Goal: Task Accomplishment & Management: Manage account settings

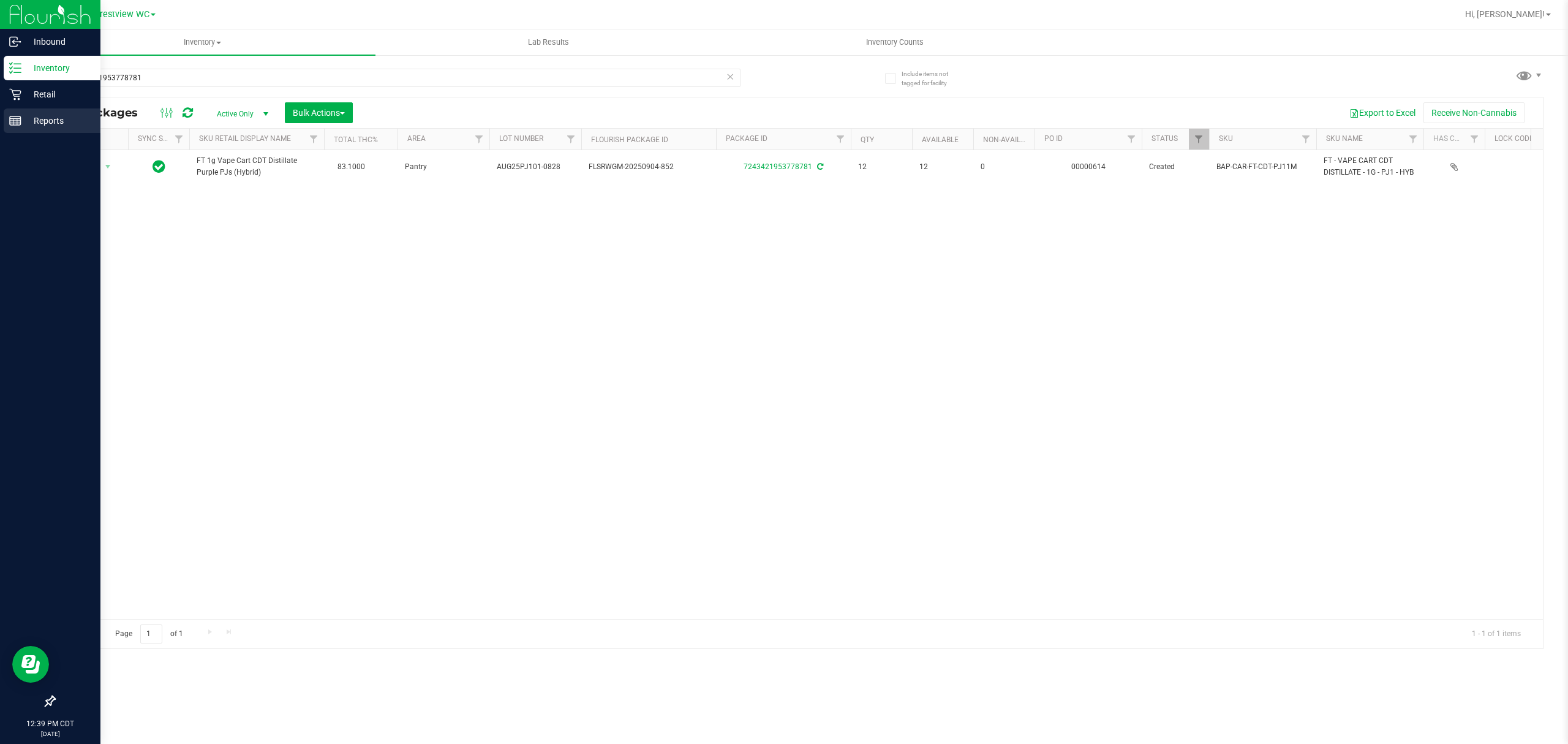
click at [22, 123] on p "Reports" at bounding box center [58, 120] width 73 height 15
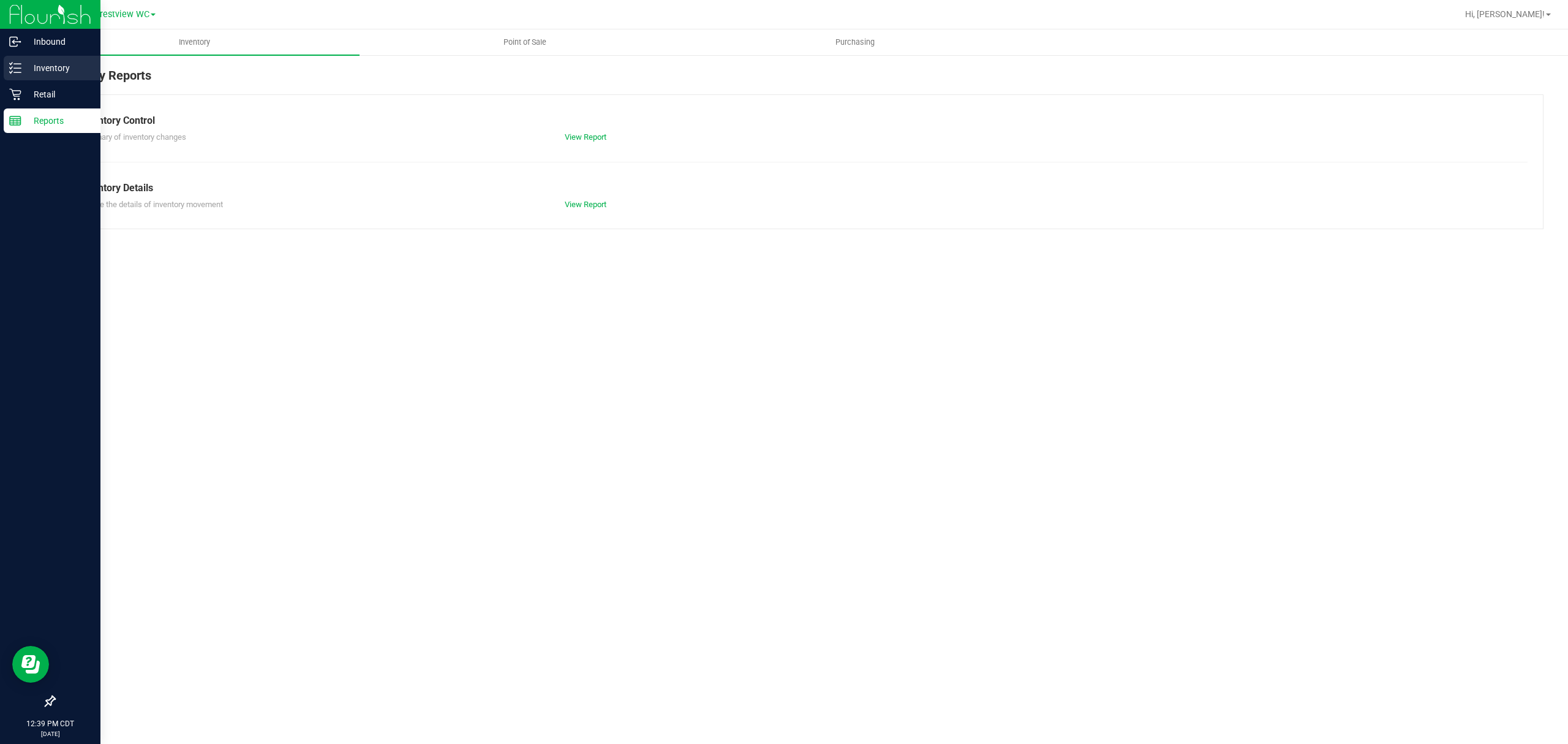
click at [45, 70] on p "Inventory" at bounding box center [58, 68] width 73 height 15
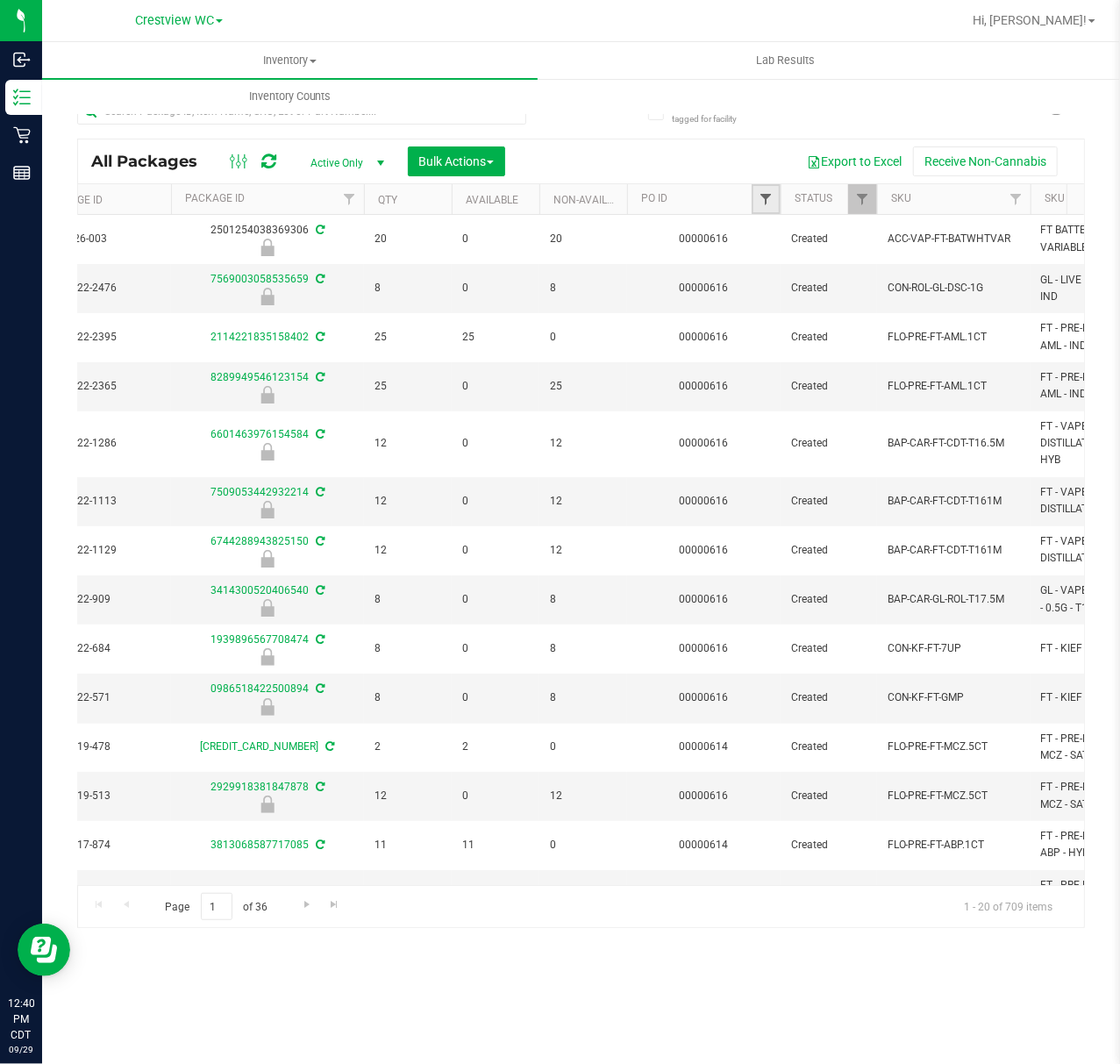
click at [772, 198] on span "Filter" at bounding box center [766, 199] width 14 height 14
type input "616"
click at [762, 266] on button "Filter" at bounding box center [804, 285] width 84 height 39
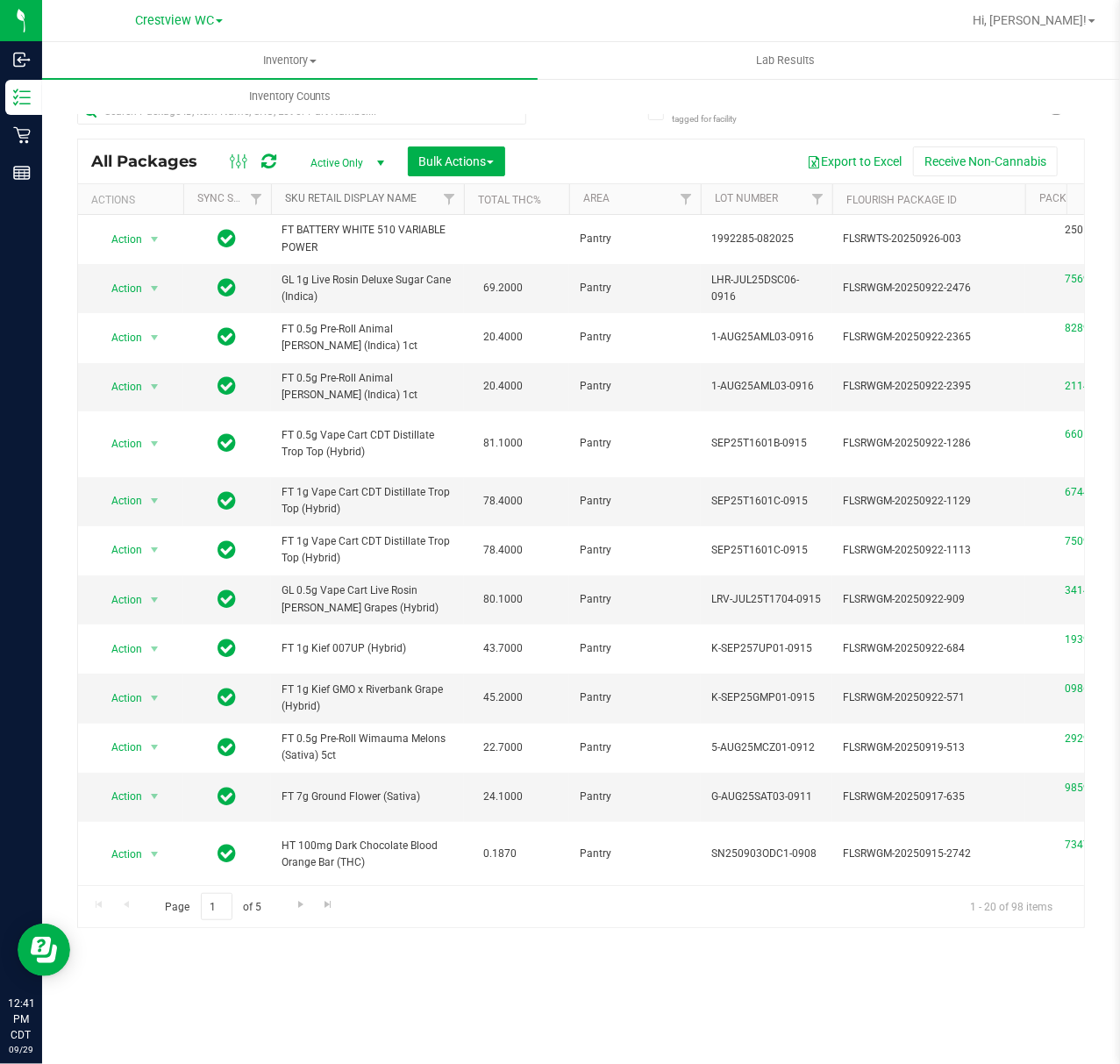
click at [412, 202] on link "SKU Retail Display Name" at bounding box center [351, 198] width 132 height 12
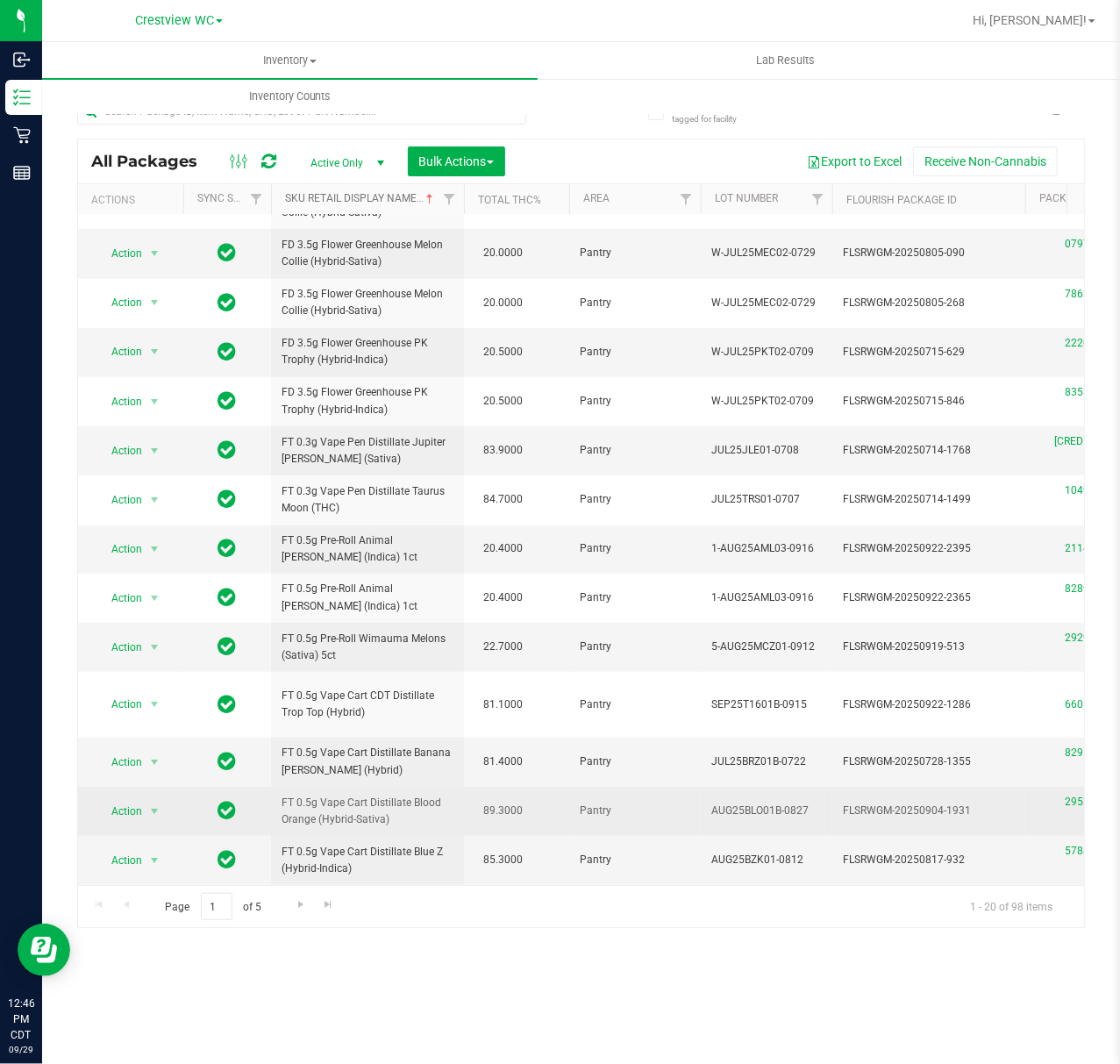
scroll to position [353, 0]
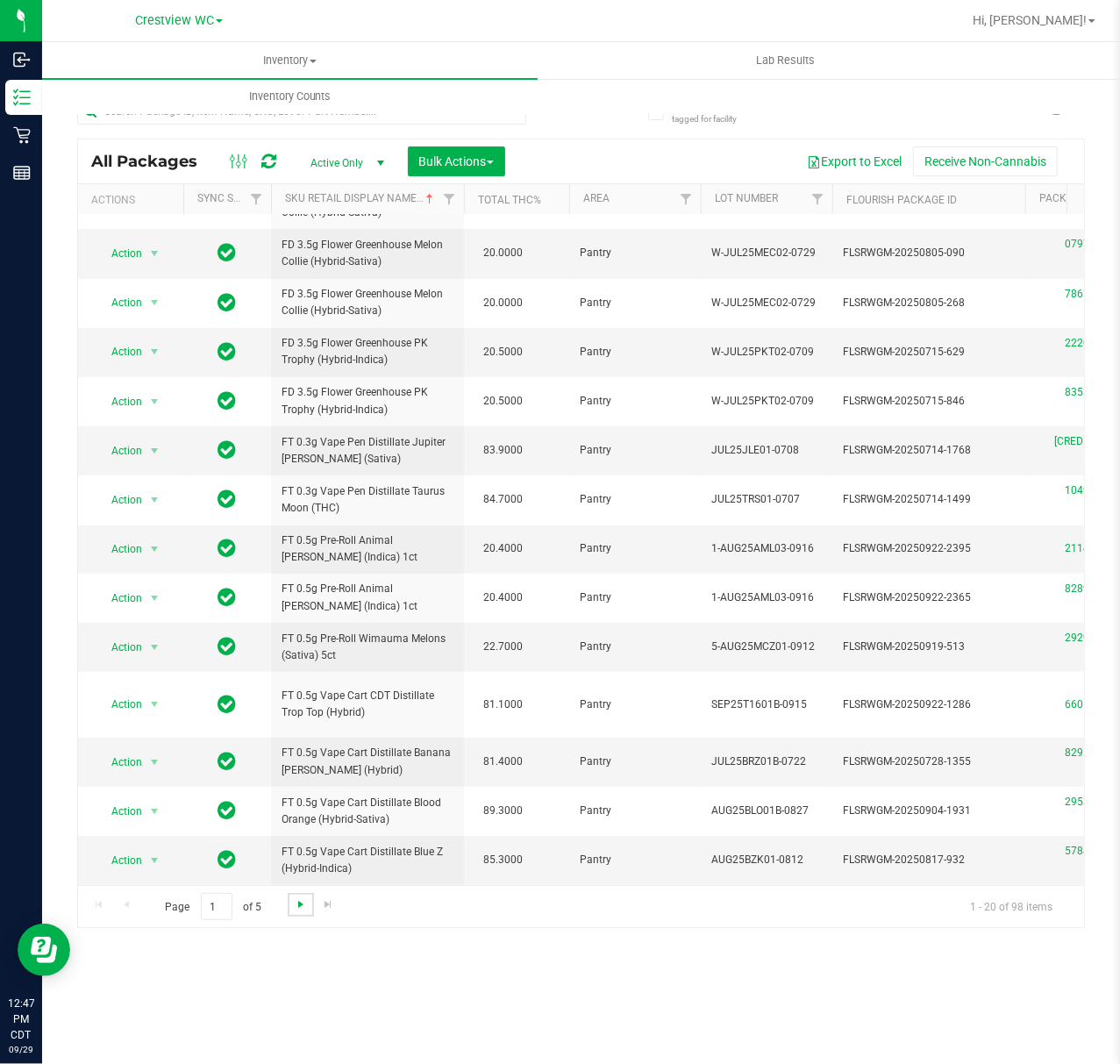
click at [300, 905] on span "Go to the next page" at bounding box center [301, 904] width 14 height 14
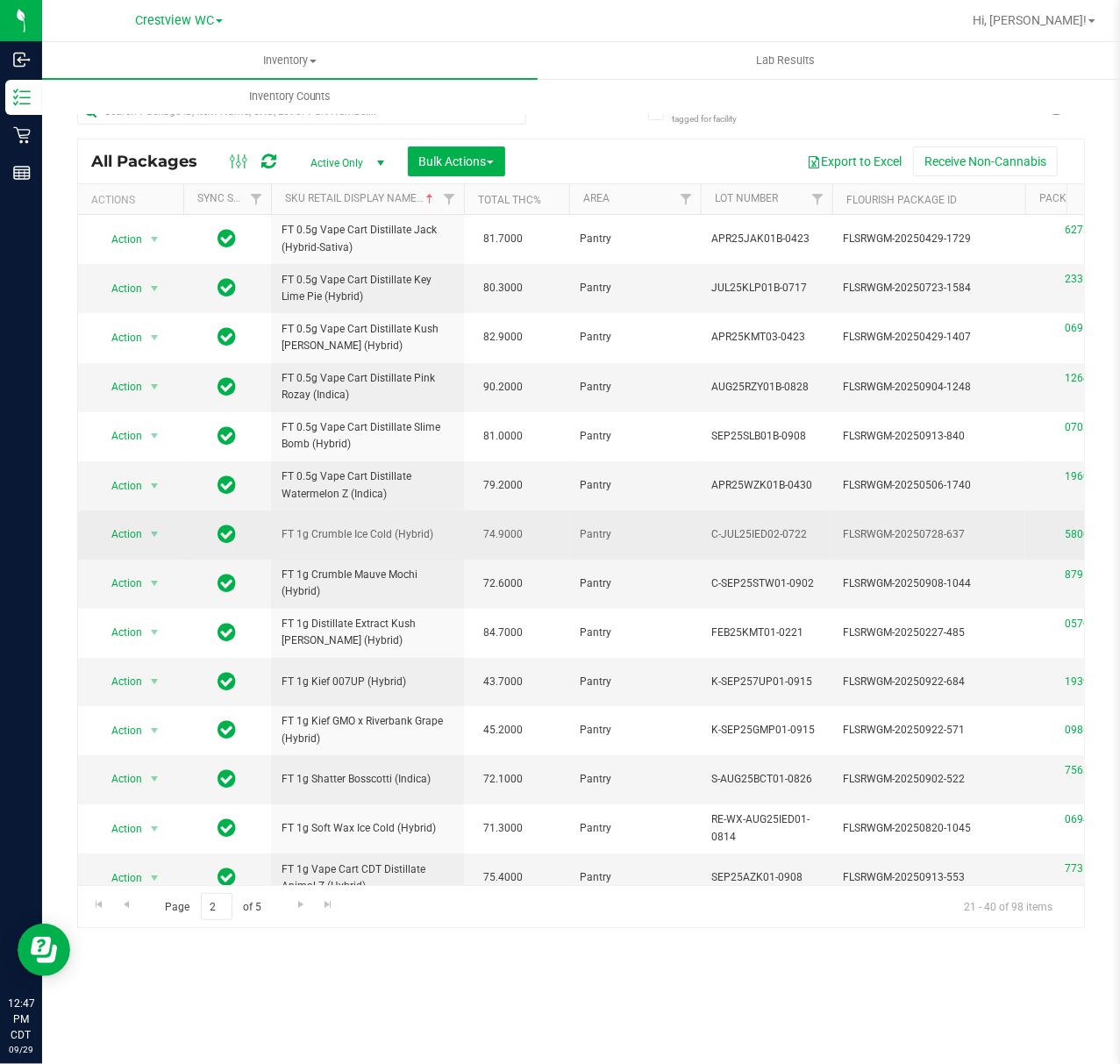
drag, startPoint x: 436, startPoint y: 525, endPoint x: 303, endPoint y: 524, distance: 133.0
click at [303, 524] on td "FT 1g Crumble Ice Cold (Hybrid)" at bounding box center [367, 534] width 193 height 48
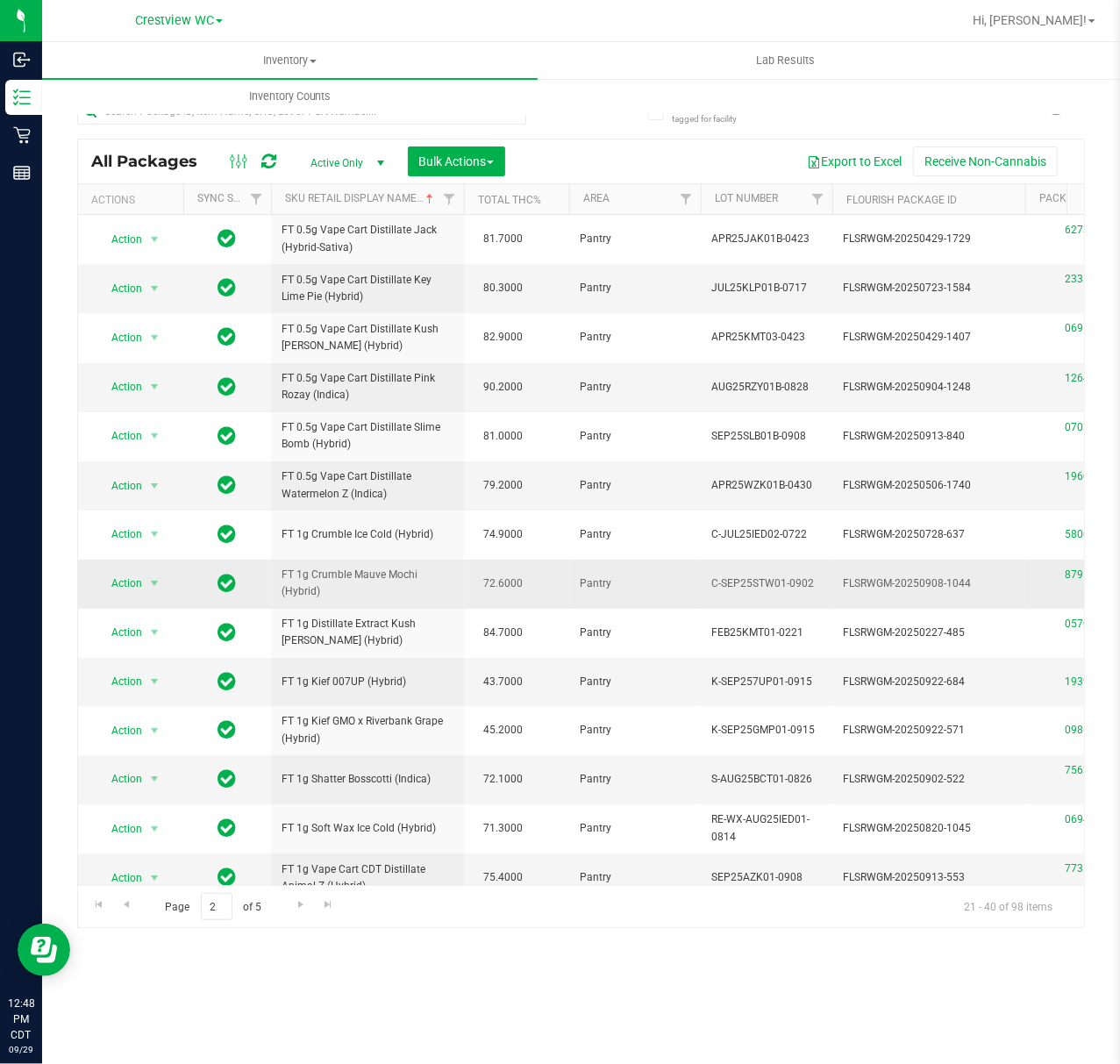
drag, startPoint x: 358, startPoint y: 601, endPoint x: 271, endPoint y: 582, distance: 89.1
click at [271, 582] on td "FT 1g Crumble Mauve Mochi (Hybrid)" at bounding box center [367, 583] width 193 height 49
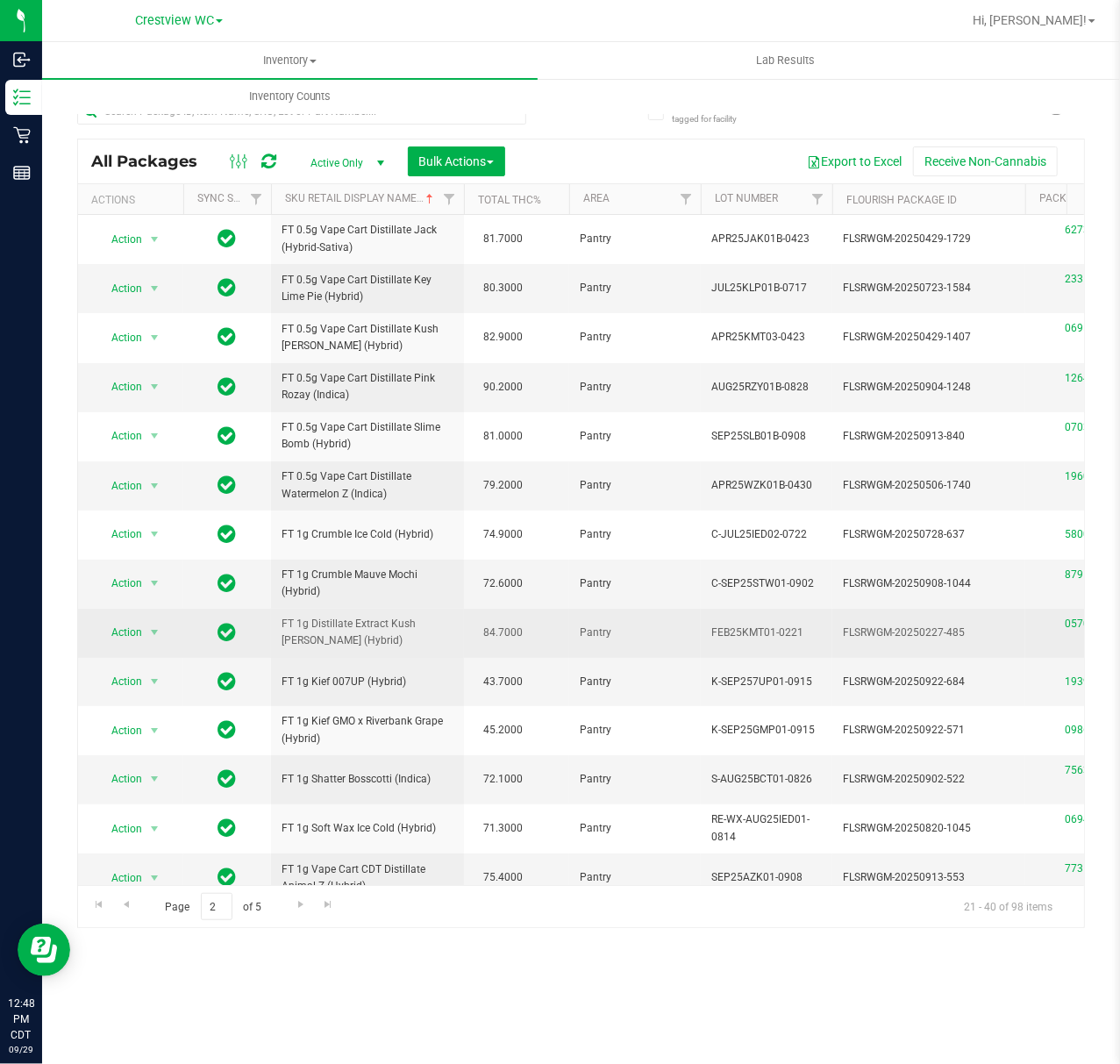
click at [355, 645] on span "FT 1g Distillate Extract Kush [PERSON_NAME] (Hybrid)" at bounding box center [368, 631] width 172 height 33
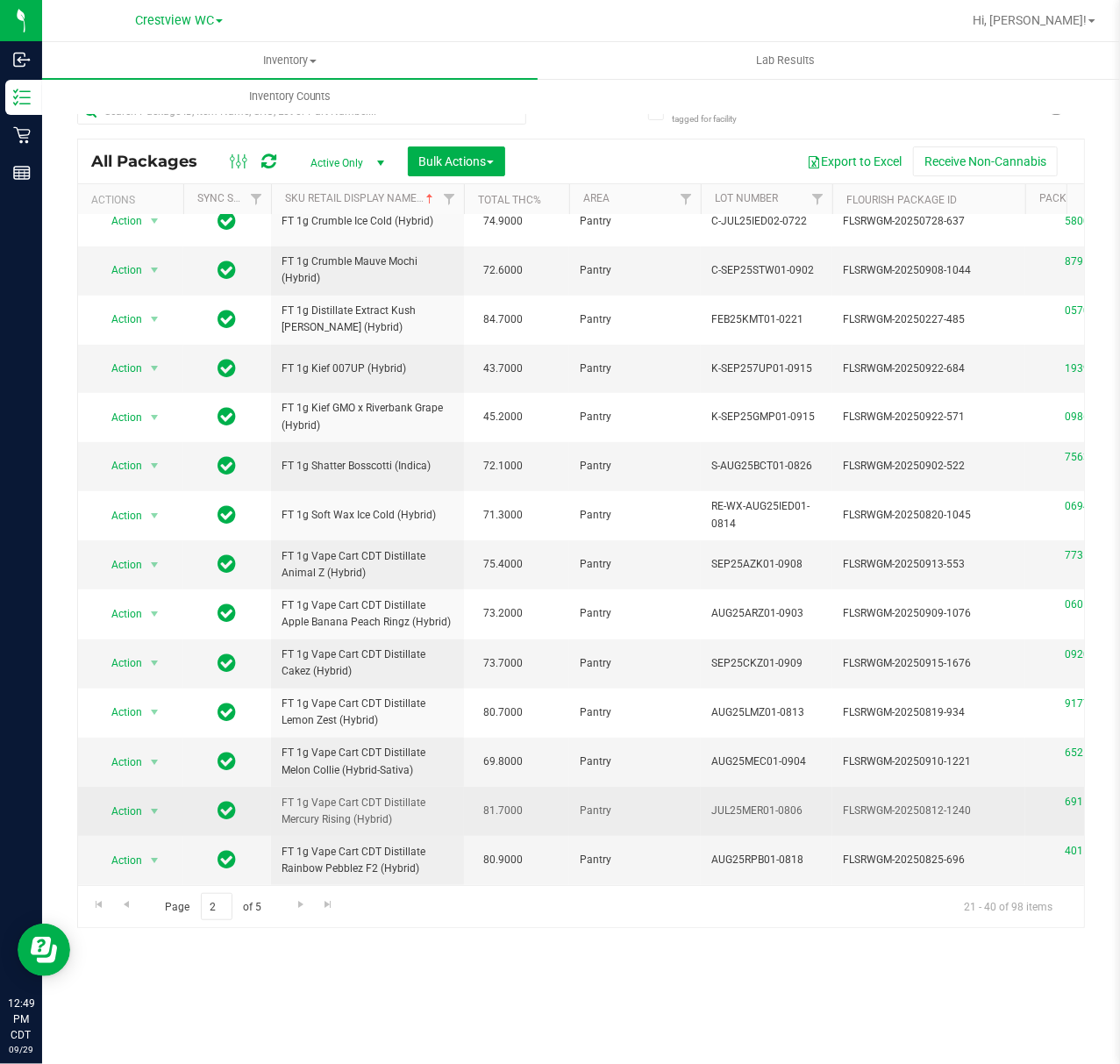
scroll to position [426, 0]
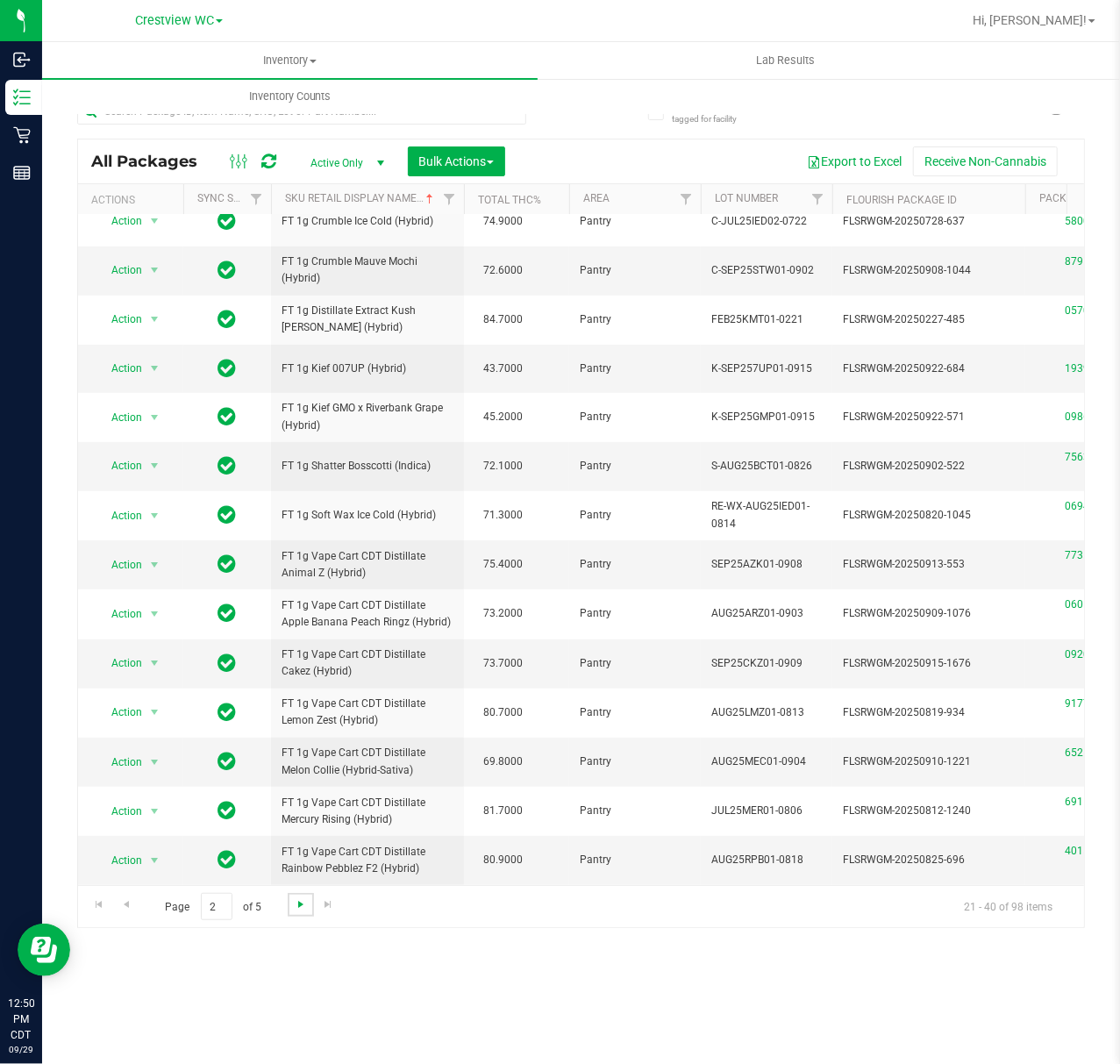
click at [304, 903] on span "Go to the next page" at bounding box center [301, 904] width 14 height 14
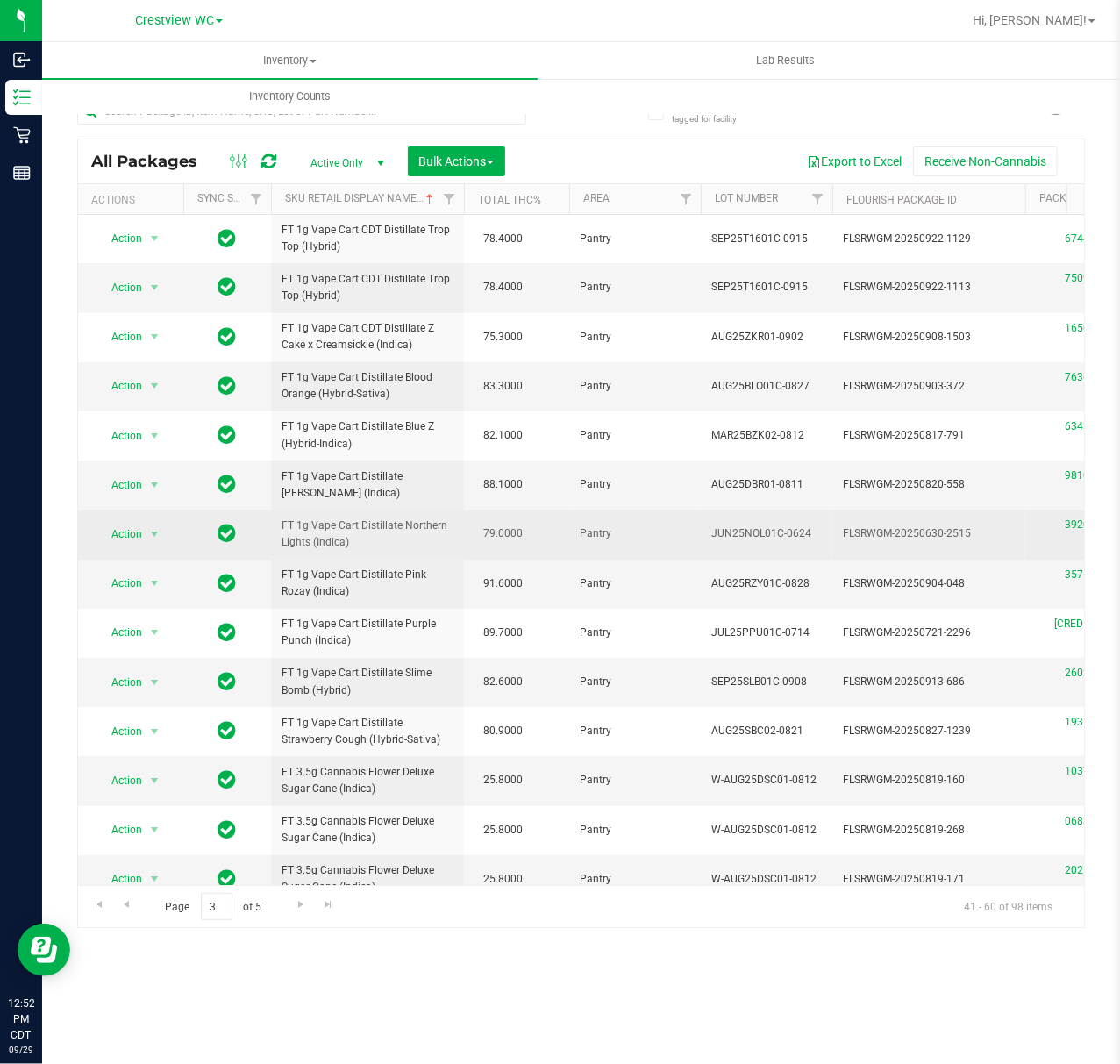
drag, startPoint x: 349, startPoint y: 544, endPoint x: 289, endPoint y: 530, distance: 61.6
click at [289, 530] on span "FT 1g Vape Cart Distillate Northern Lights (Indica)" at bounding box center [368, 533] width 172 height 33
click at [367, 545] on span "FT 1g Vape Cart Distillate Northern Lights (Indica)" at bounding box center [368, 533] width 172 height 33
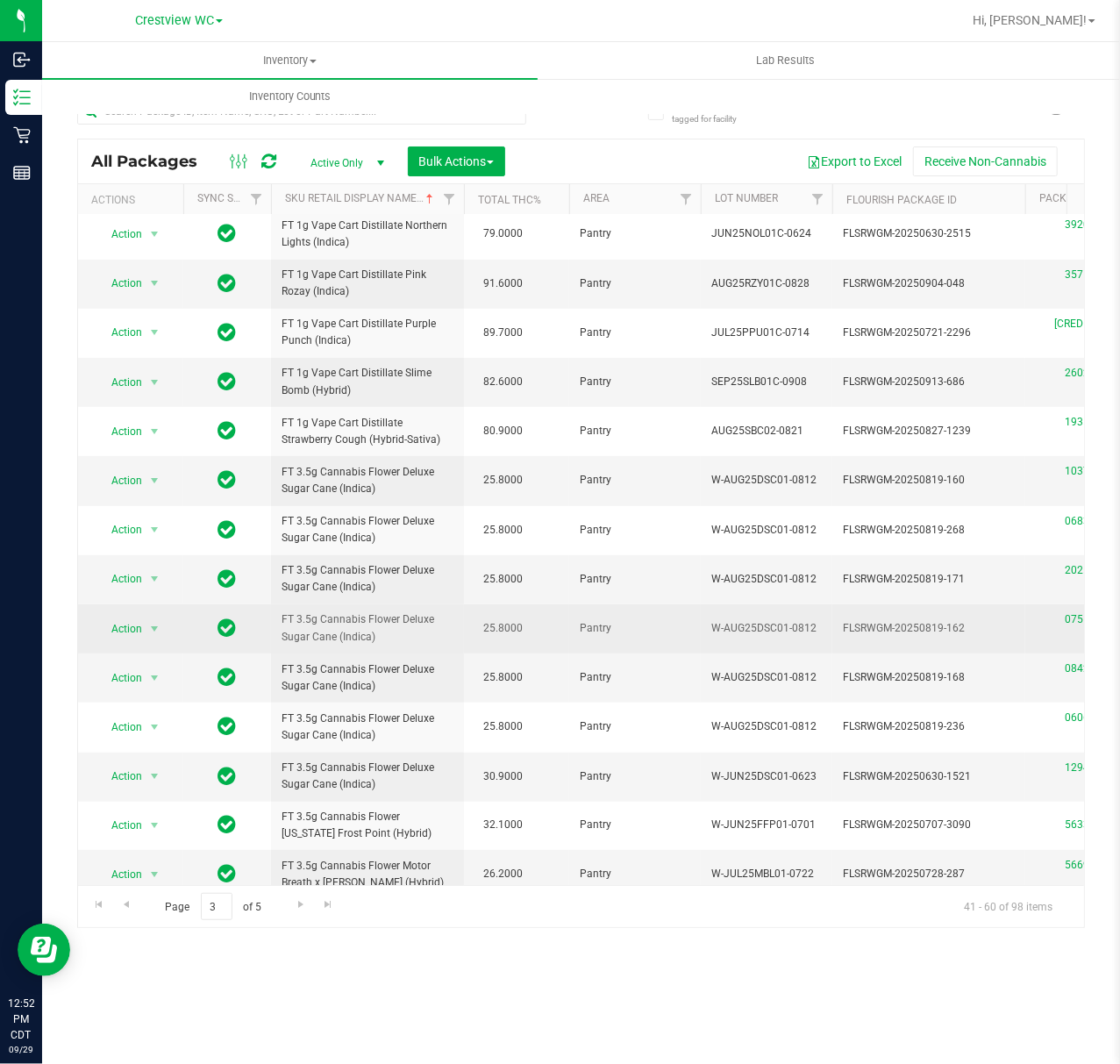
scroll to position [337, 0]
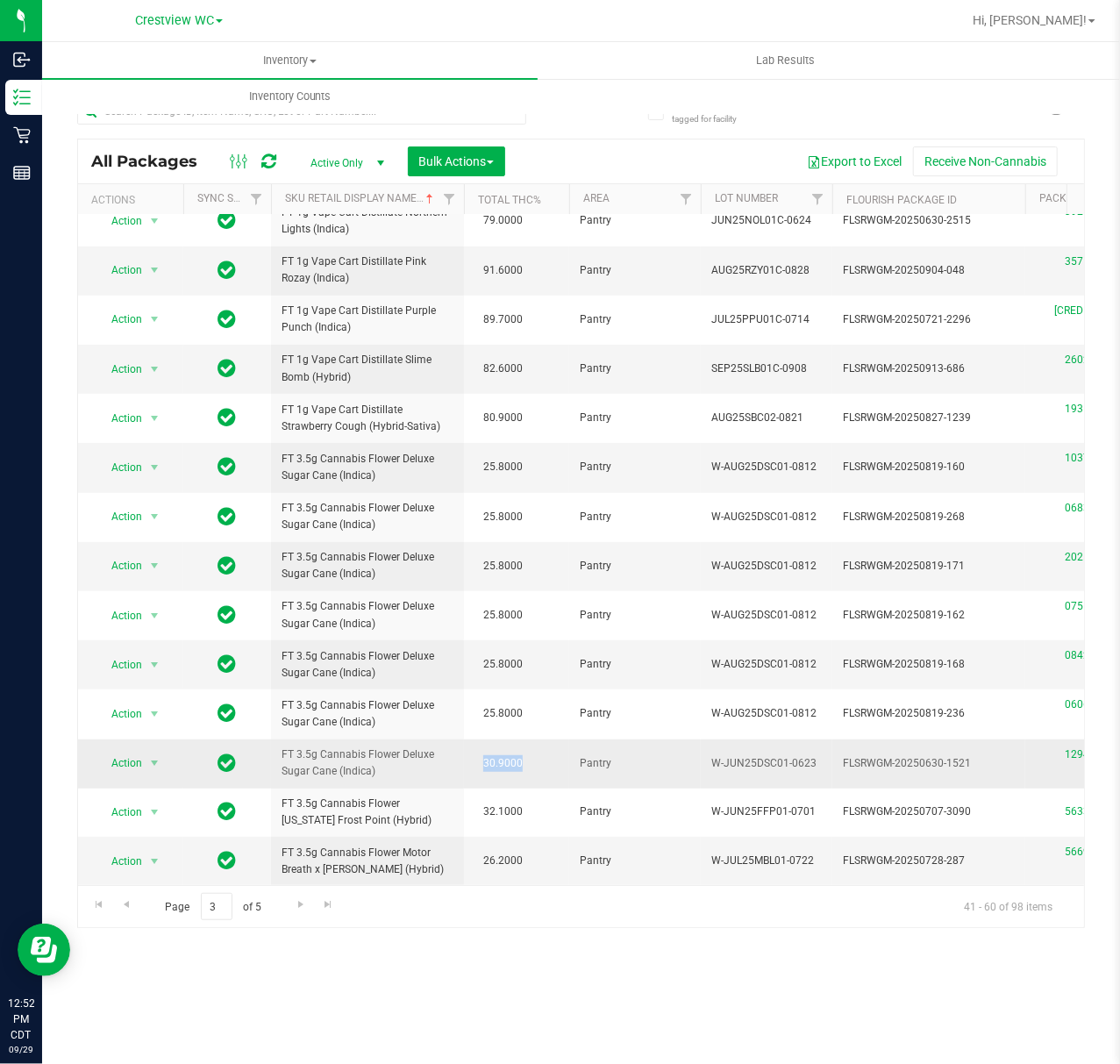
drag, startPoint x: 508, startPoint y: 740, endPoint x: 527, endPoint y: 737, distance: 19.2
click at [527, 751] on span "30.9000" at bounding box center [503, 763] width 57 height 25
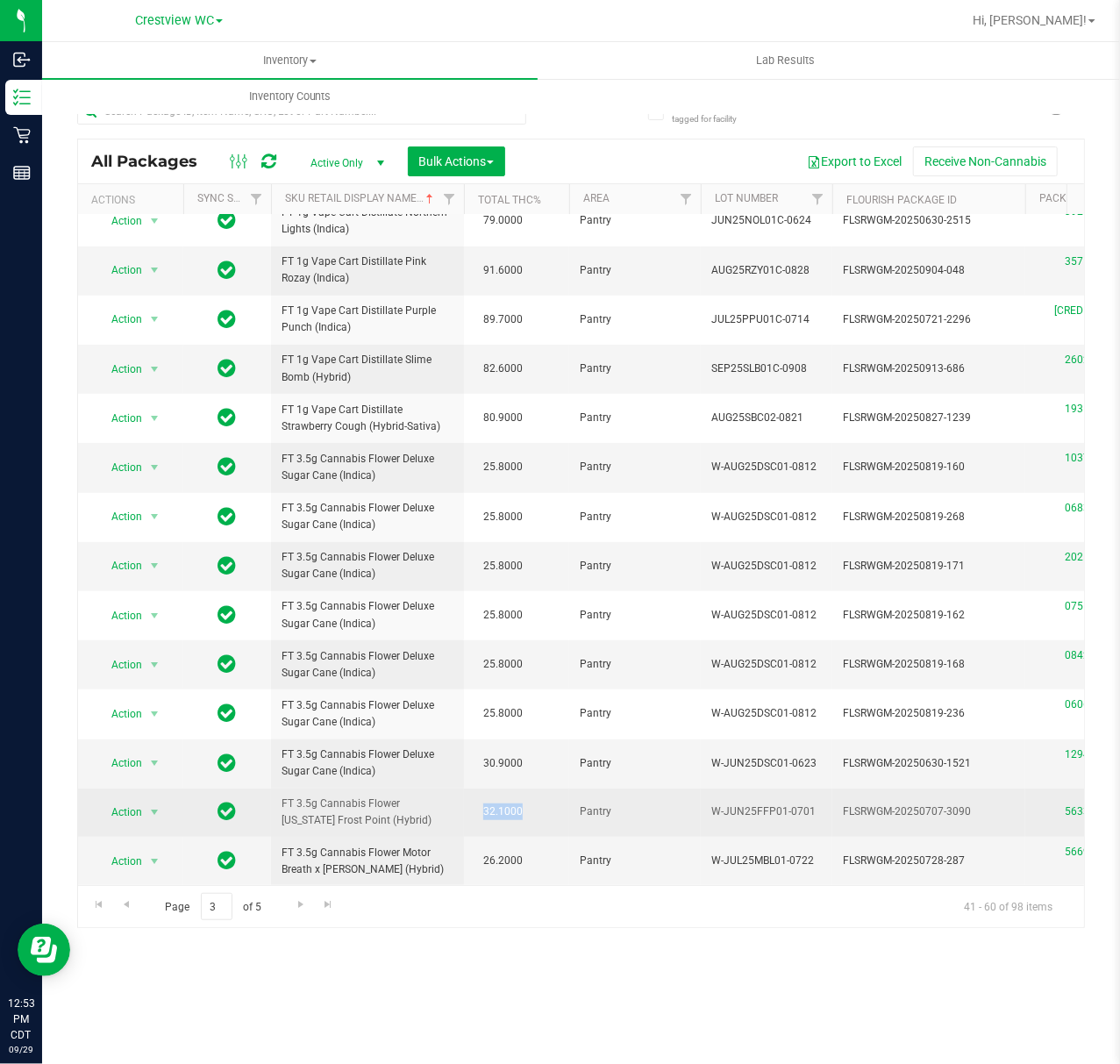
drag, startPoint x: 541, startPoint y: 810, endPoint x: 479, endPoint y: 795, distance: 63.8
click at [479, 795] on td "32.1000" at bounding box center [517, 812] width 105 height 48
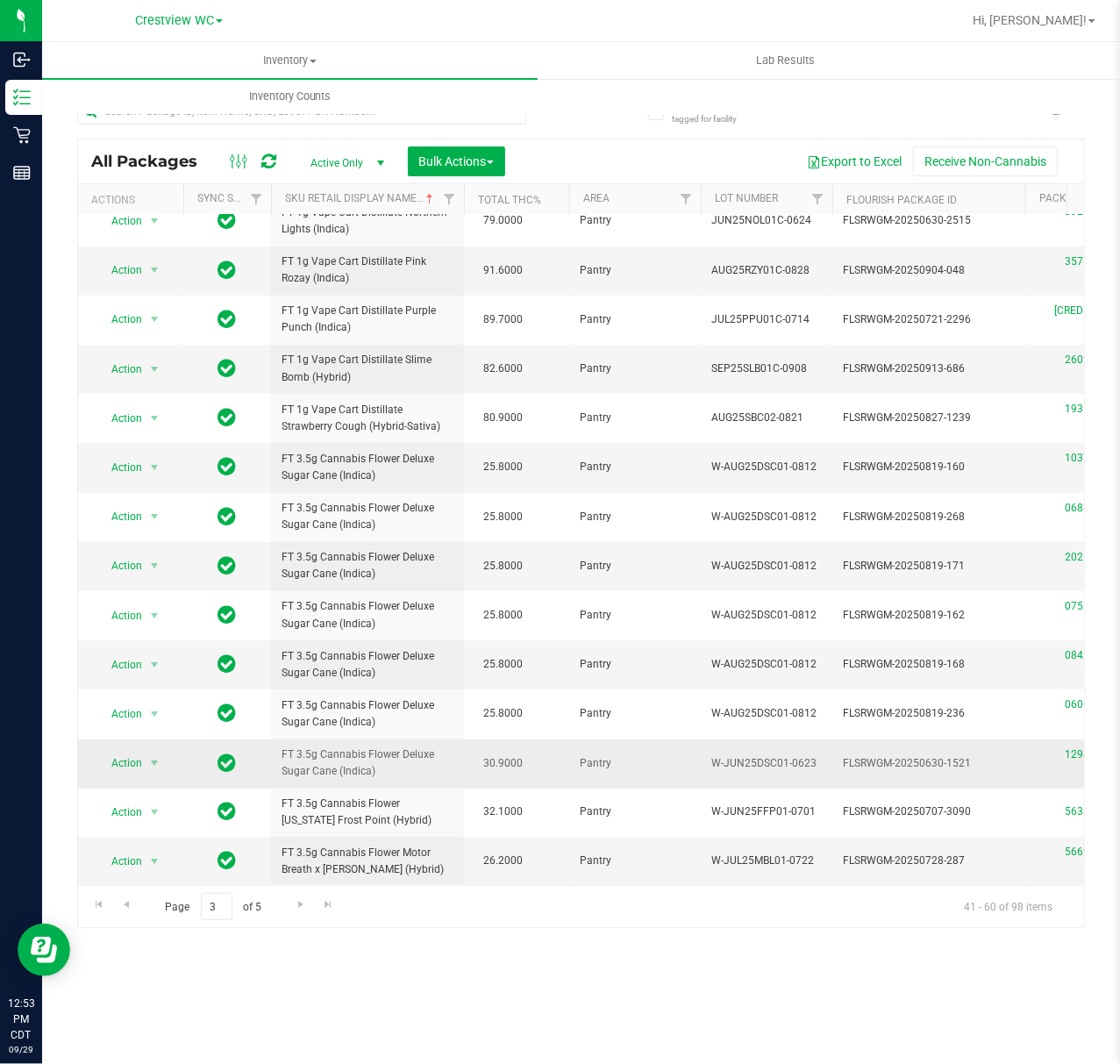
click at [450, 765] on td "FT 3.5g Cannabis Flower Deluxe Sugar Cane (Indica)" at bounding box center [367, 763] width 193 height 49
click at [303, 909] on span "Go to the next page" at bounding box center [301, 904] width 14 height 14
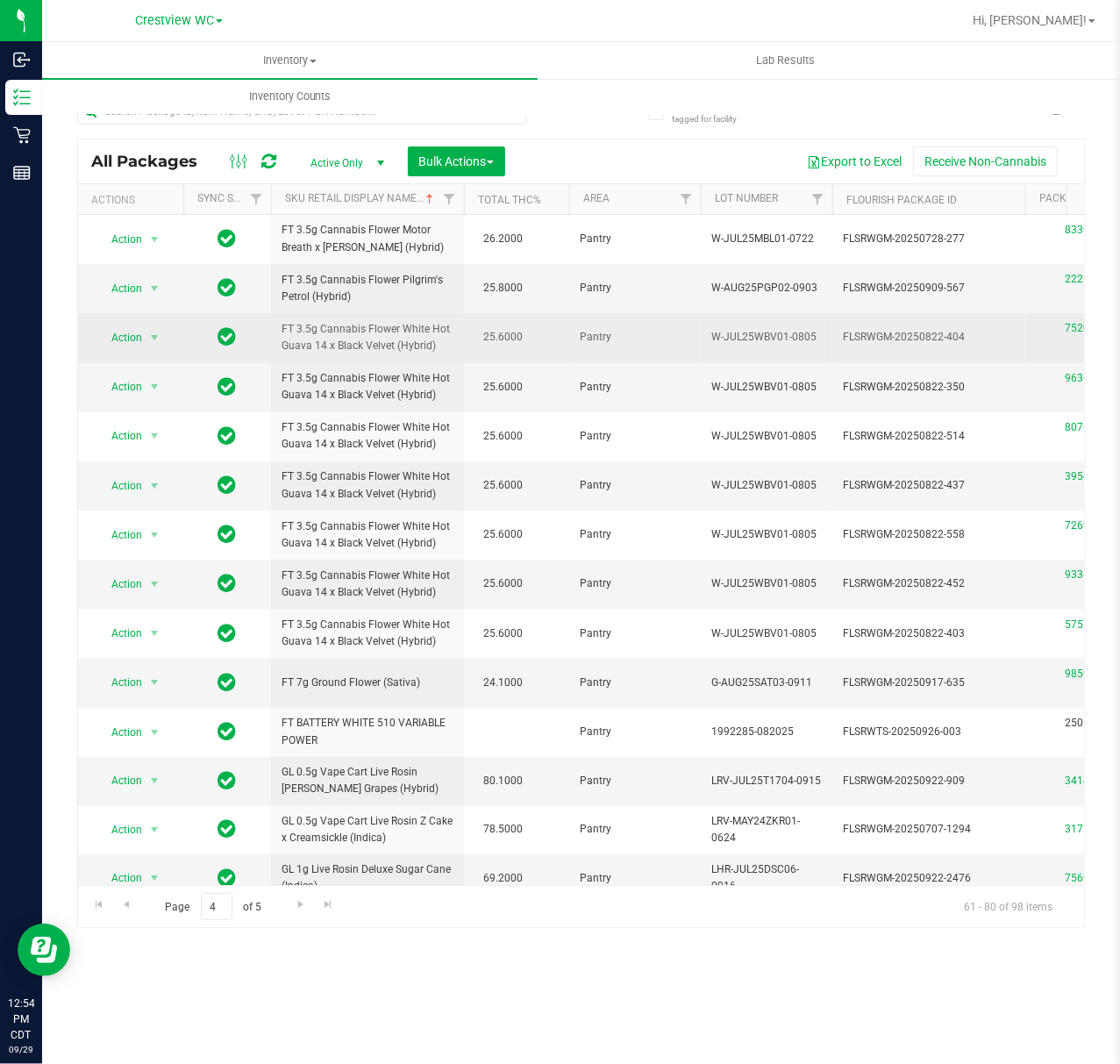
drag, startPoint x: 482, startPoint y: 332, endPoint x: 624, endPoint y: 334, distance: 142.0
click at [522, 337] on span "25.6000" at bounding box center [503, 337] width 57 height 25
drag, startPoint x: 544, startPoint y: 339, endPoint x: 573, endPoint y: 328, distance: 31.0
click at [565, 334] on td "25.6000" at bounding box center [517, 337] width 105 height 49
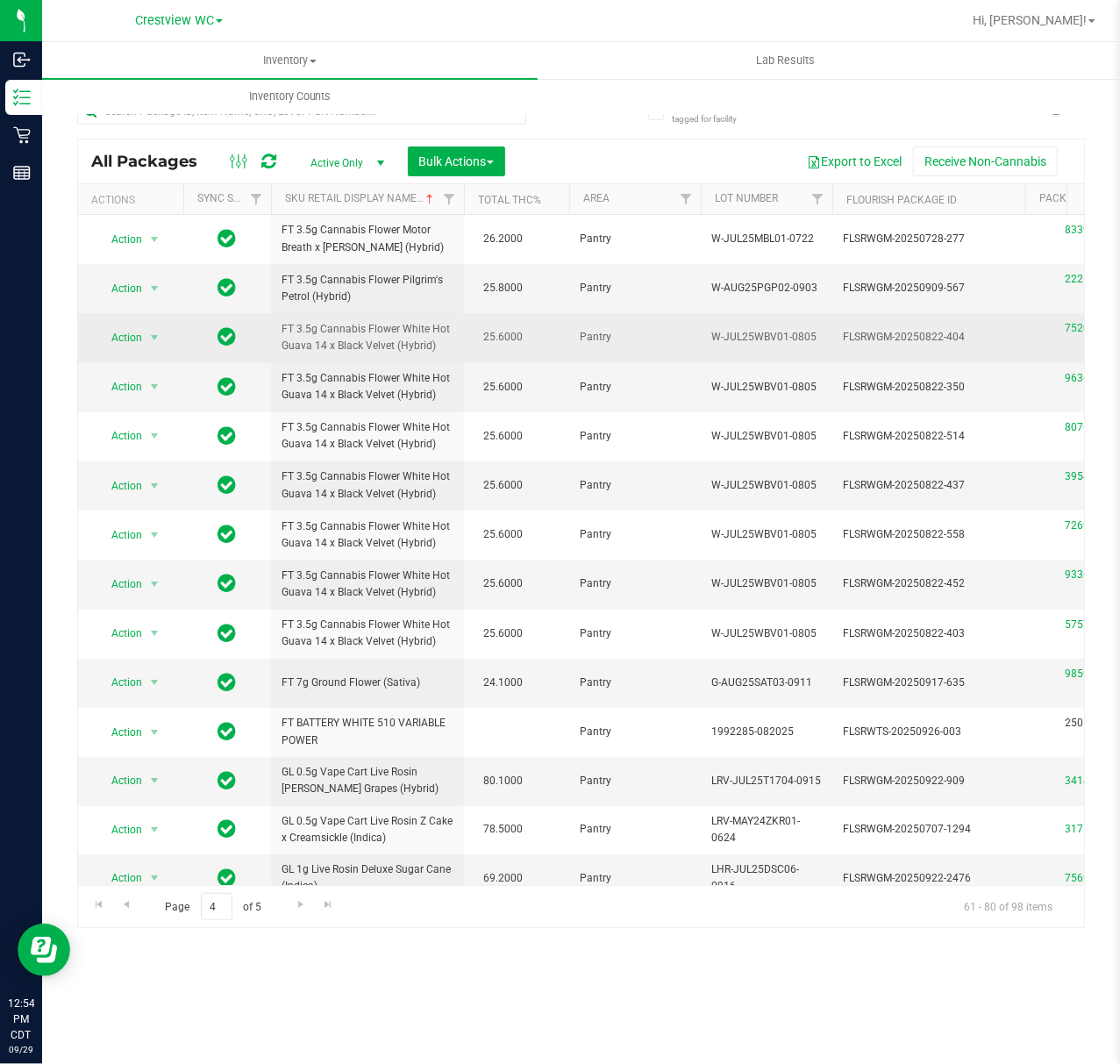
click at [493, 357] on td "25.6000" at bounding box center [517, 337] width 105 height 49
drag, startPoint x: 481, startPoint y: 332, endPoint x: 573, endPoint y: 334, distance: 92.0
click at [538, 342] on td "25.6000" at bounding box center [517, 337] width 105 height 49
drag, startPoint x: 482, startPoint y: 341, endPoint x: 542, endPoint y: 338, distance: 60.1
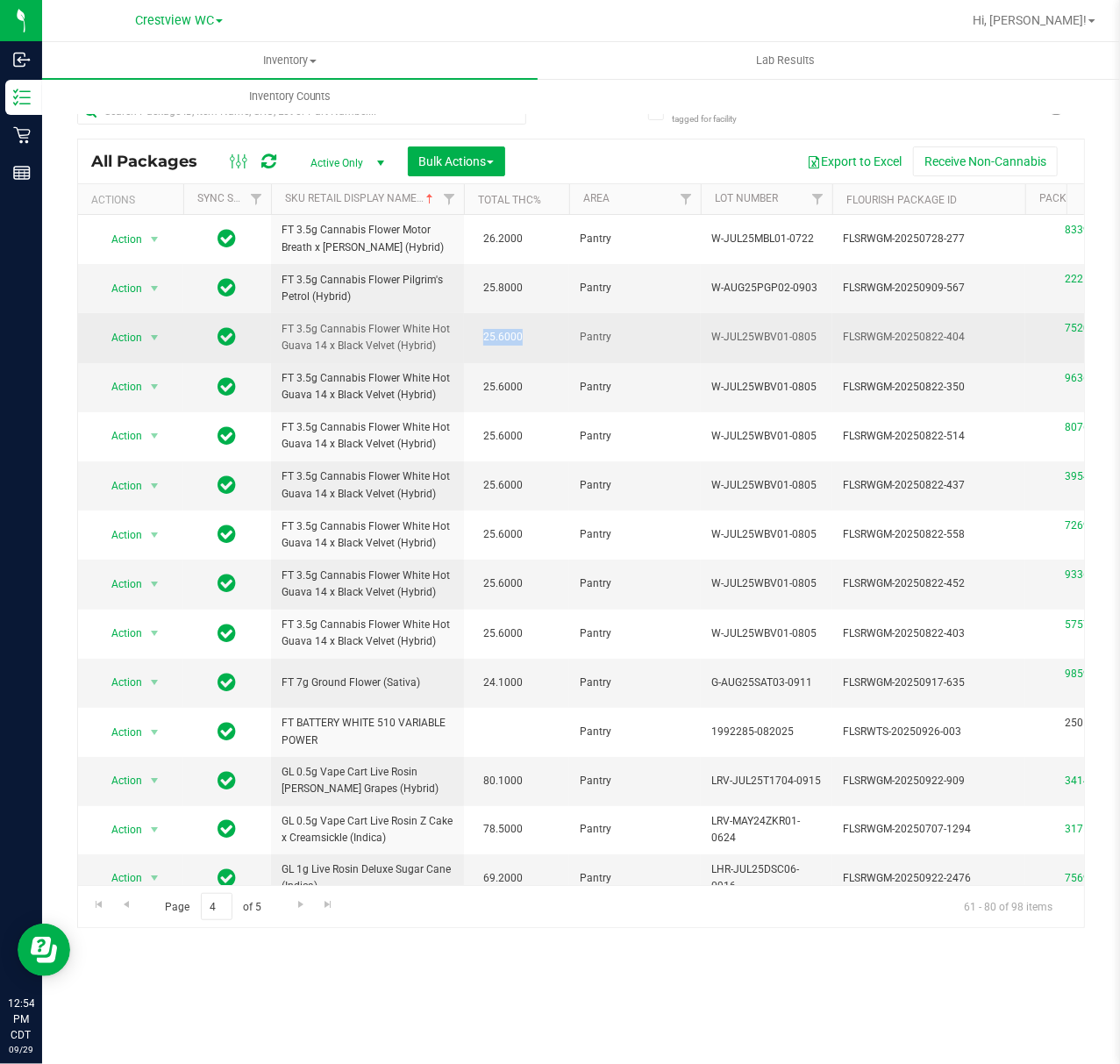
click at [542, 338] on td "25.6000" at bounding box center [517, 337] width 105 height 49
click at [541, 337] on td "25.6000" at bounding box center [517, 337] width 105 height 49
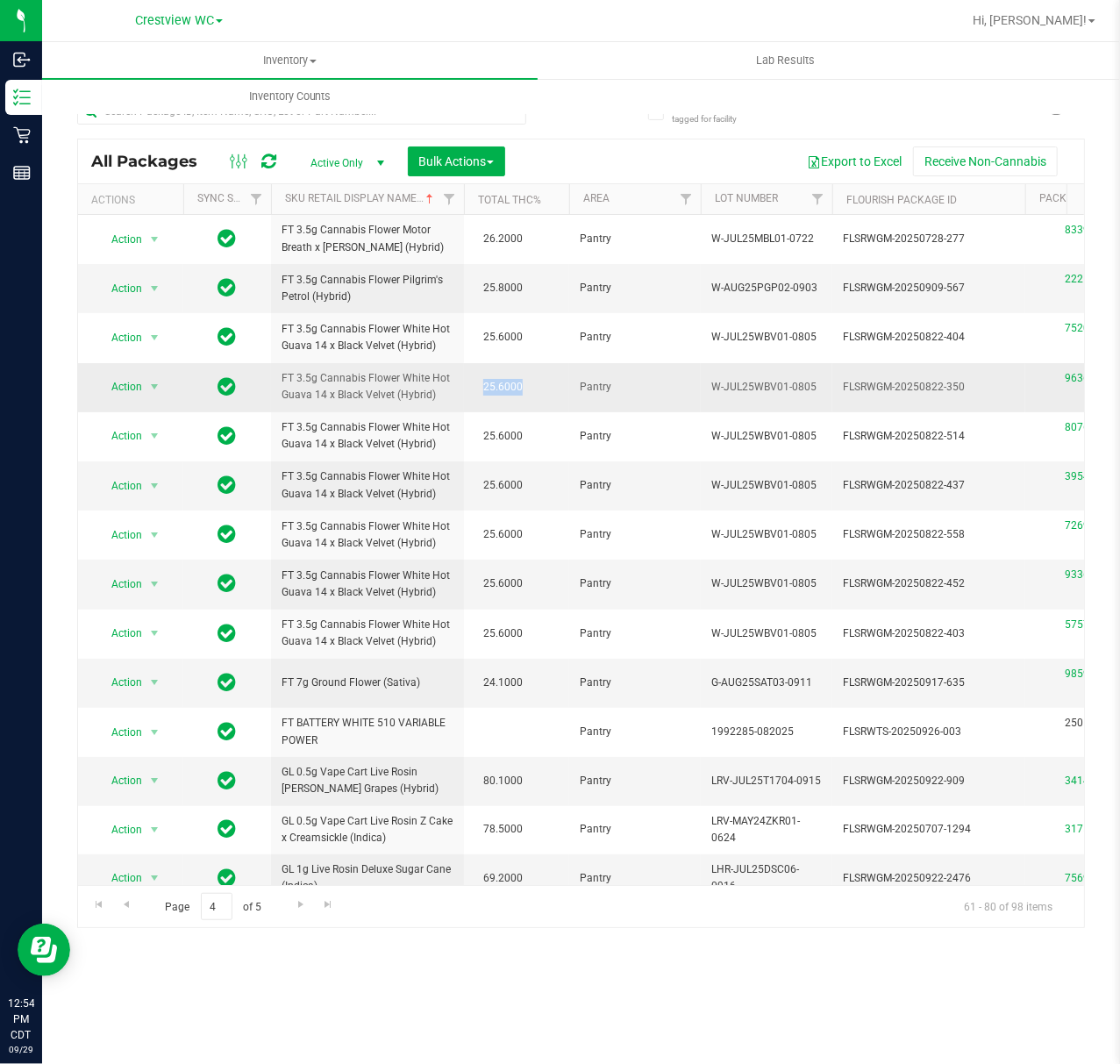
drag, startPoint x: 479, startPoint y: 387, endPoint x: 551, endPoint y: 376, distance: 72.8
click at [551, 376] on td "25.6000" at bounding box center [517, 388] width 105 height 49
drag, startPoint x: 504, startPoint y: 414, endPoint x: 493, endPoint y: 413, distance: 11.0
click at [504, 415] on td "25.6000" at bounding box center [517, 437] width 105 height 49
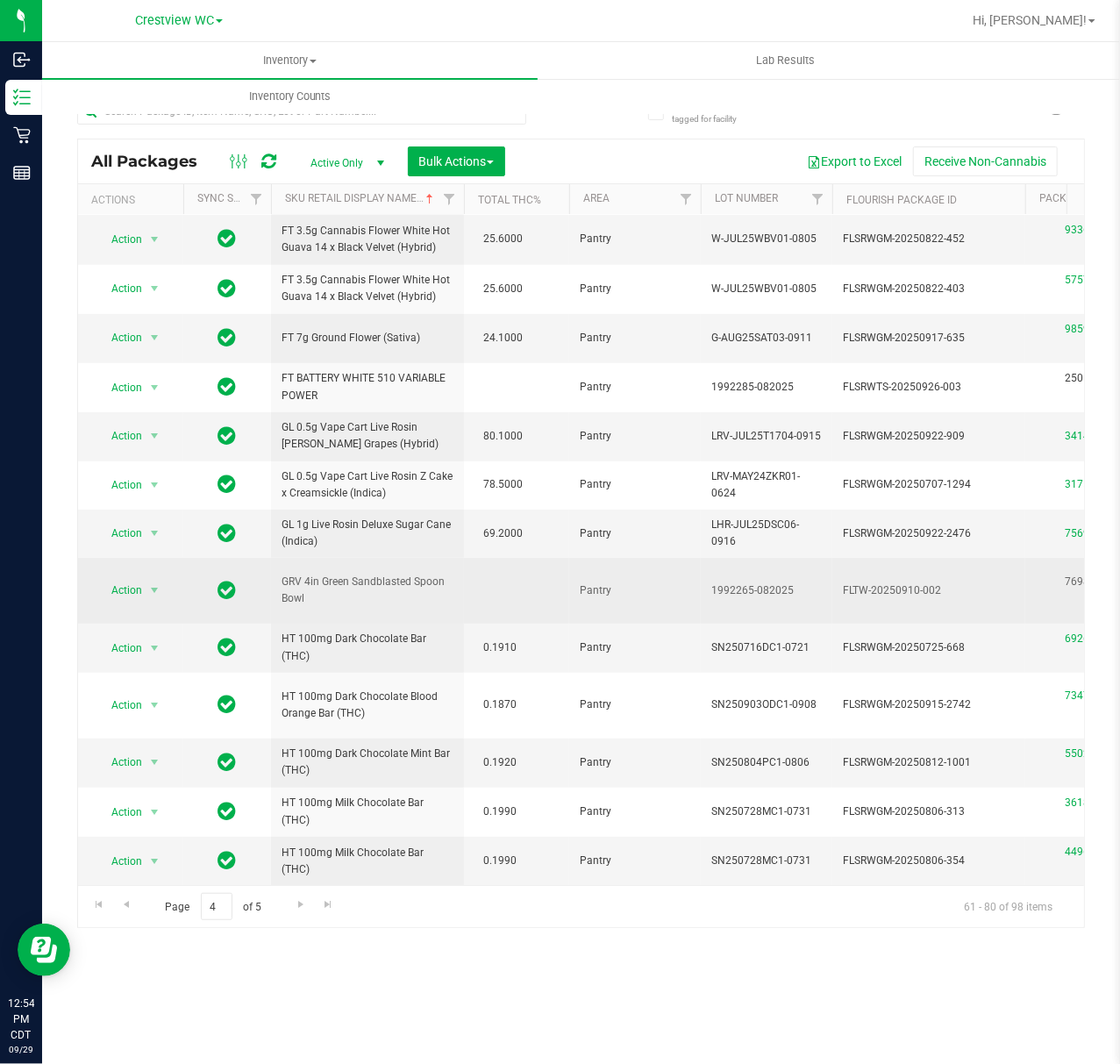
scroll to position [369, 0]
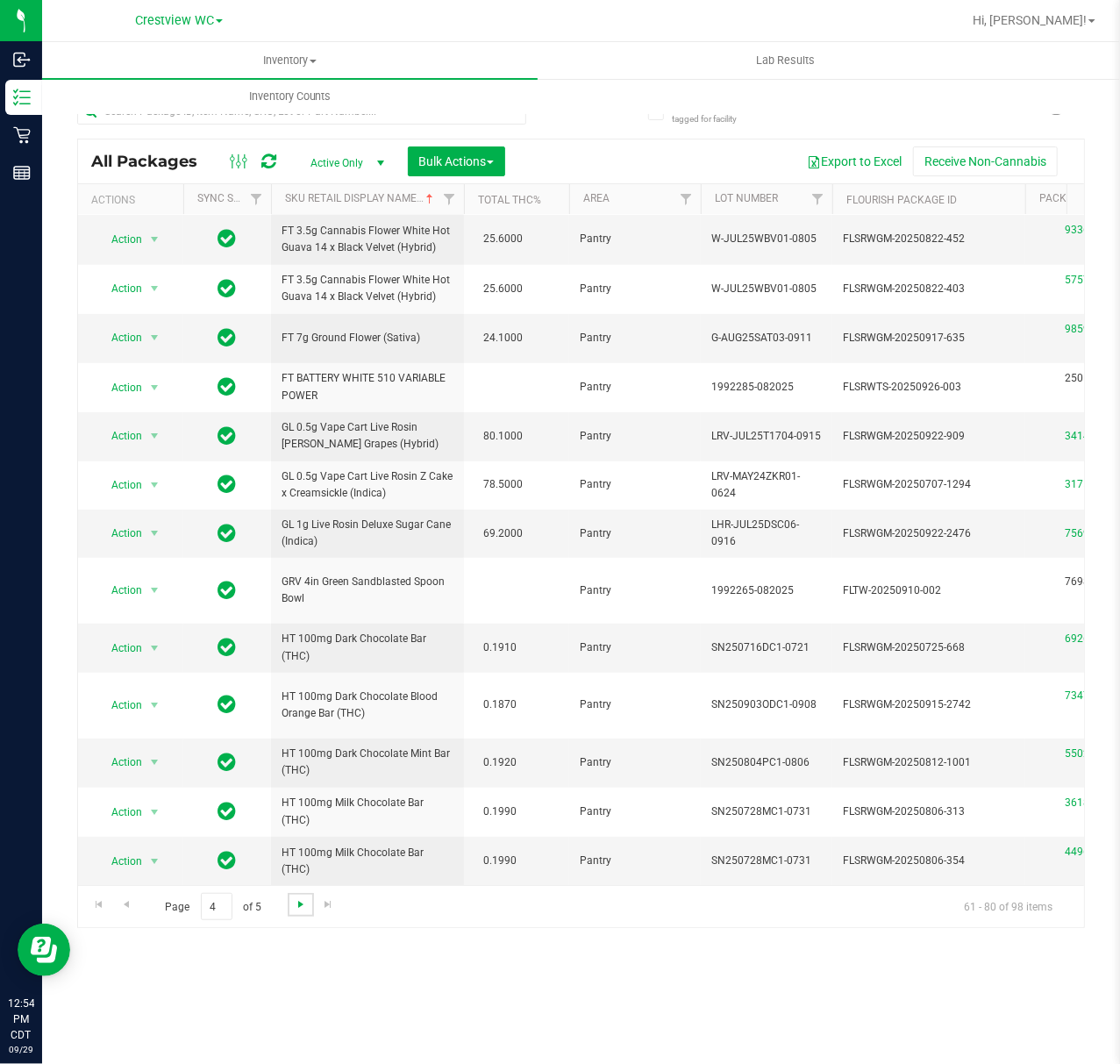
click at [299, 907] on span "Go to the next page" at bounding box center [301, 904] width 14 height 14
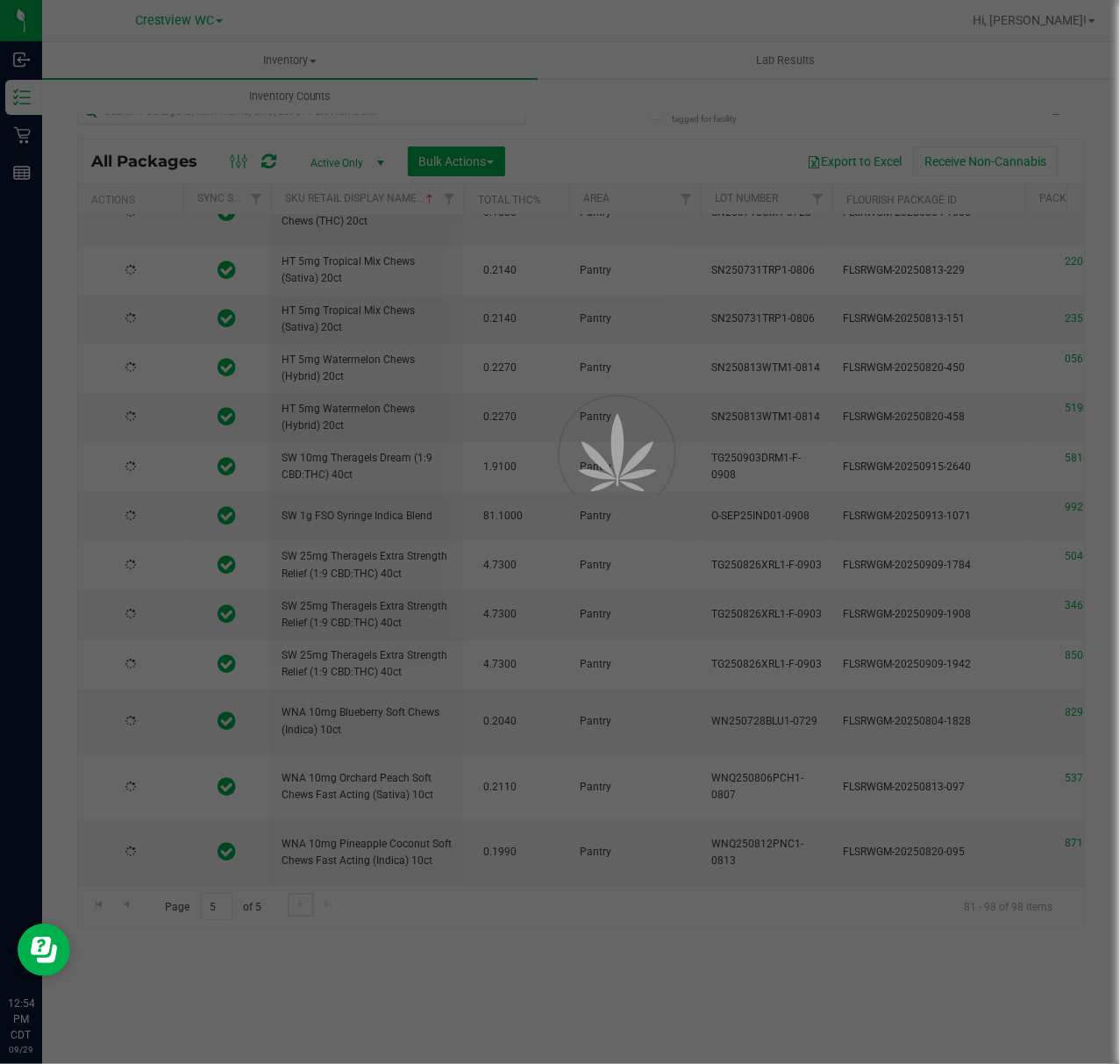
type input "[DATE]"
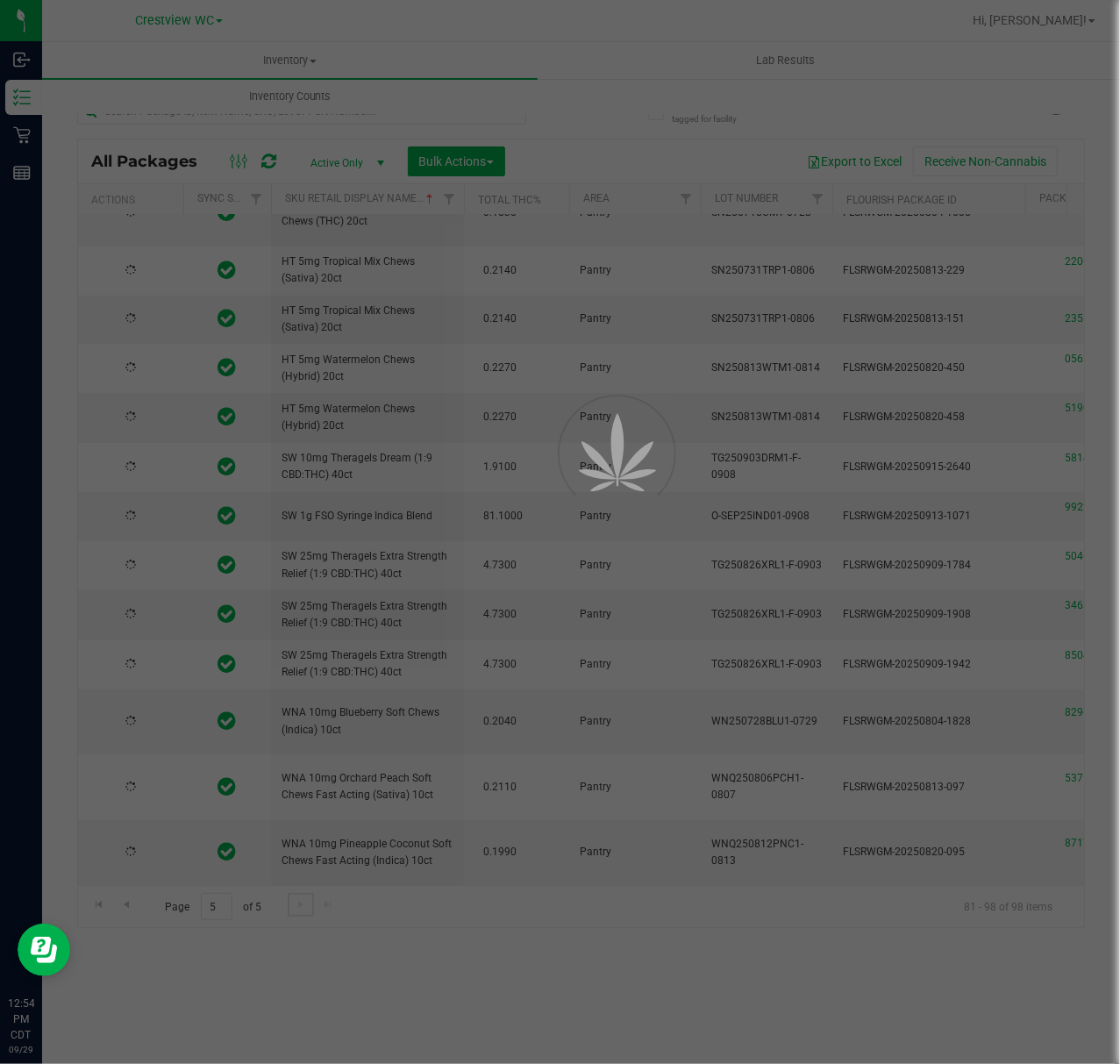
type input "[DATE]"
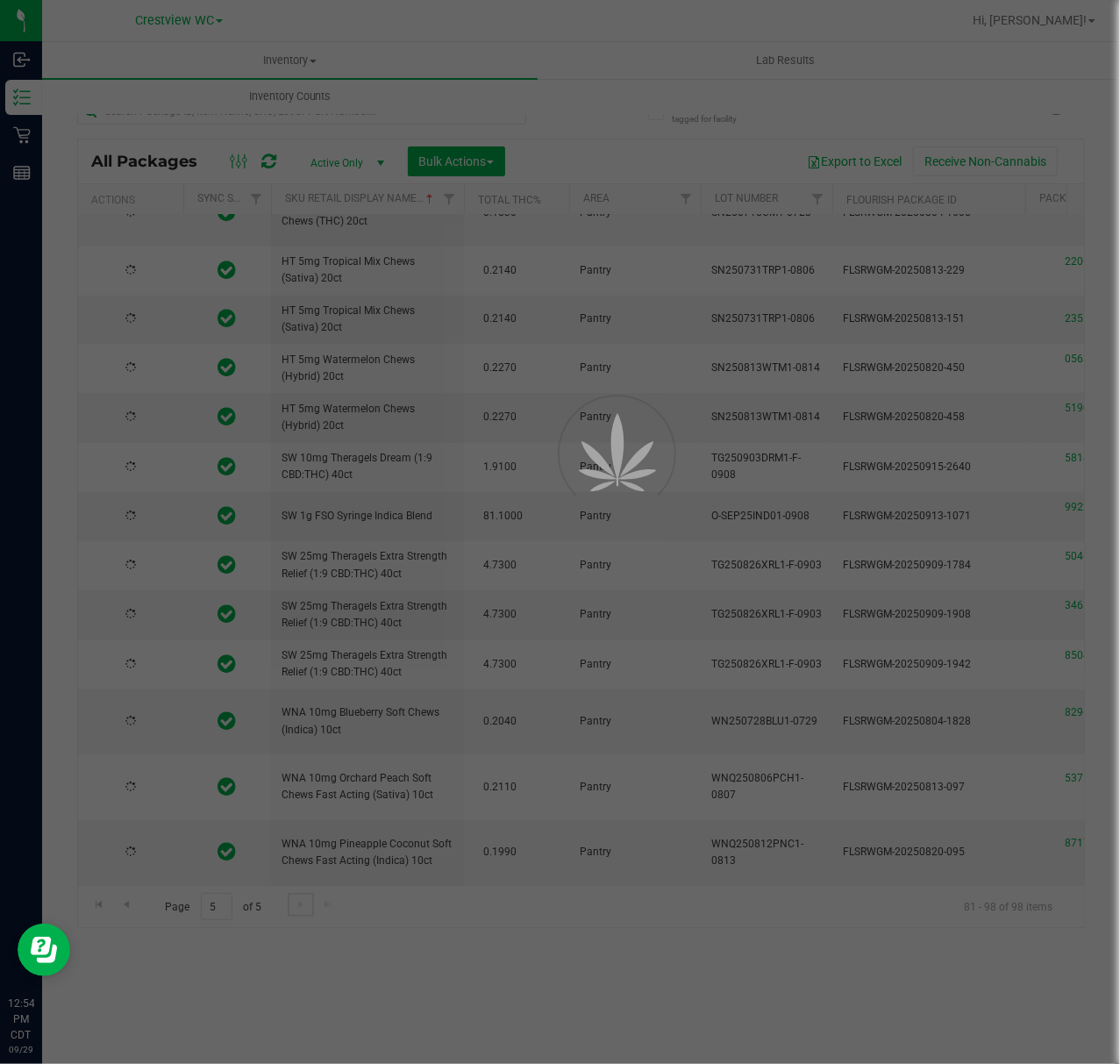
type input "[DATE]"
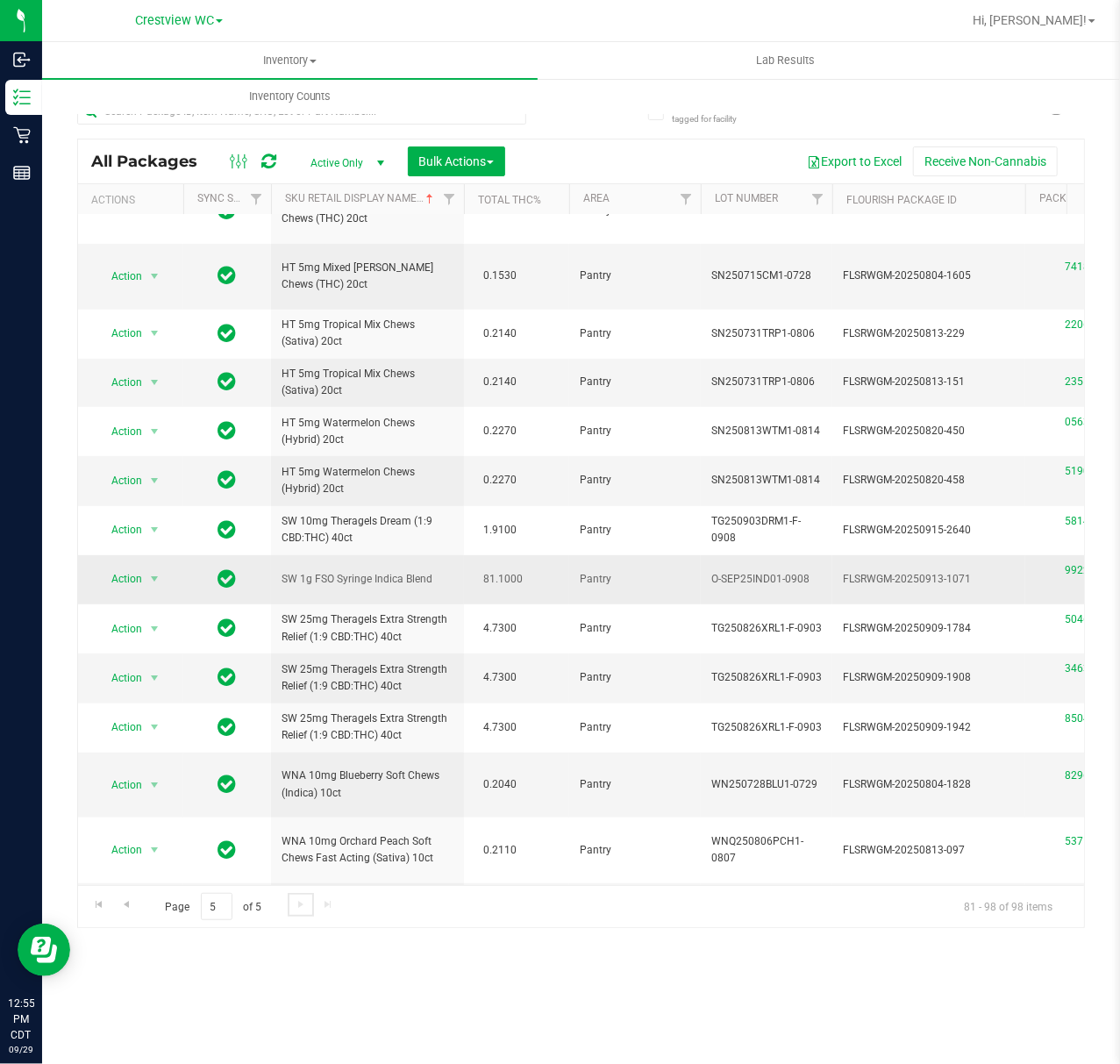
scroll to position [335, 0]
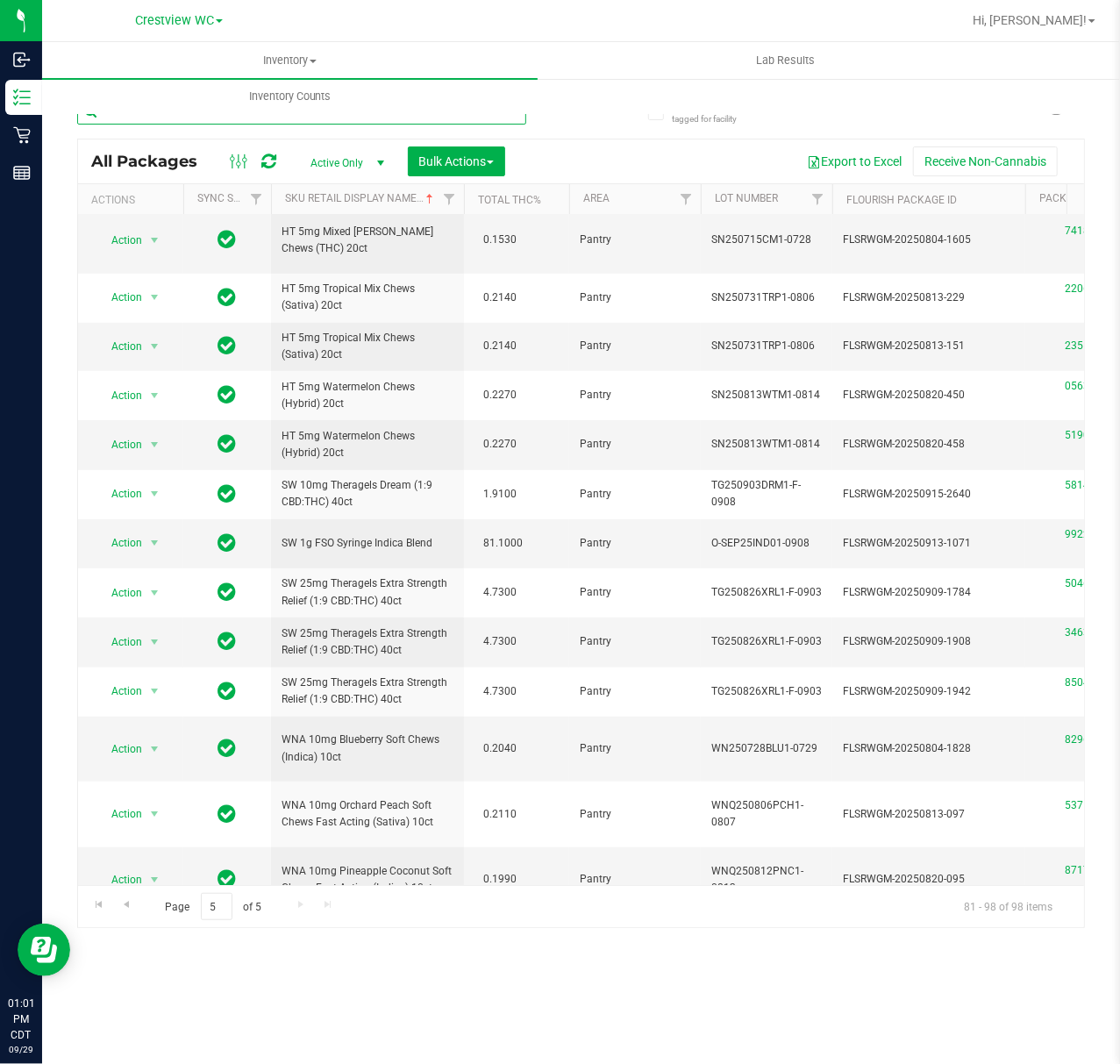
click at [367, 121] on input "text" at bounding box center [302, 111] width 450 height 26
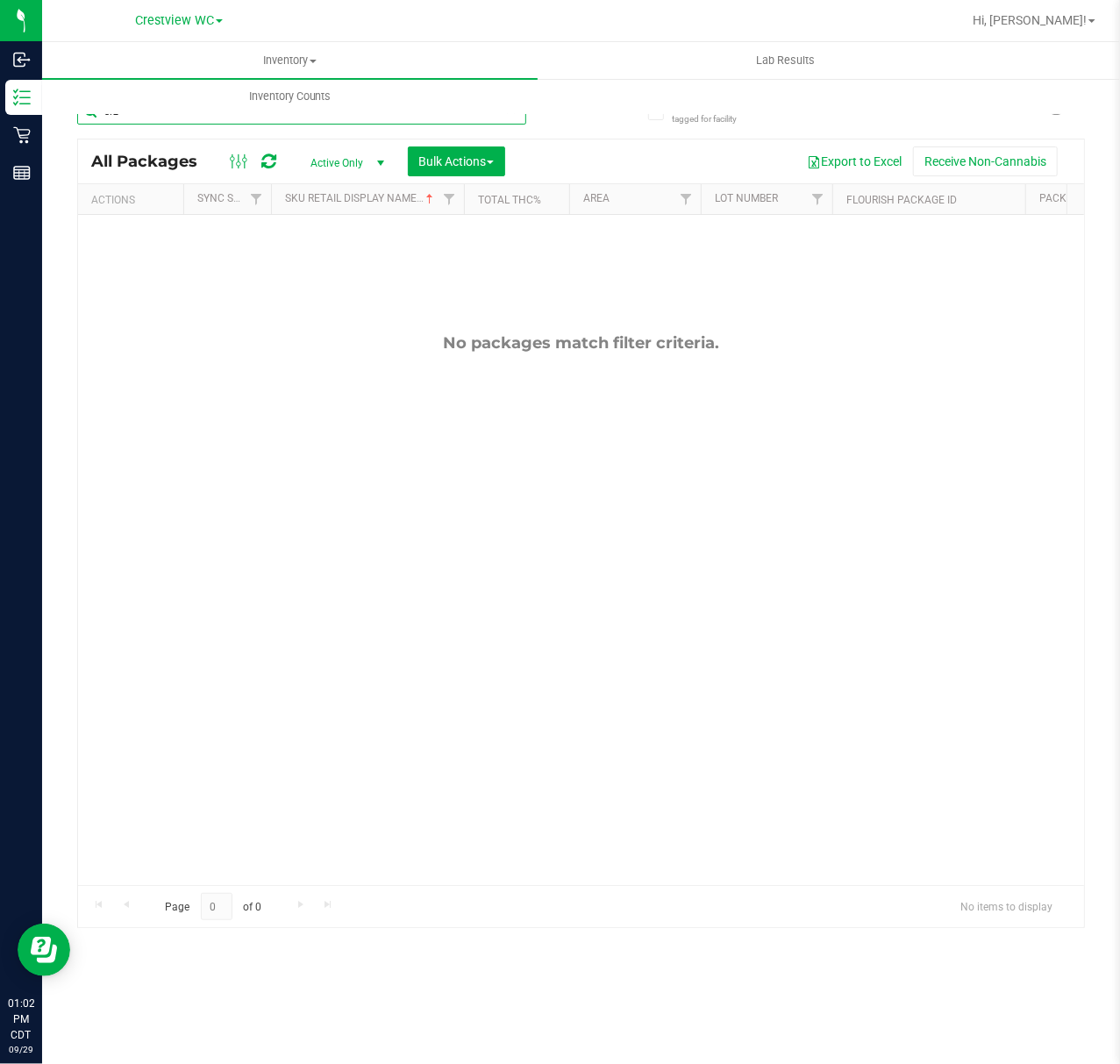
type input "srz"
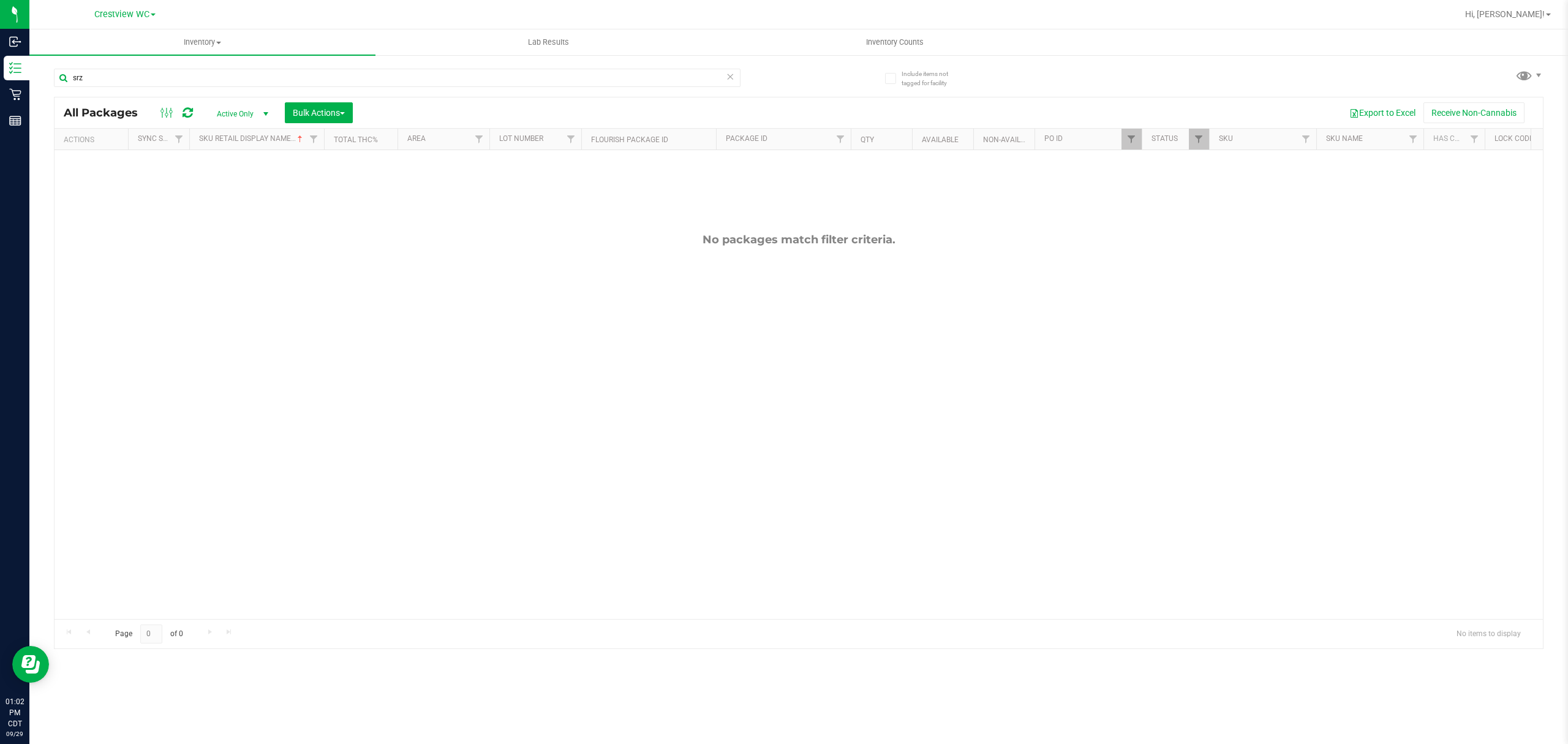
click at [731, 77] on icon at bounding box center [730, 75] width 8 height 15
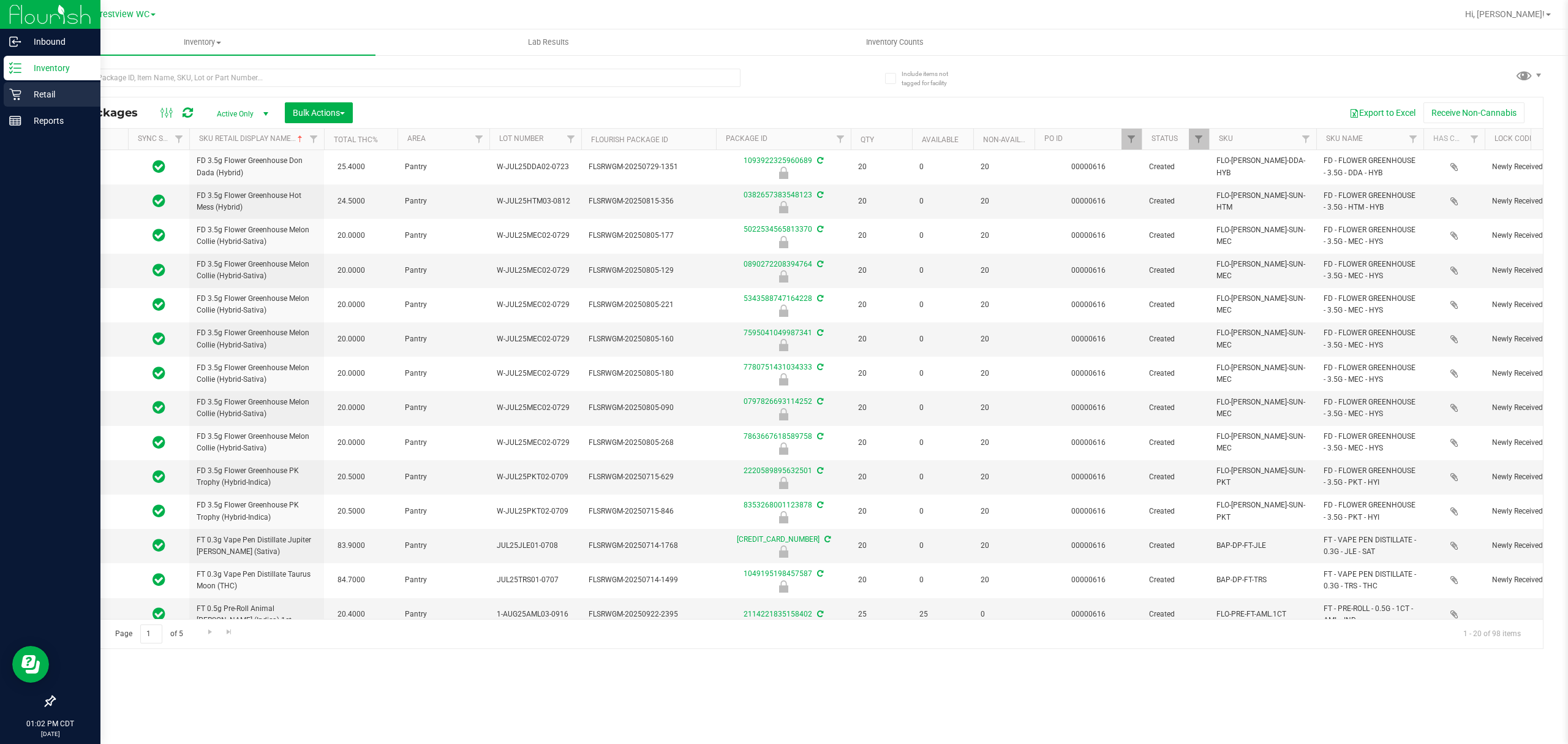
click at [29, 103] on div "Retail" at bounding box center [52, 94] width 97 height 24
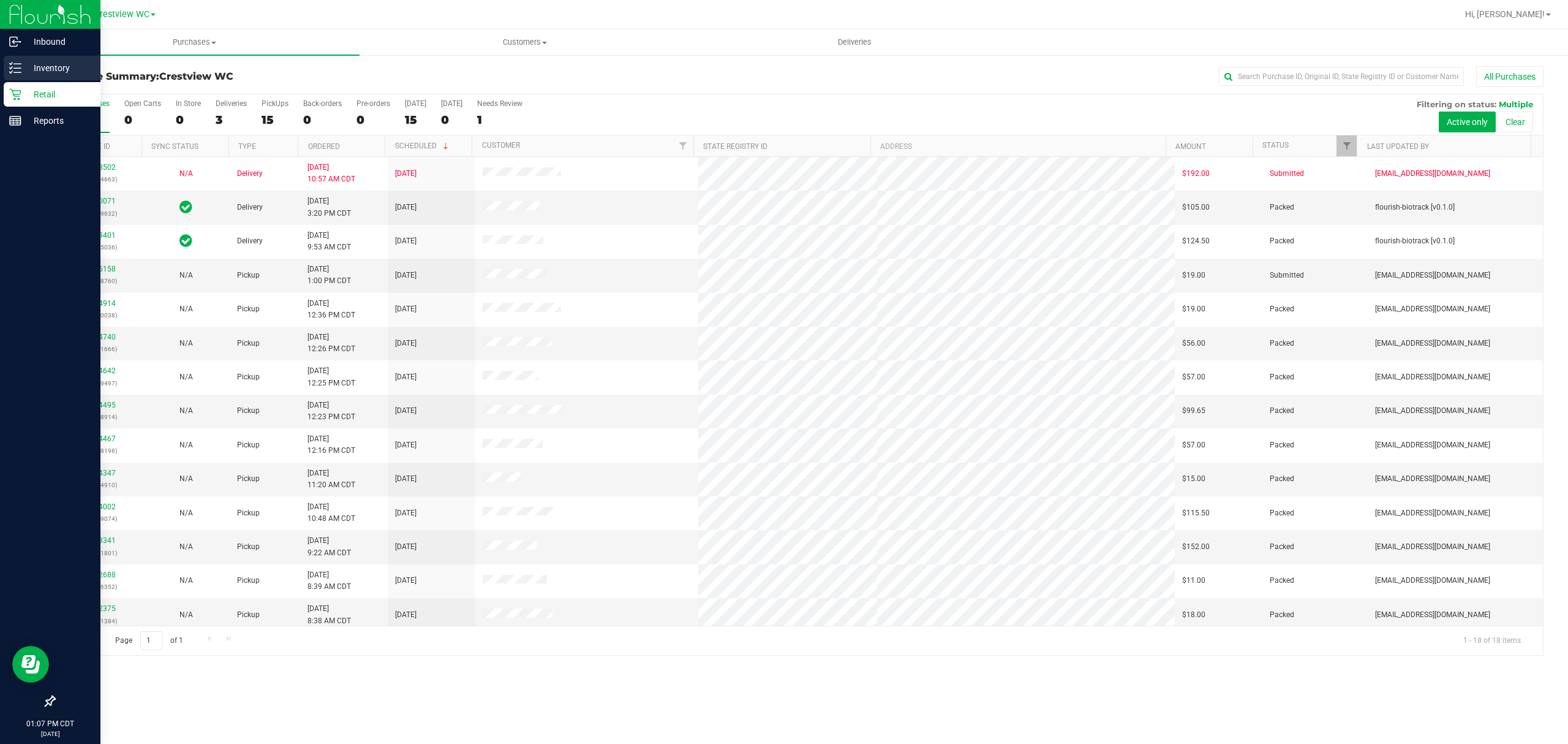
click at [16, 64] on icon at bounding box center [15, 68] width 13 height 13
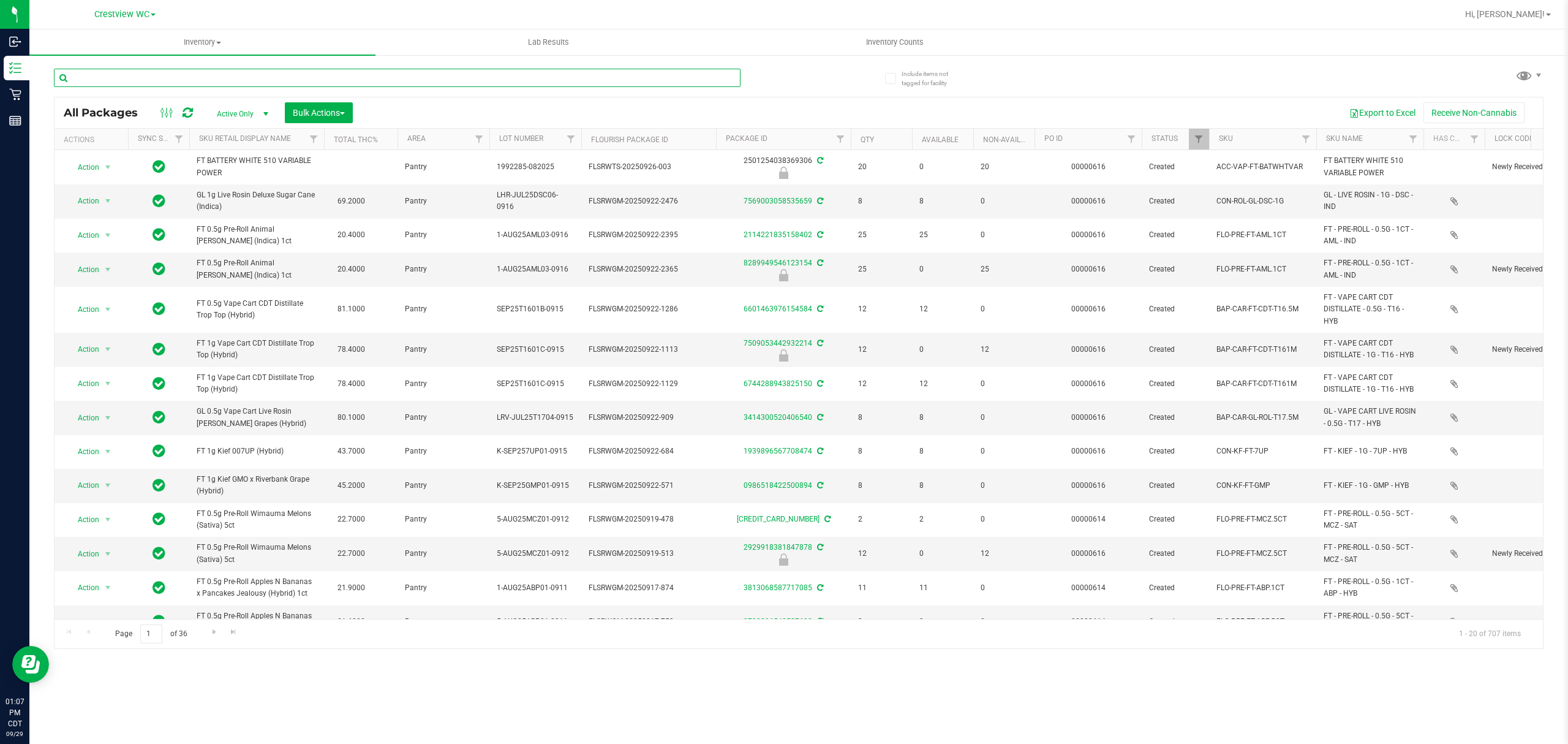
click at [193, 87] on input "text" at bounding box center [397, 77] width 686 height 18
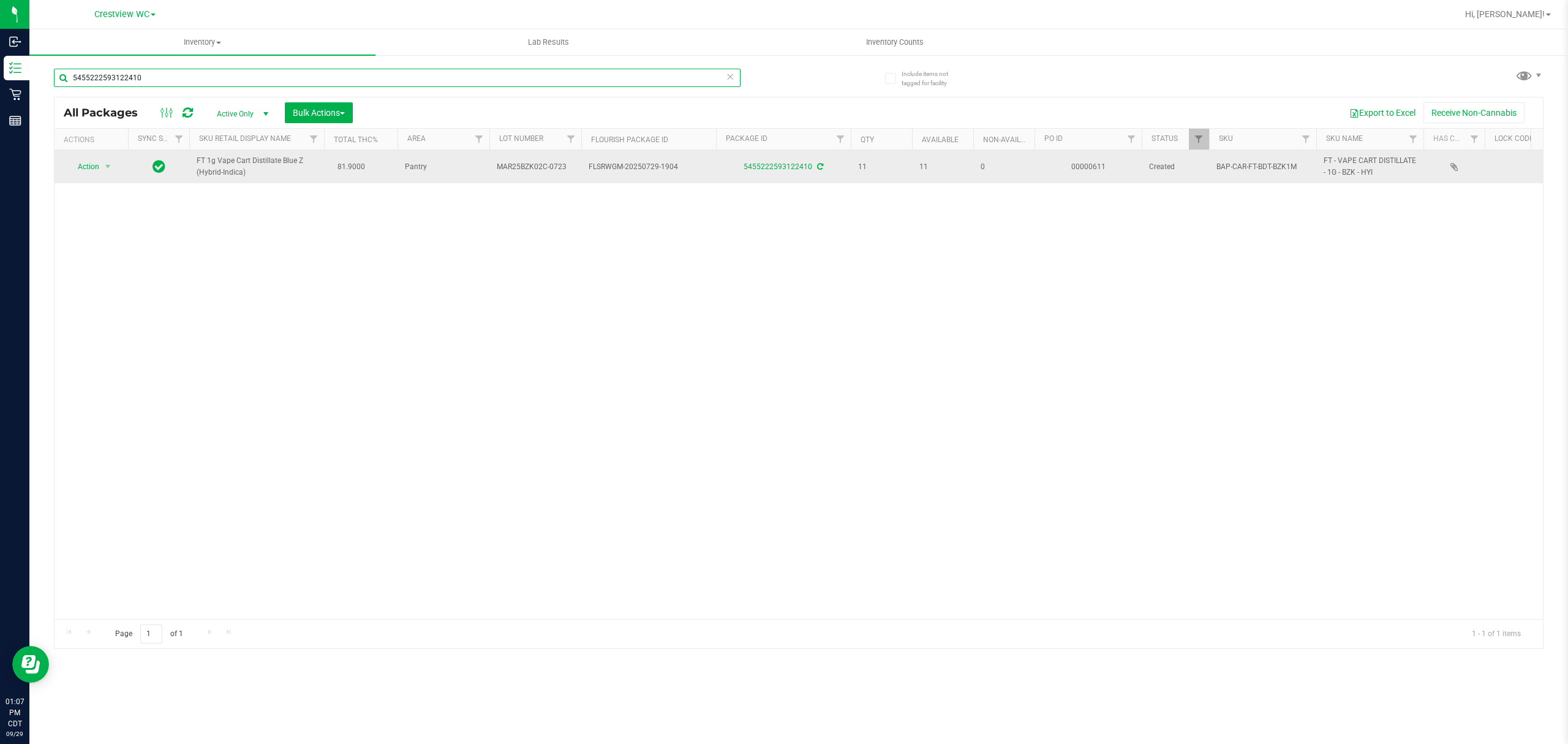
type input "5455222593122410"
click at [88, 168] on span "Action" at bounding box center [83, 167] width 33 height 17
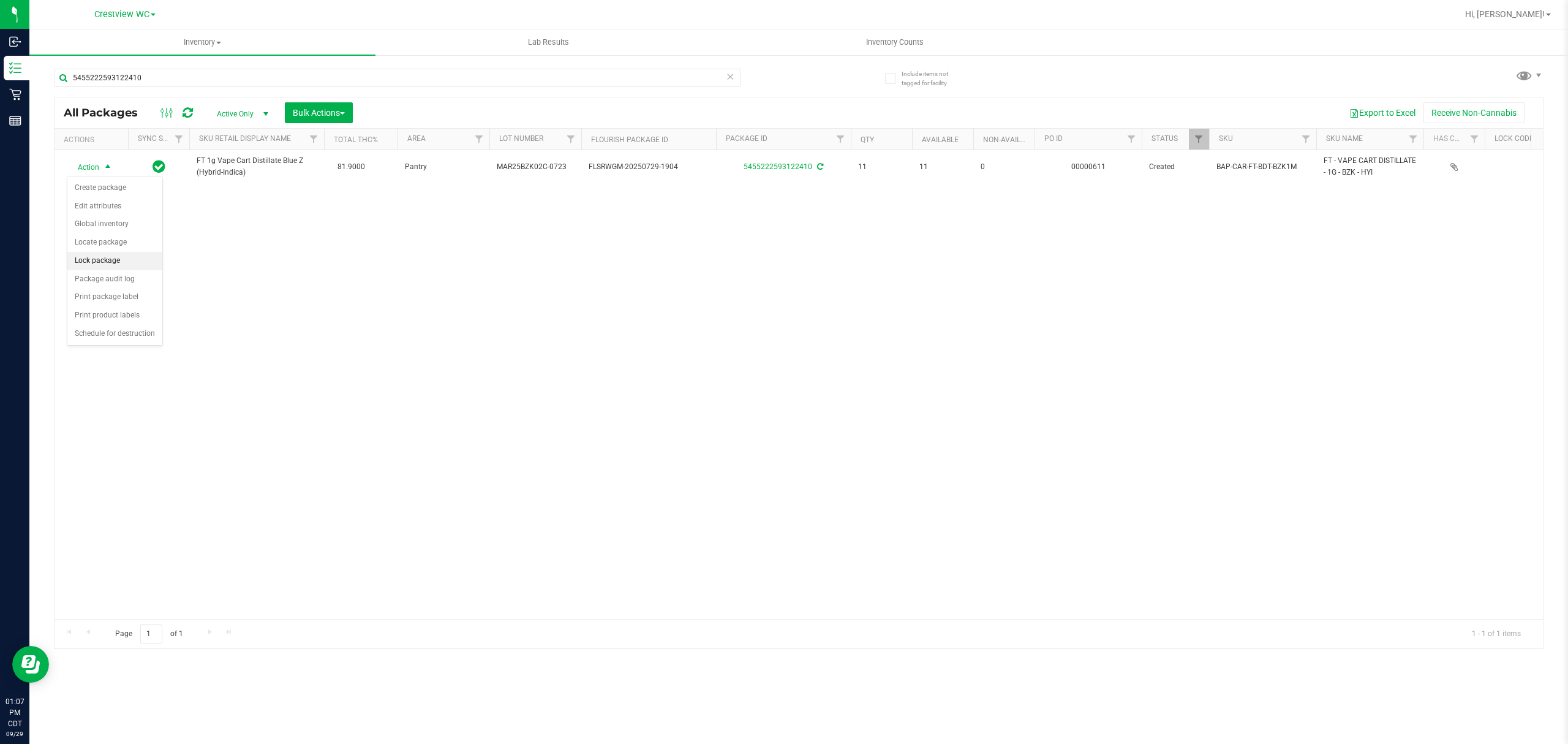
click at [91, 258] on li "Lock package" at bounding box center [115, 261] width 95 height 18
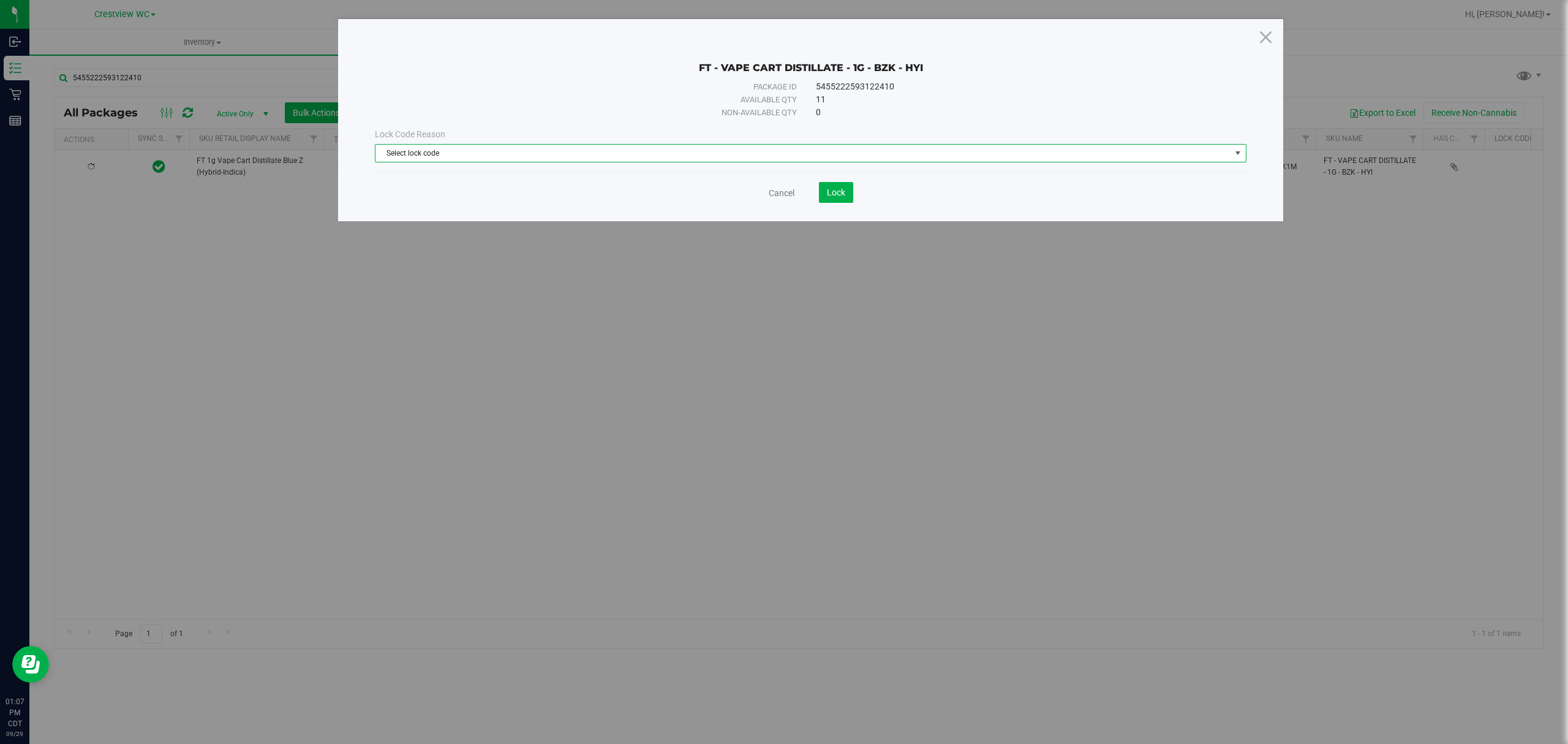
click at [387, 154] on span "Select lock code" at bounding box center [803, 153] width 855 height 17
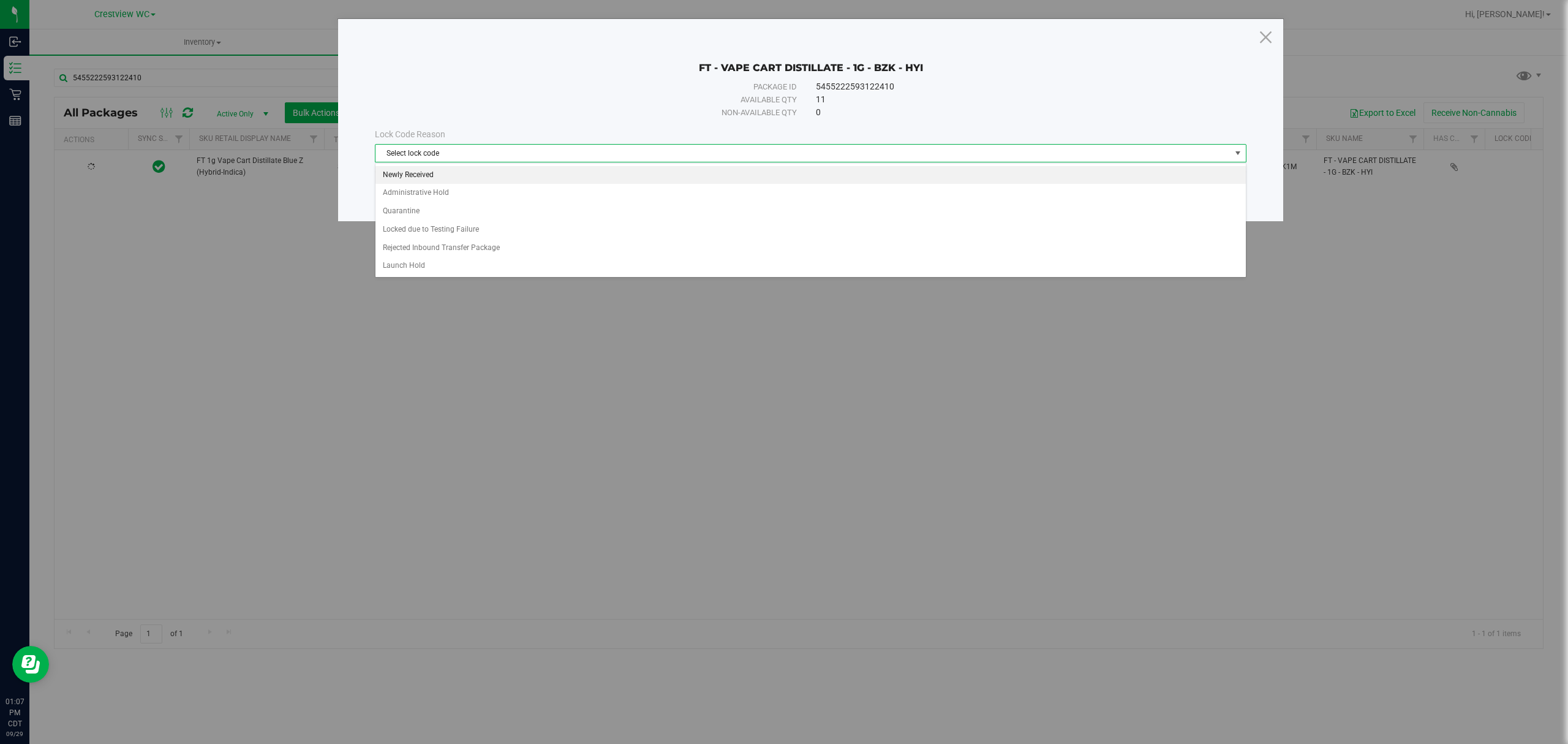
click at [407, 177] on li "Newly Received" at bounding box center [810, 175] width 870 height 18
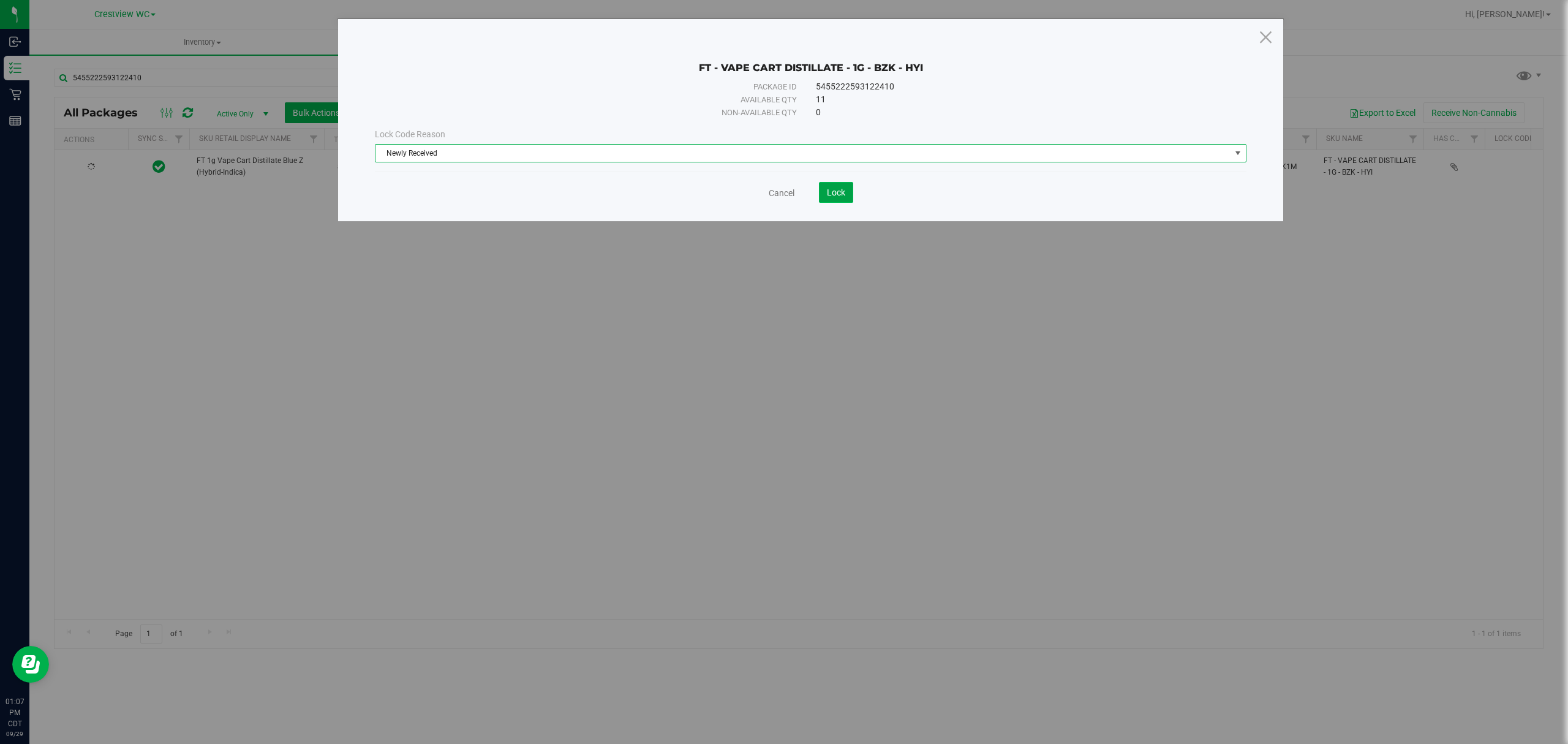
click at [834, 199] on button "Lock" at bounding box center [836, 193] width 34 height 21
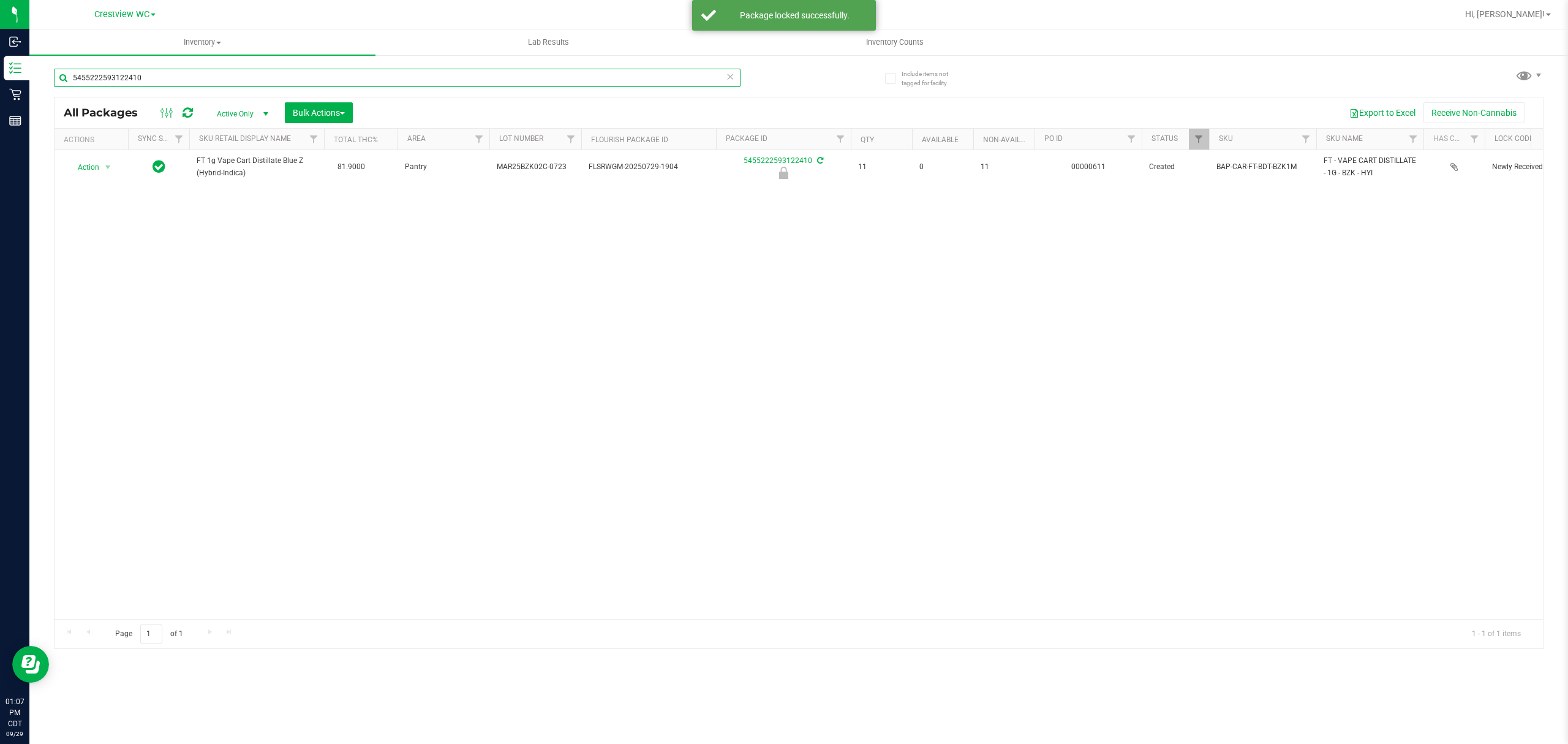
drag, startPoint x: 159, startPoint y: 69, endPoint x: 39, endPoint y: 88, distance: 121.5
click at [40, 88] on div "Include items not tagged for facility 5455222593122410 All Packages Active Only…" at bounding box center [799, 241] width 1539 height 374
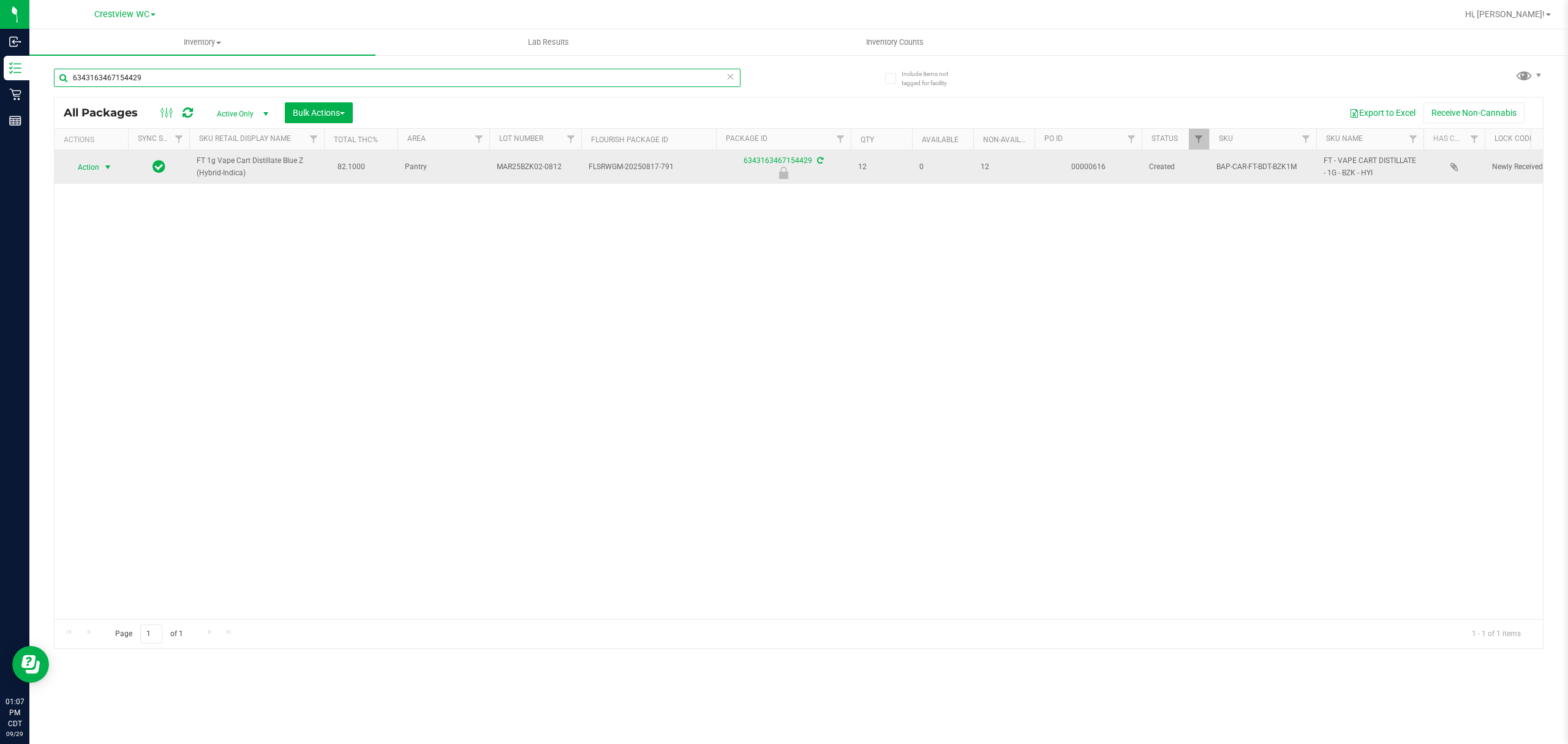
type input "6343163467154429"
click at [103, 168] on span "select" at bounding box center [108, 168] width 10 height 10
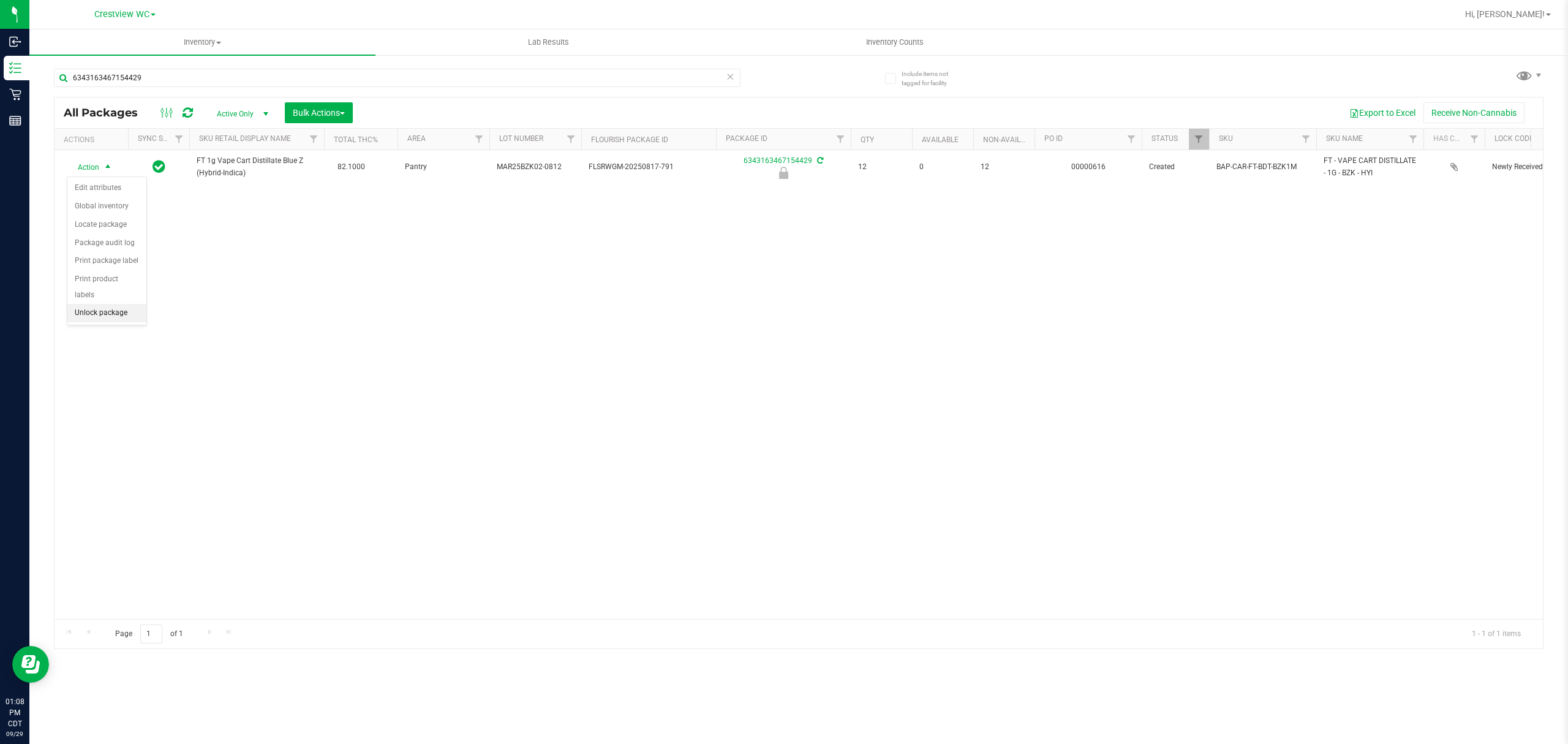
click at [133, 313] on li "Unlock package" at bounding box center [107, 313] width 79 height 18
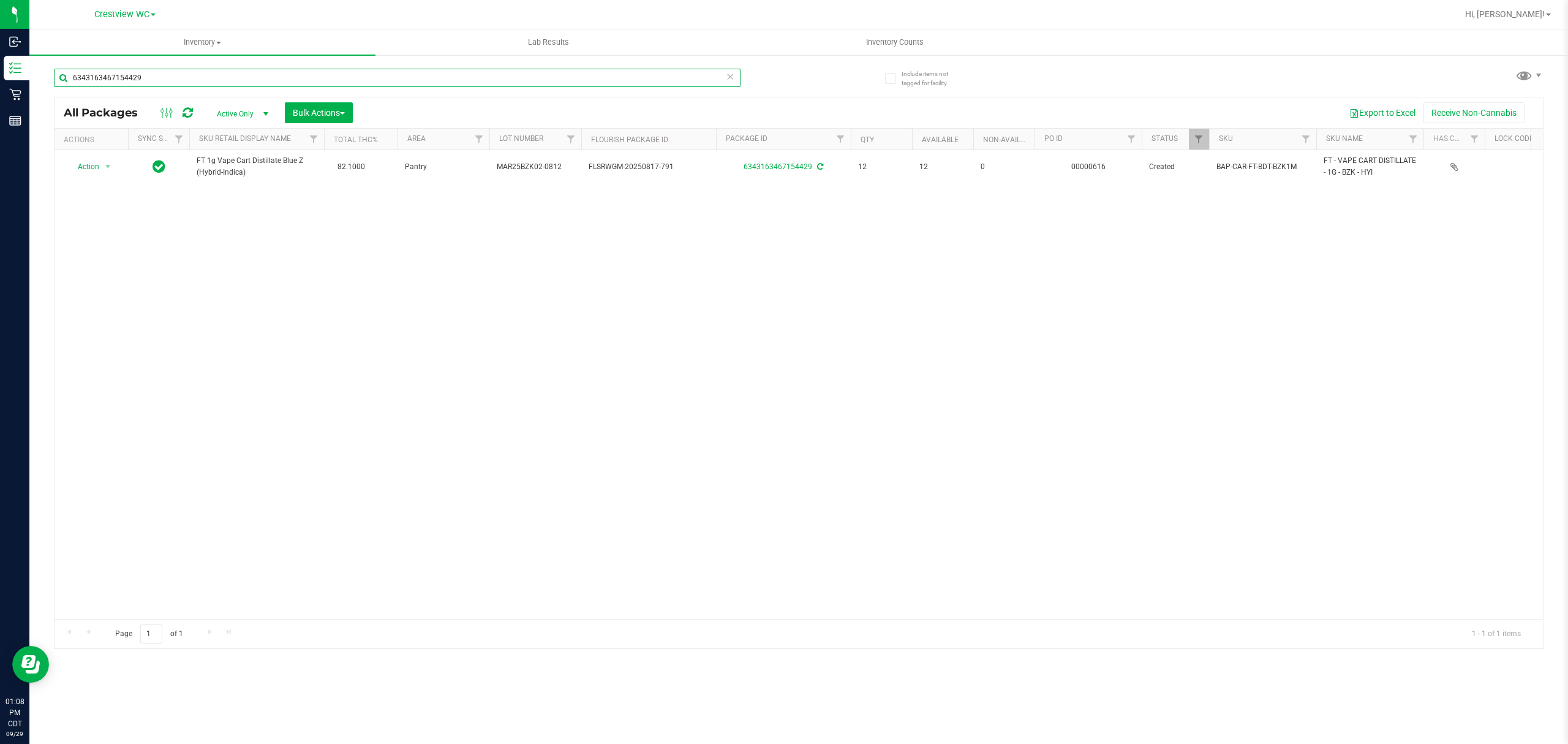
click at [162, 73] on input "6343163467154429" at bounding box center [397, 77] width 686 height 18
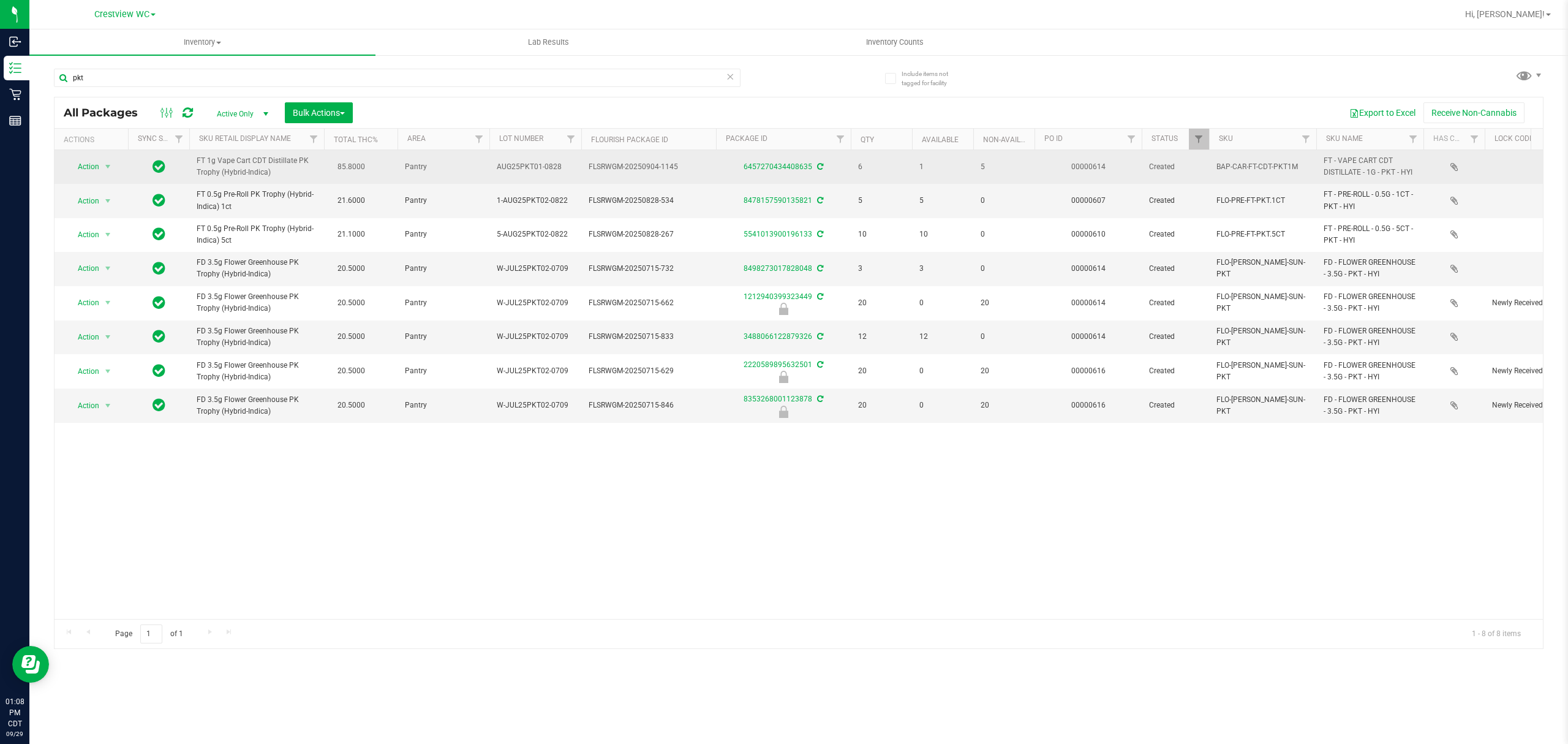
drag, startPoint x: 285, startPoint y: 179, endPoint x: 183, endPoint y: 158, distance: 104.1
click at [183, 158] on tr "Action Action Create package Edit attributes Global inventory Locate package Lo…" at bounding box center [1482, 167] width 2854 height 34
copy tr "FT 1g Vape Cart CDT Distillate PK Trophy (Hybrid-Indica)"
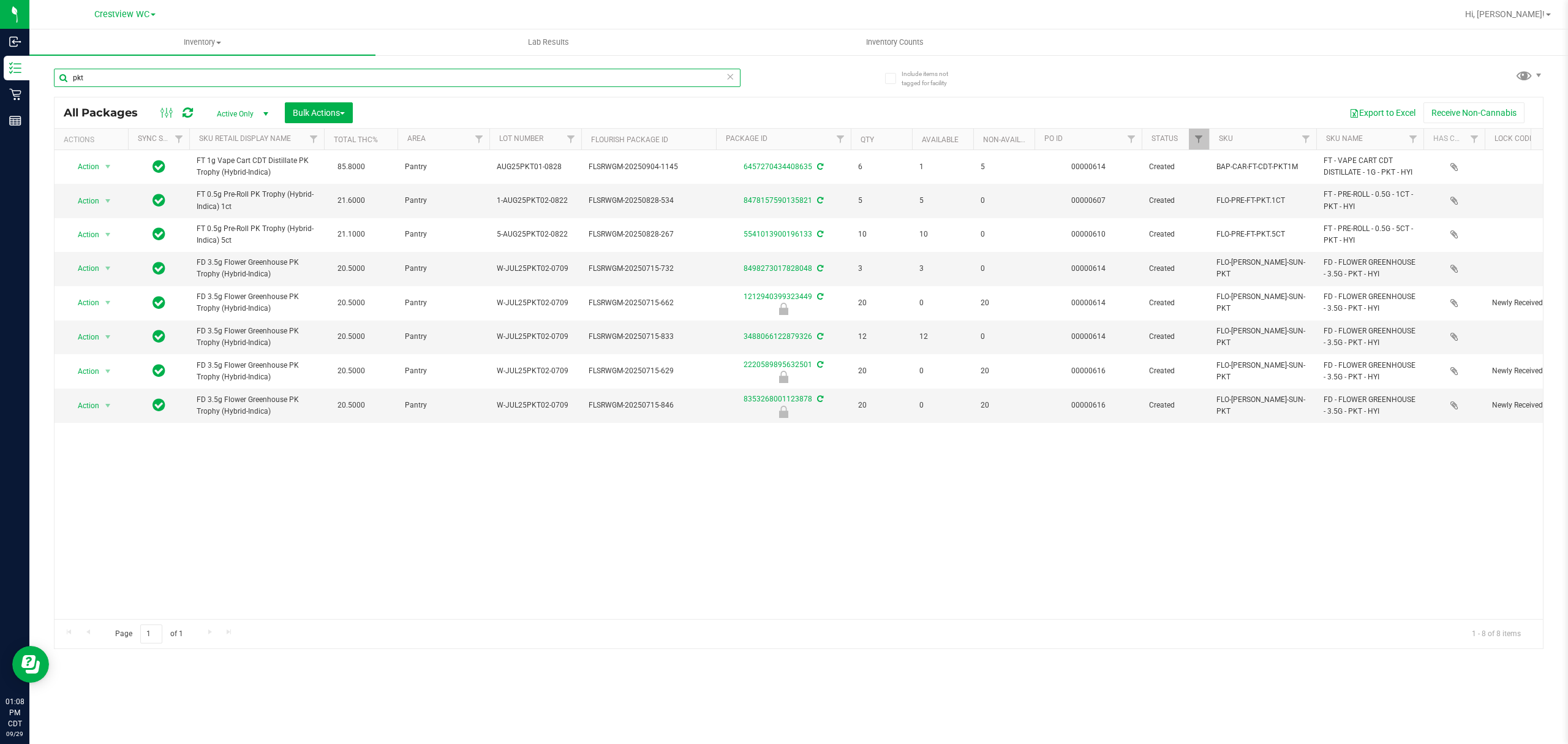
click at [214, 79] on input "pkt" at bounding box center [397, 77] width 686 height 18
paste input "FT 1g Vape Cart CDT Distillate PK Trophy (Hybrid-Indica)"
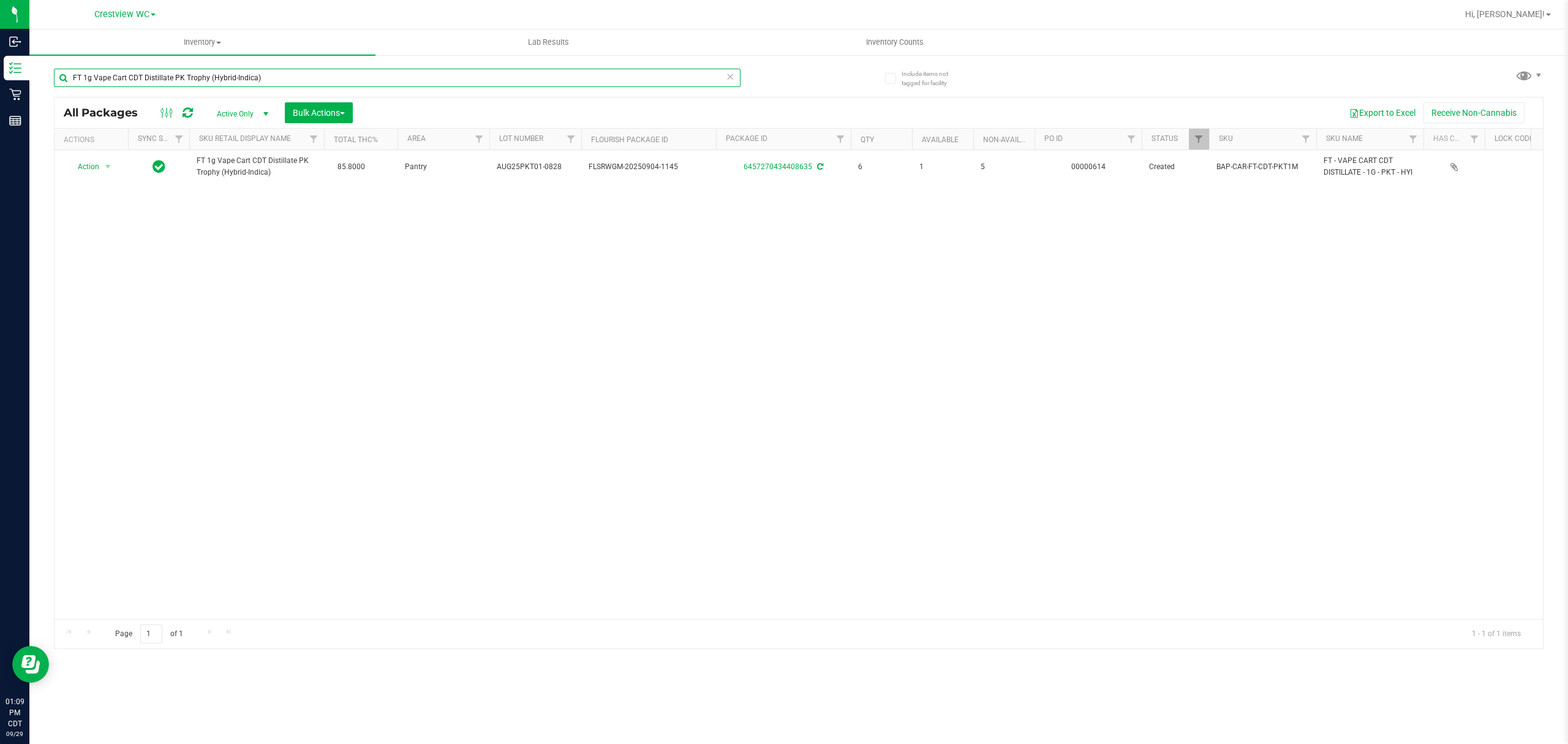
type input "FT 1g Vape Cart CDT Distillate PK Trophy (Hybrid-Indica)"
click at [303, 219] on div "Action Action Create package Edit attributes Global inventory Locate package Lo…" at bounding box center [799, 385] width 1488 height 469
drag, startPoint x: 324, startPoint y: 81, endPoint x: 282, endPoint y: 71, distance: 43.2
click at [38, 50] on div "Inbound Inventory Retail Reports 01:10 PM CDT [DATE] 09/29 Crestview WC Hi, [PE…" at bounding box center [784, 372] width 1568 height 744
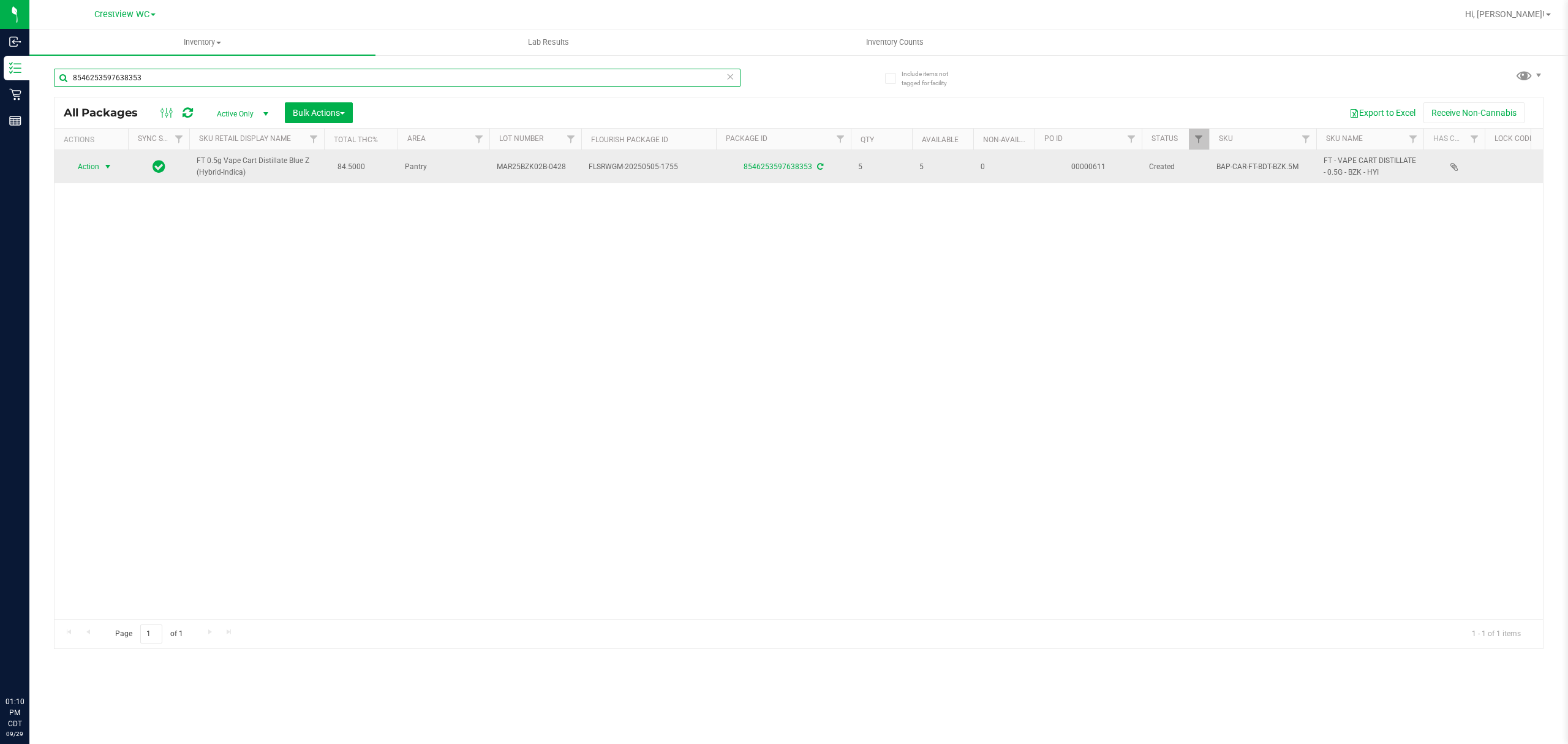
type input "8546253597638353"
click at [94, 168] on span "Action" at bounding box center [83, 167] width 33 height 17
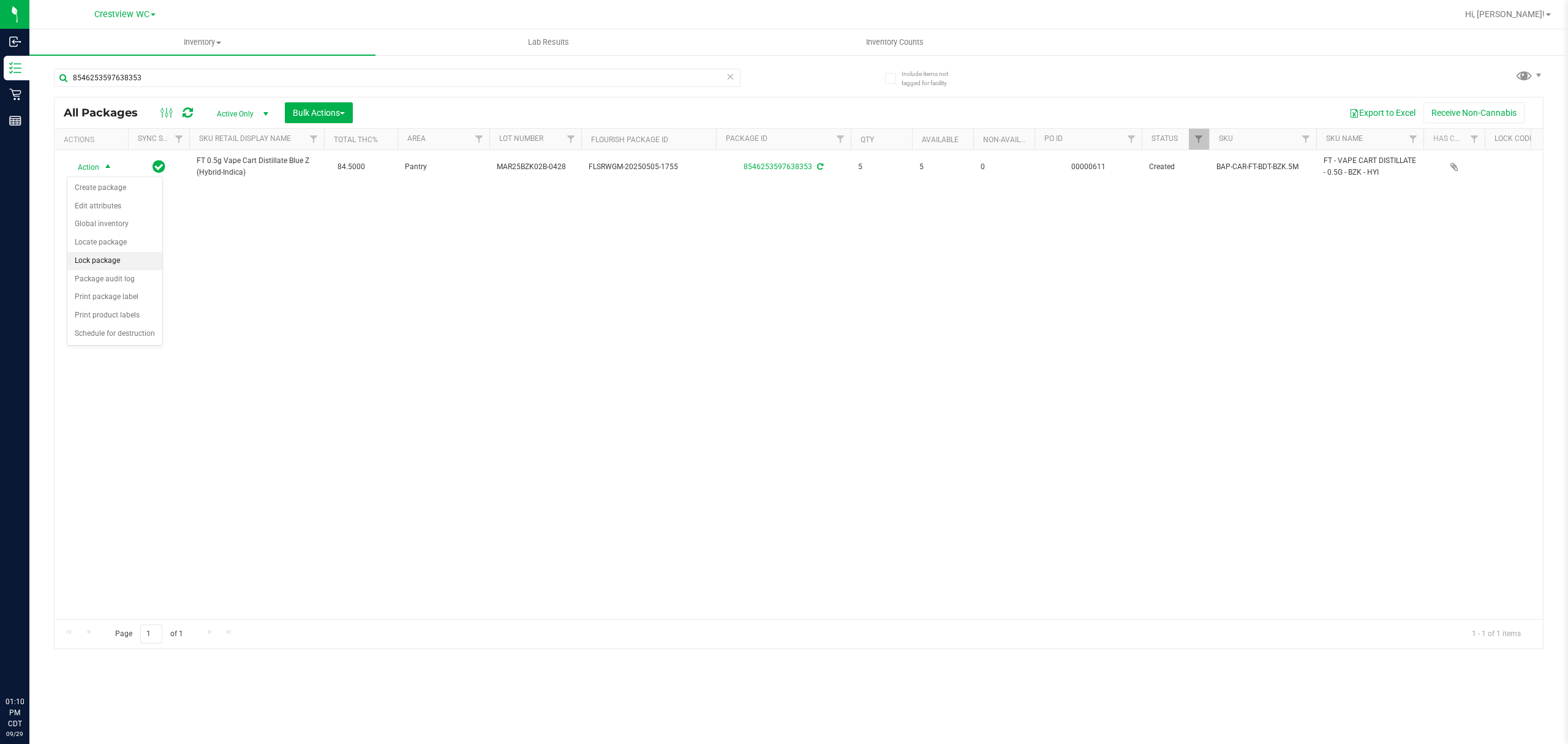
click at [120, 261] on li "Lock package" at bounding box center [115, 261] width 95 height 18
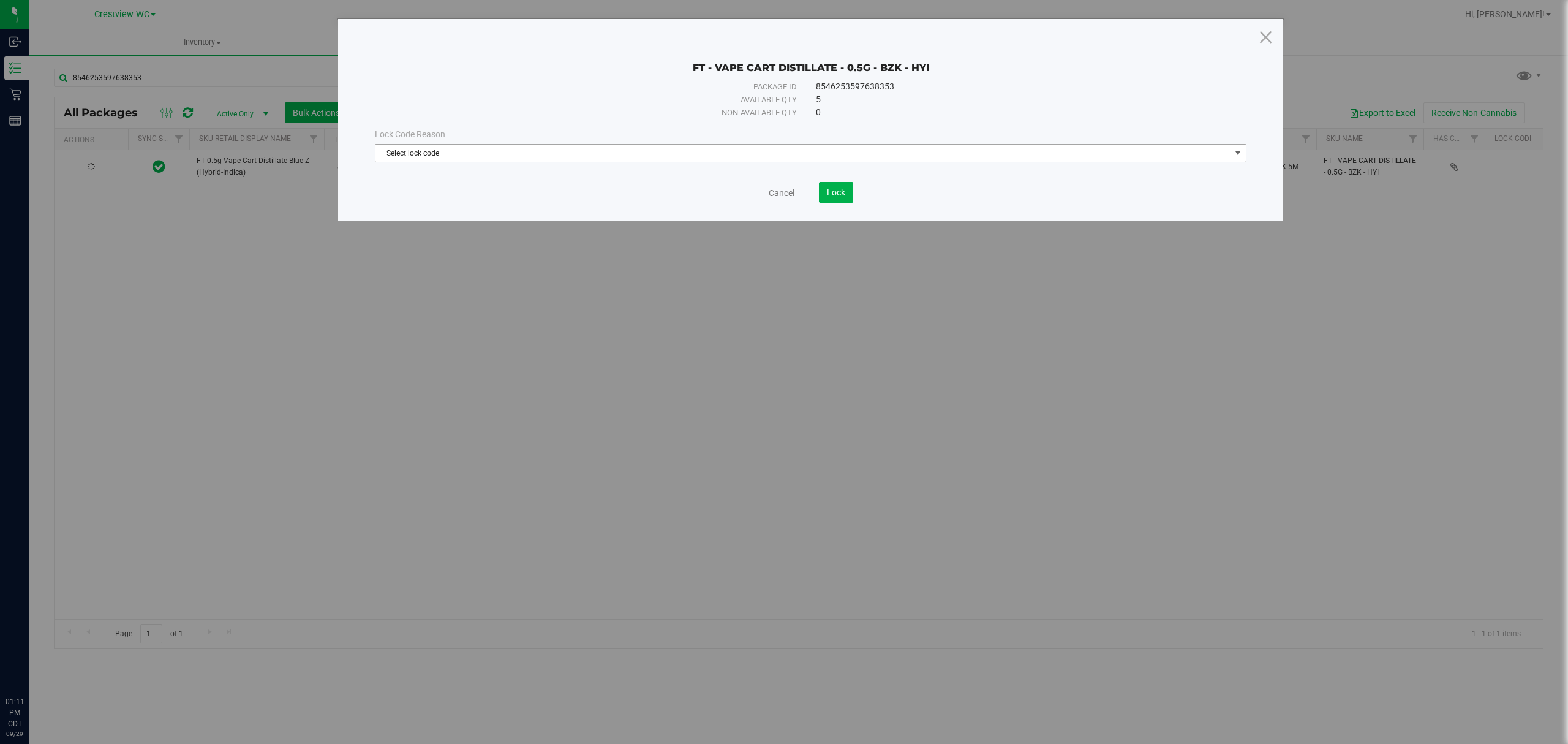
click at [503, 152] on span "Select lock code" at bounding box center [803, 153] width 855 height 17
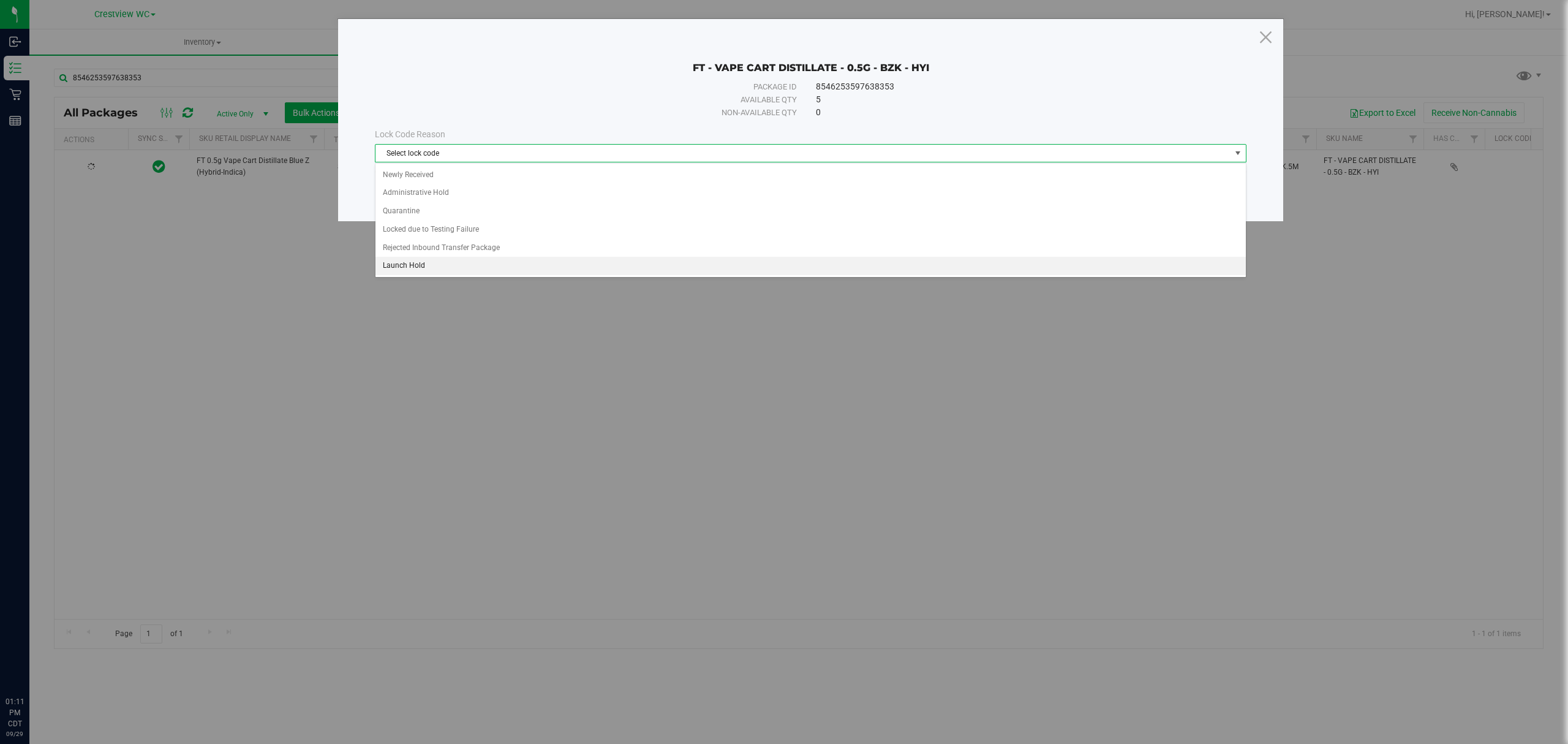
click at [485, 265] on li "Launch Hold" at bounding box center [810, 266] width 870 height 18
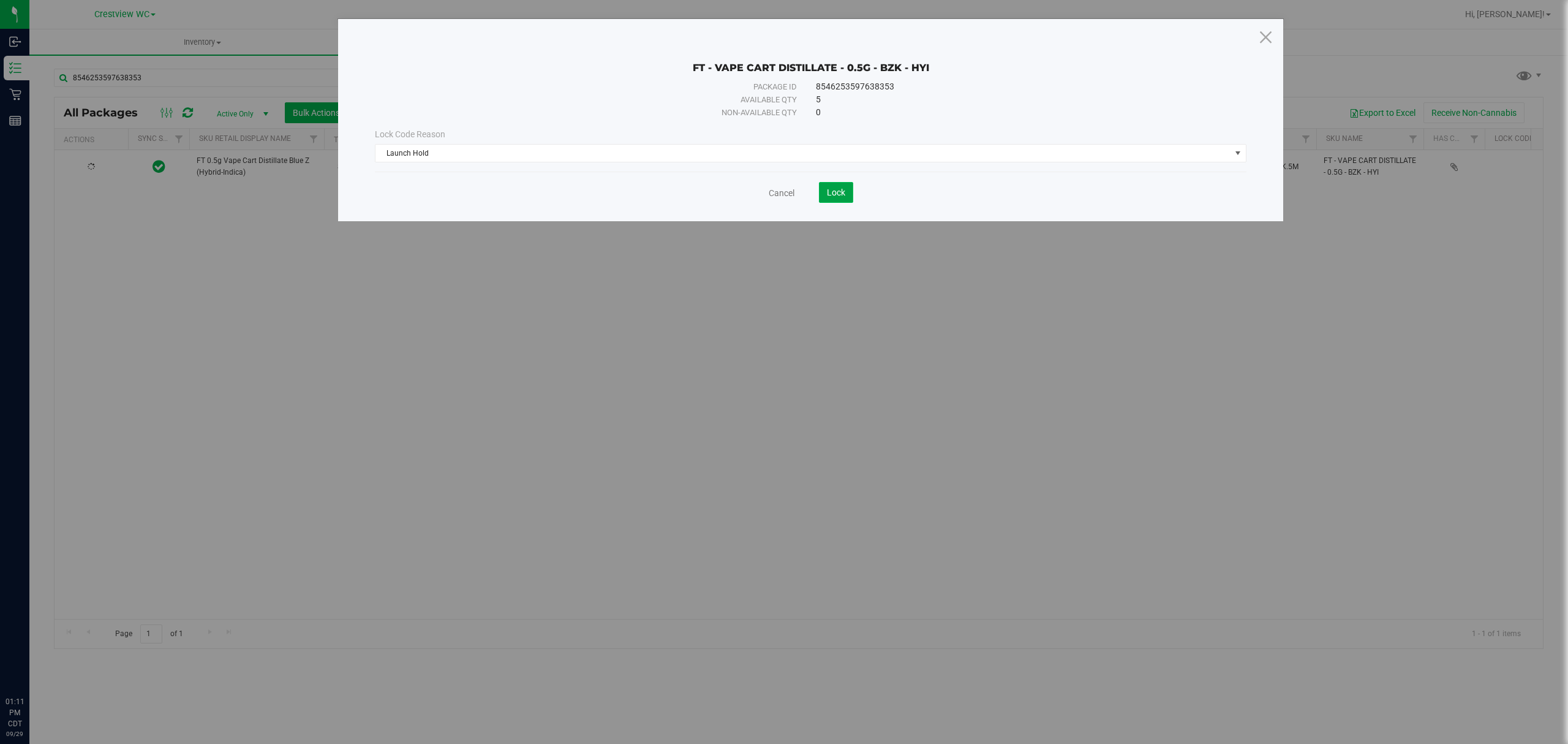
click at [836, 203] on button "Lock" at bounding box center [836, 193] width 34 height 21
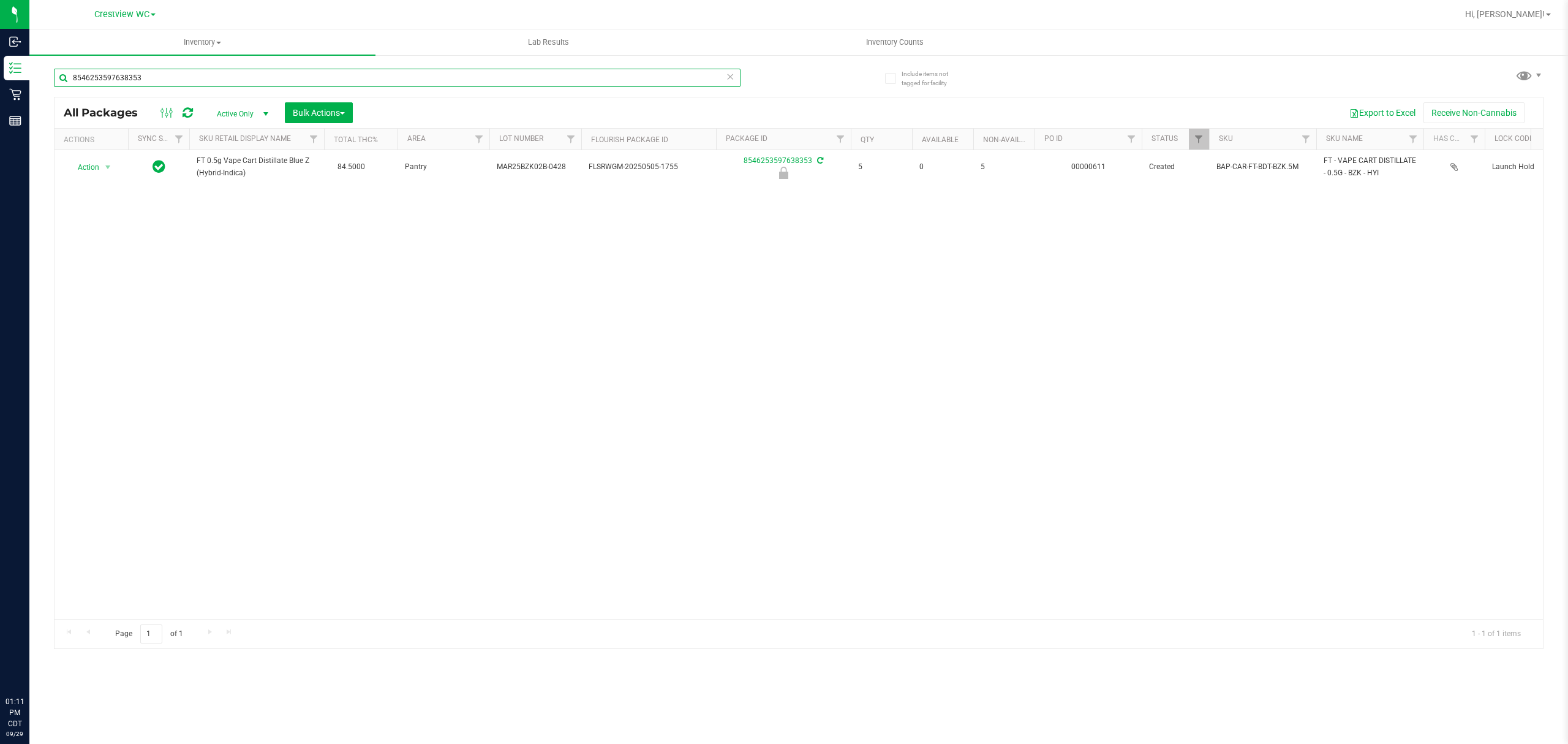
drag, startPoint x: 191, startPoint y: 77, endPoint x: 40, endPoint y: 82, distance: 151.1
click at [40, 82] on div "Include items not tagged for facility 8546253597638353 All Packages Active Only…" at bounding box center [799, 241] width 1539 height 374
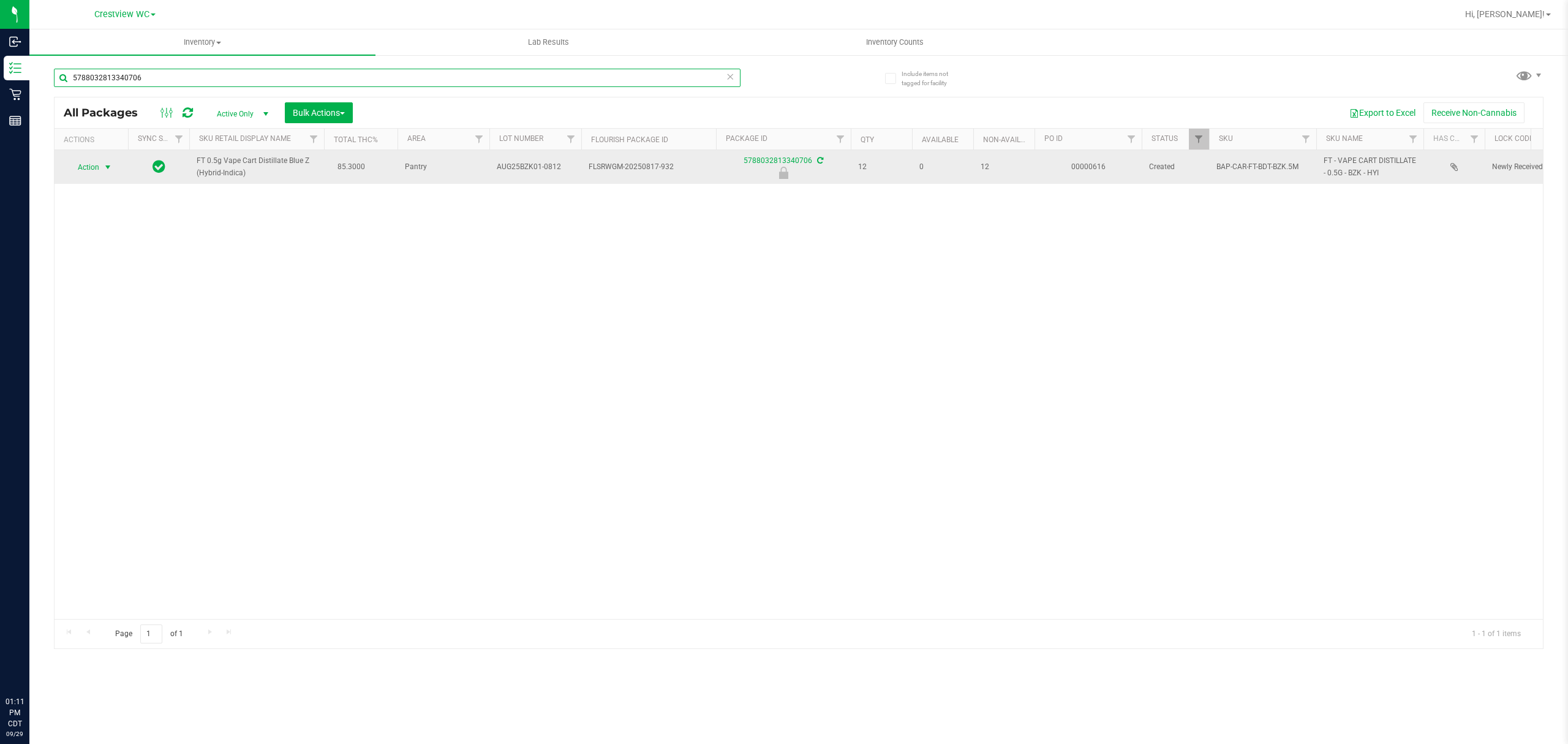
type input "5788032813340706"
click at [97, 165] on span "Action" at bounding box center [83, 167] width 33 height 17
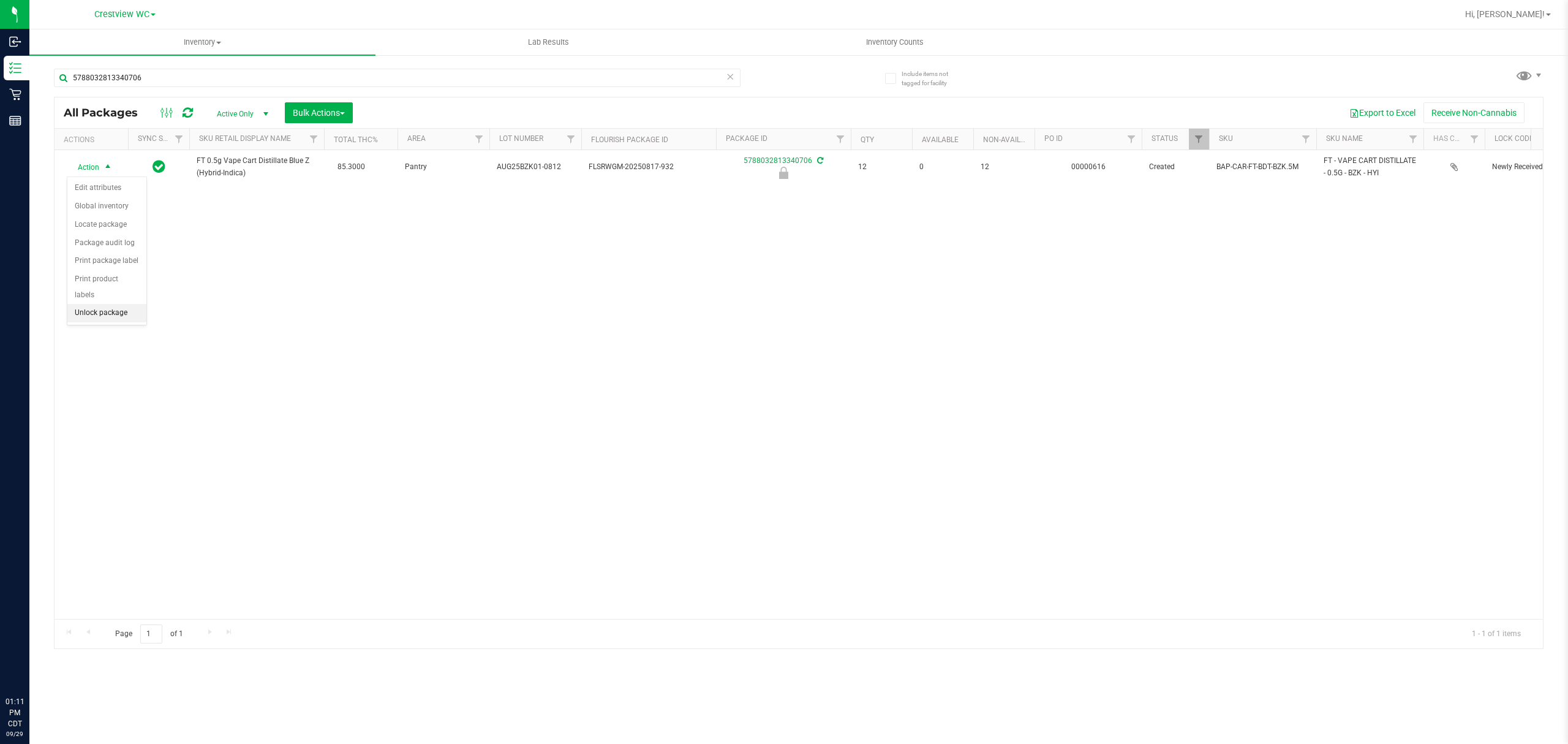
click at [118, 319] on li "Unlock package" at bounding box center [107, 313] width 79 height 18
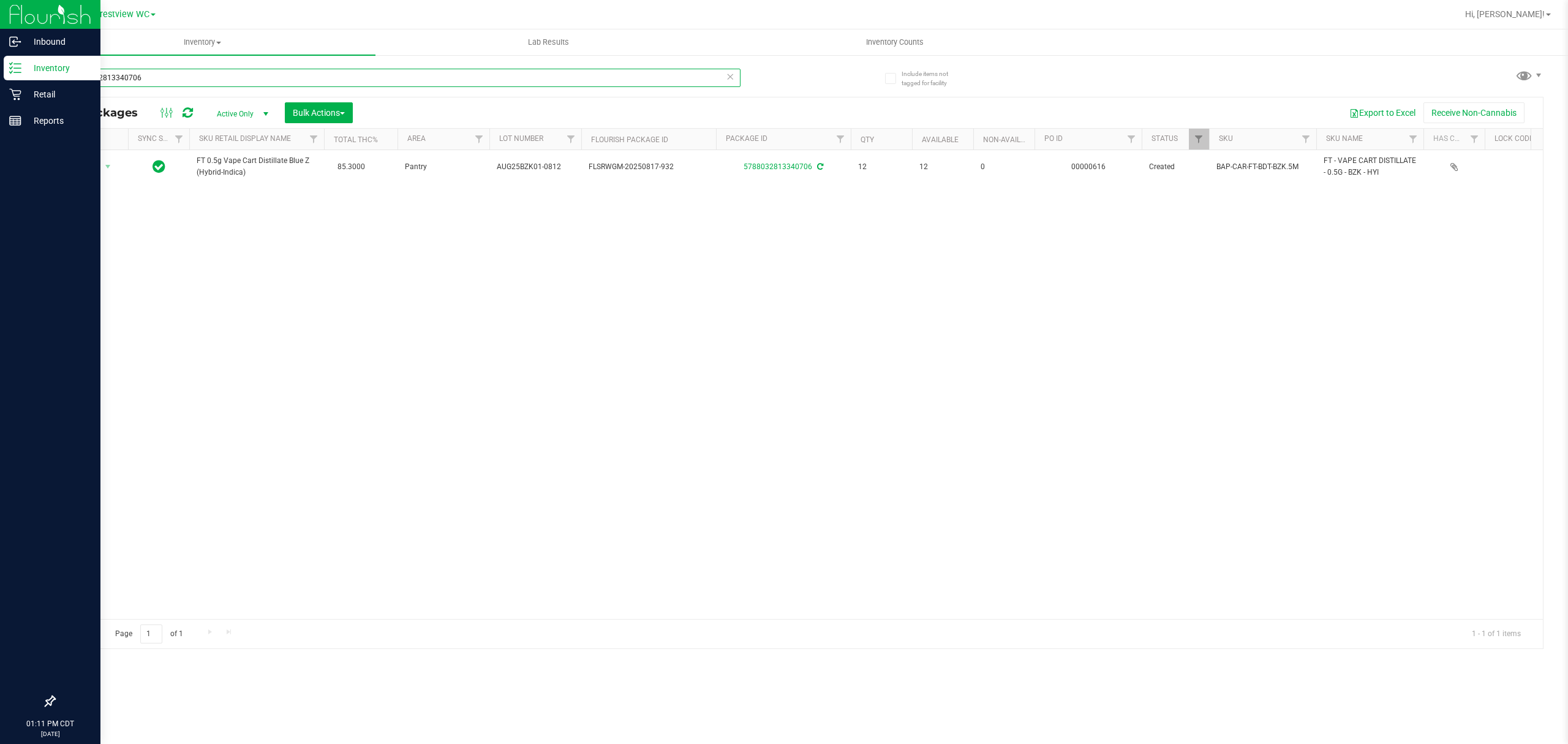
drag, startPoint x: 190, startPoint y: 72, endPoint x: 0, endPoint y: 17, distance: 197.8
click at [0, 17] on div "Inbound Inventory Retail Reports 01:11 PM CDT 09/29/2025 09/29 Crestview WC Hi,…" at bounding box center [784, 372] width 1568 height 744
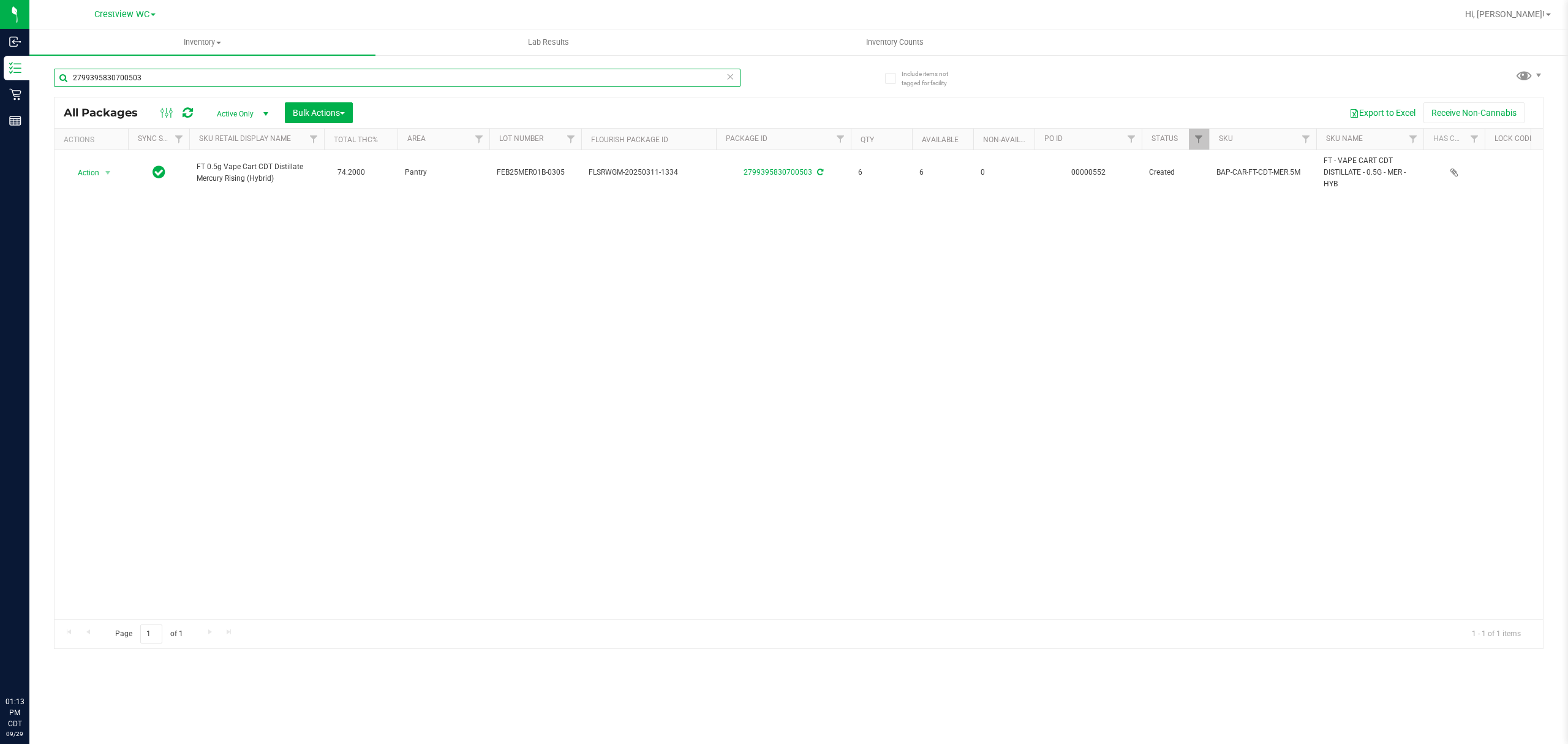
type input "2799395830700503"
click at [165, 92] on div "2799395830700503" at bounding box center [397, 82] width 686 height 28
drag, startPoint x: 0, startPoint y: 75, endPoint x: 98, endPoint y: 52, distance: 100.7
click at [52, 57] on div "Inbound Inventory Retail Reports 01:13 PM CDT 09/29/2025 09/29 Crestview WC Hi,…" at bounding box center [784, 372] width 1568 height 744
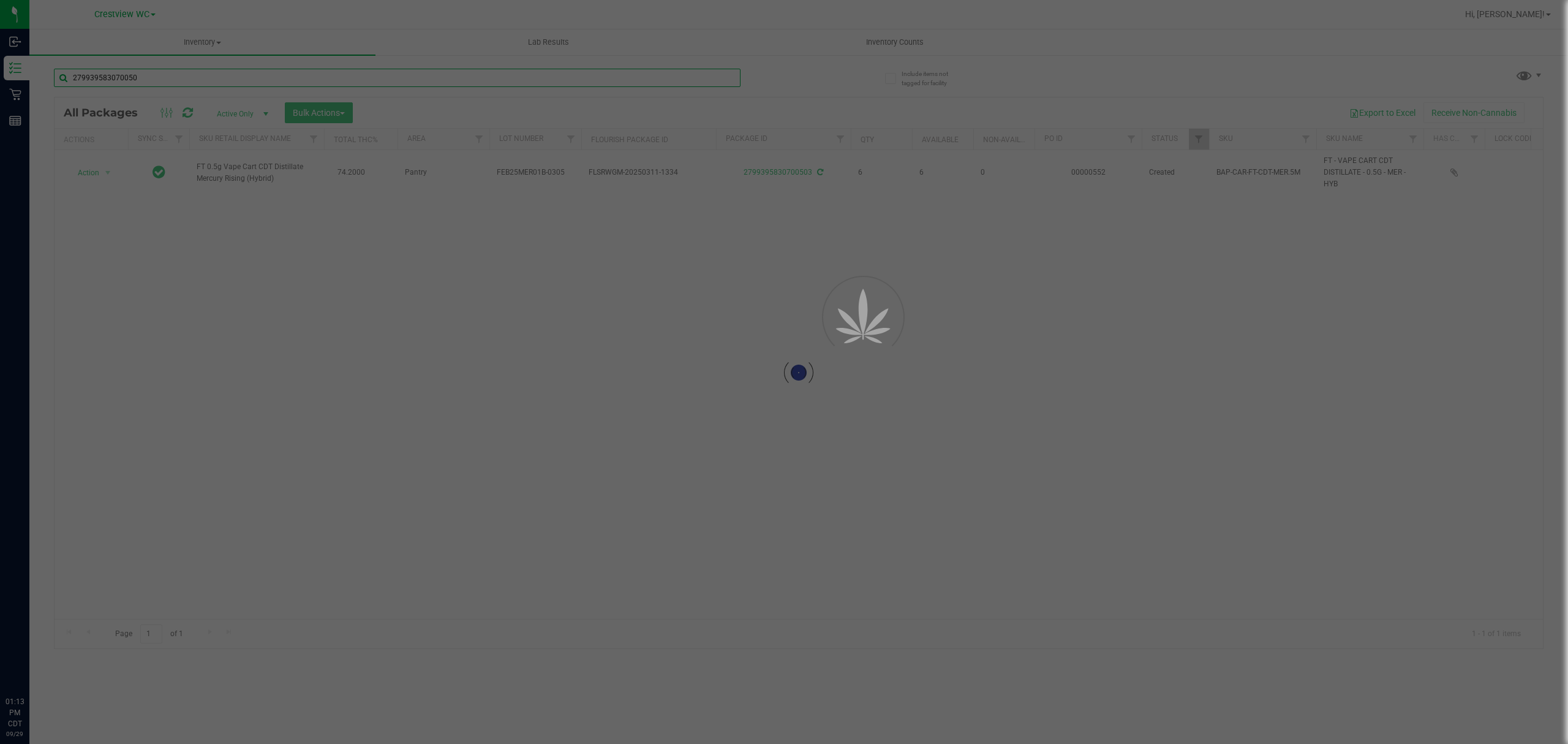
type input "2799395830700503"
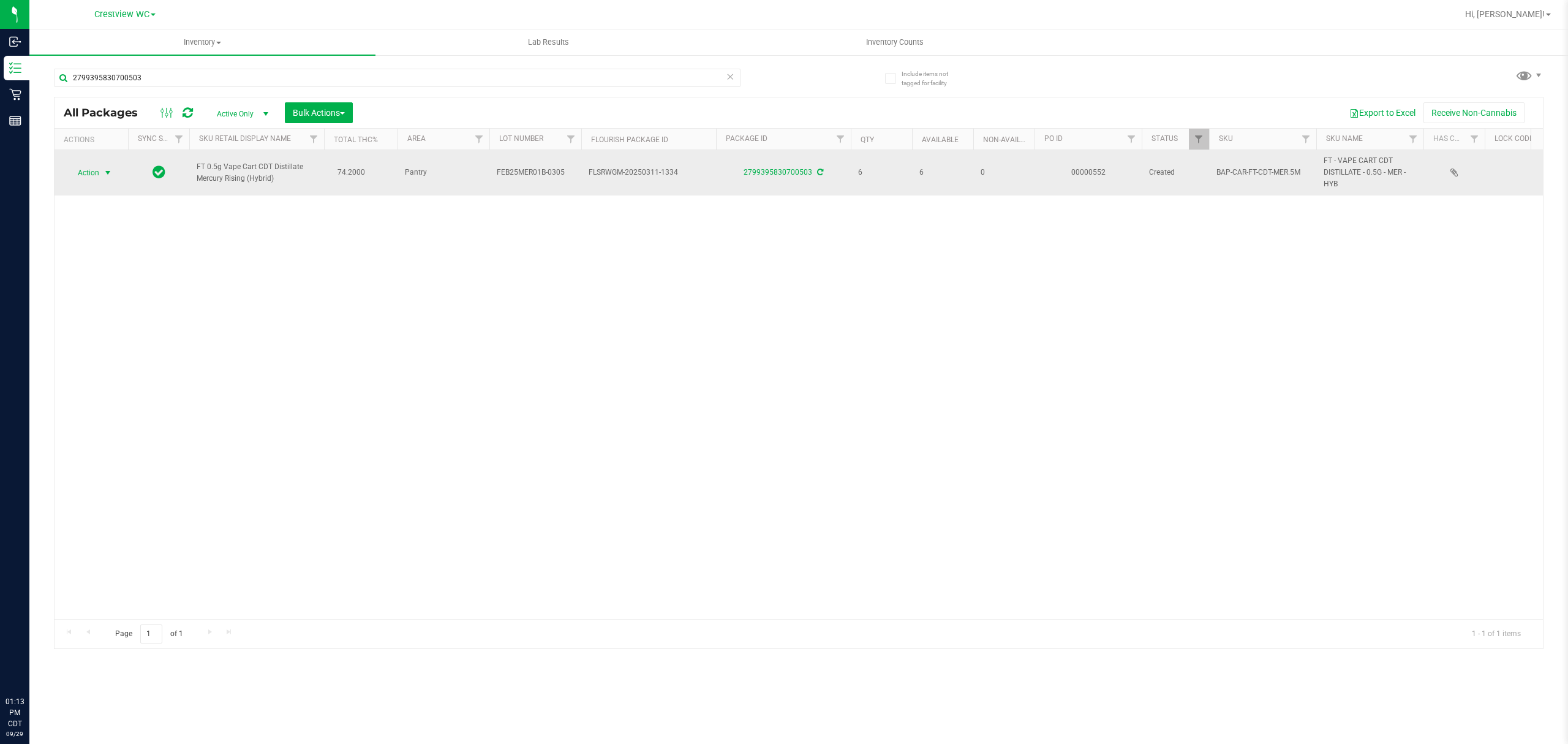
click at [97, 170] on span "Action" at bounding box center [83, 172] width 33 height 17
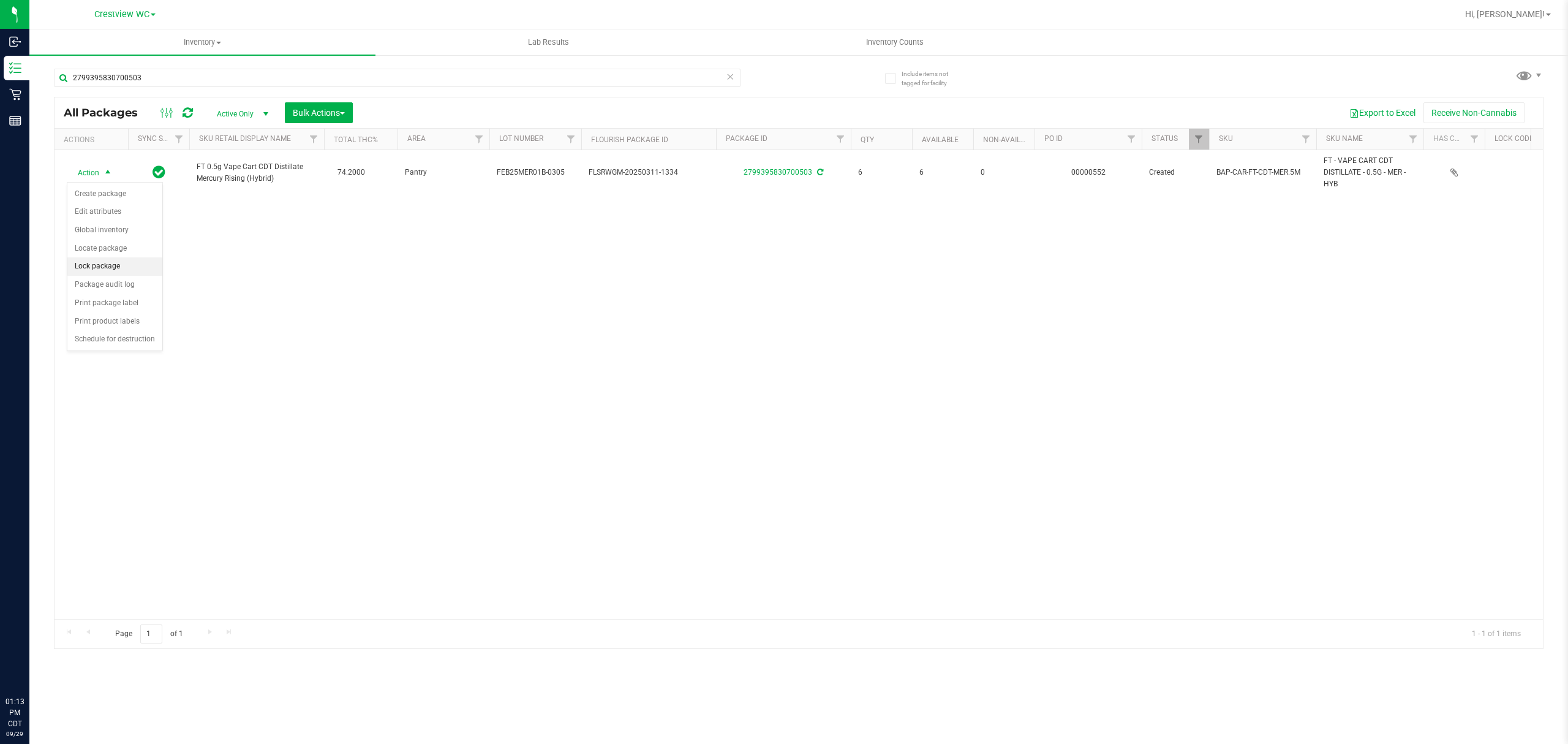
click at [115, 269] on li "Lock package" at bounding box center [115, 267] width 95 height 18
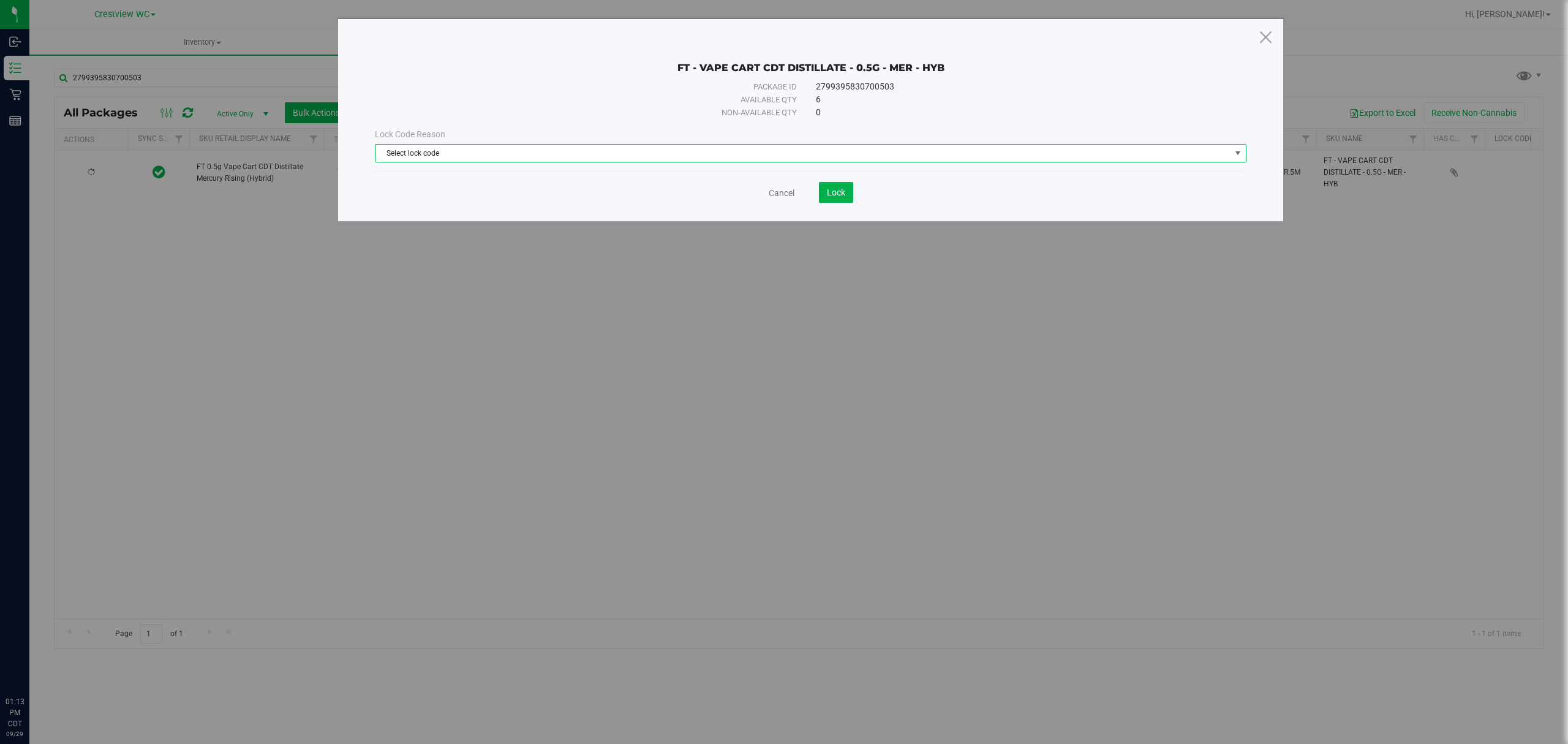
click at [559, 156] on span "Select lock code" at bounding box center [803, 153] width 855 height 17
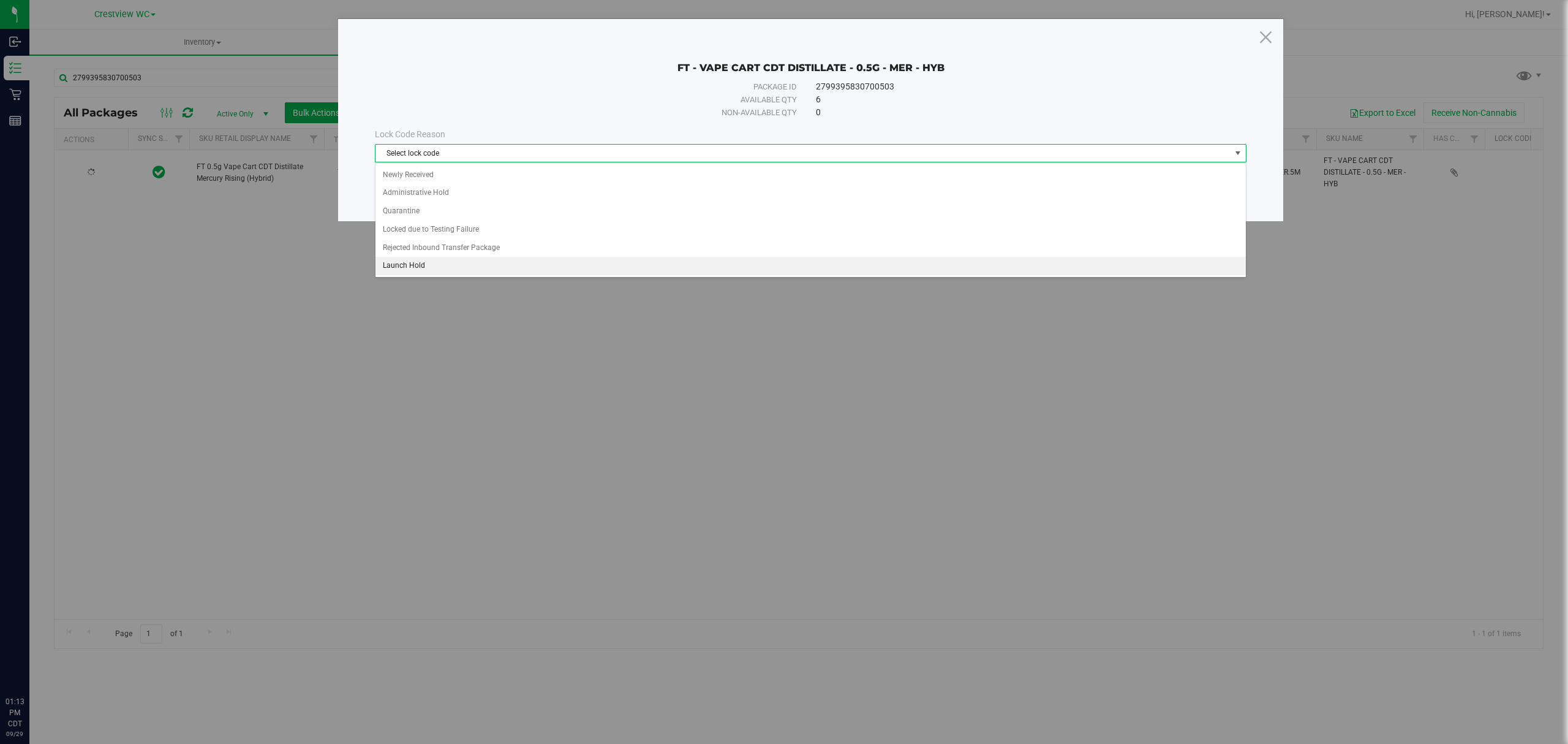
drag, startPoint x: 494, startPoint y: 271, endPoint x: 536, endPoint y: 253, distance: 45.7
click at [494, 269] on li "Launch Hold" at bounding box center [810, 266] width 870 height 18
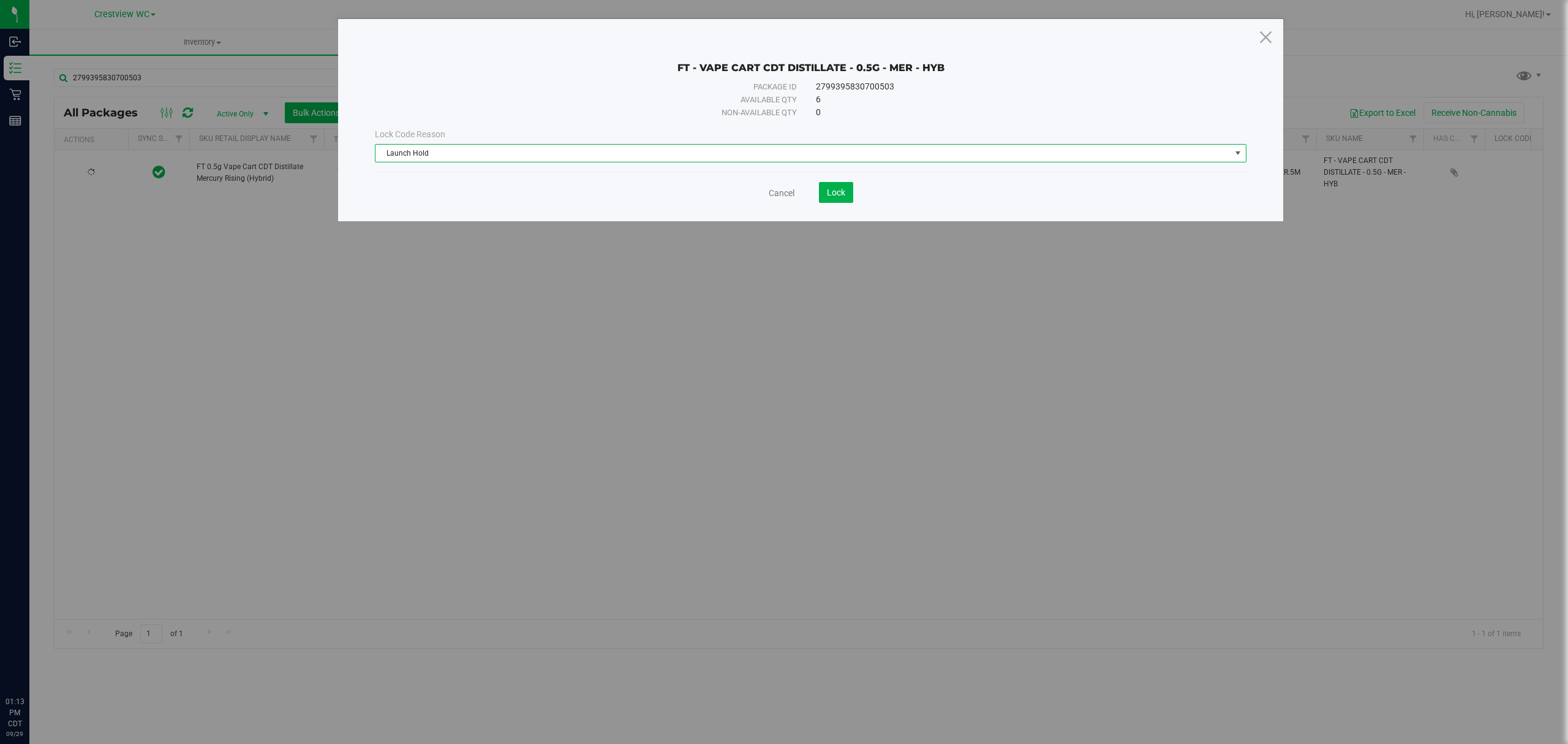
click at [572, 144] on span "Launch Hold" at bounding box center [803, 153] width 855 height 17
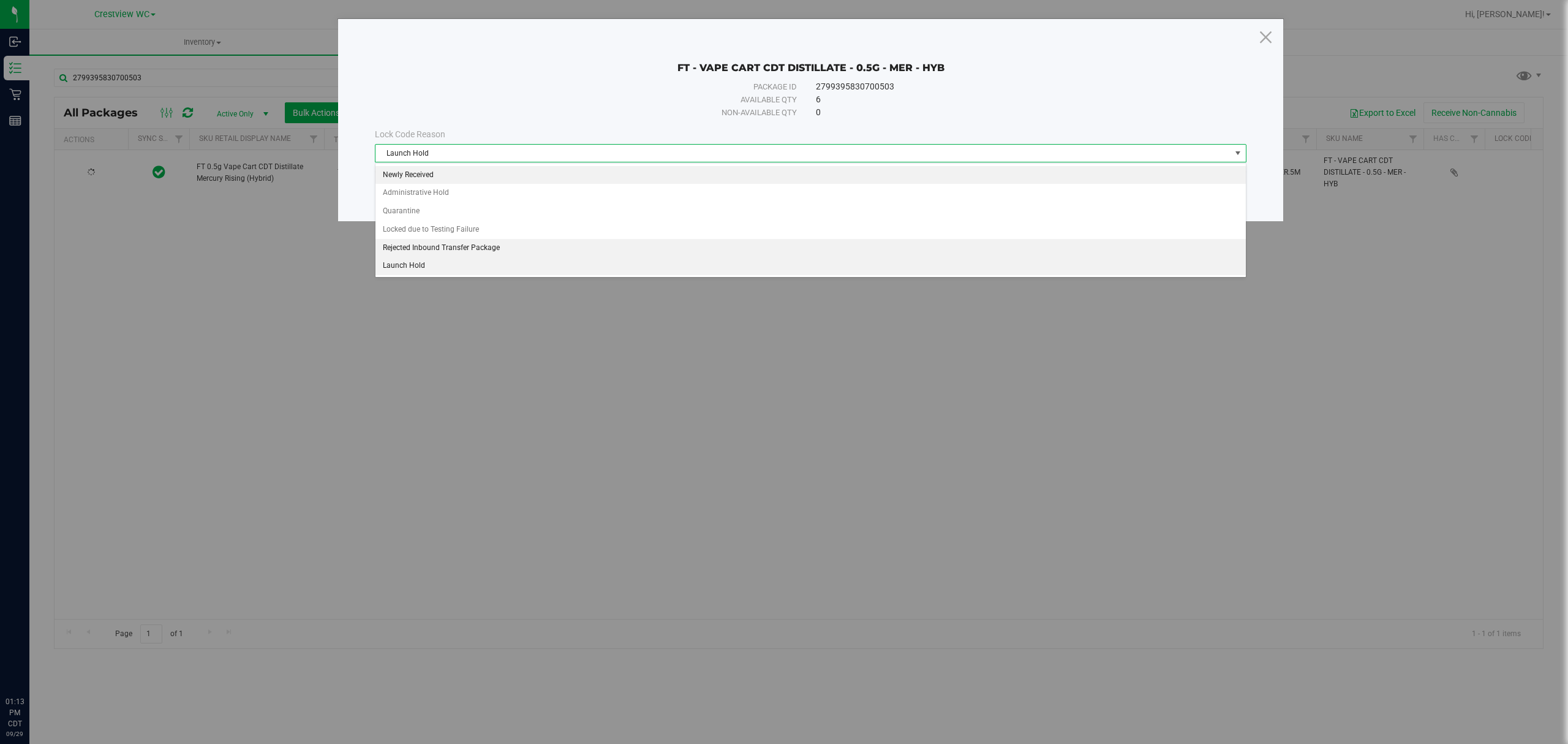
click at [473, 172] on li "Newly Received" at bounding box center [810, 175] width 870 height 18
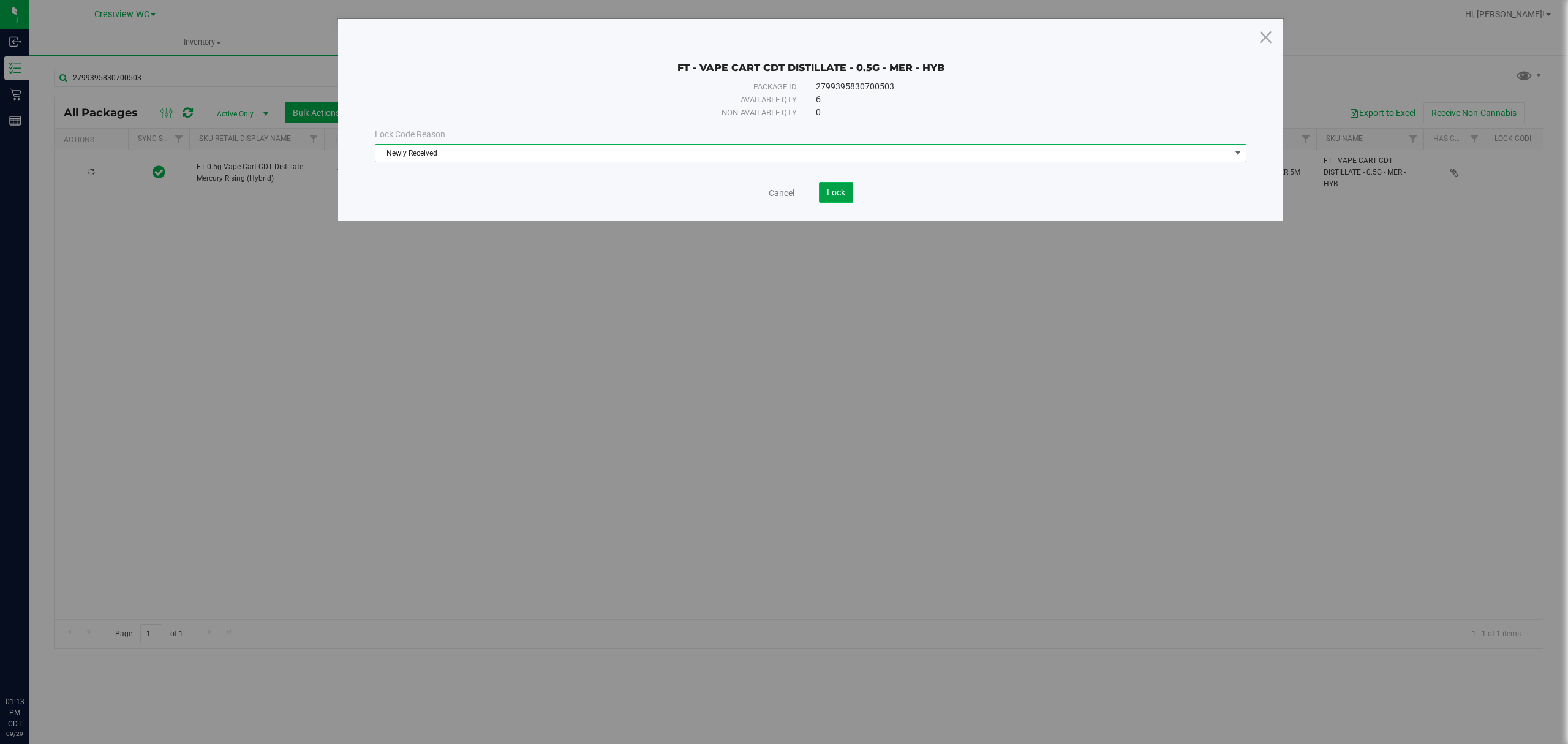
click at [834, 195] on span "Lock" at bounding box center [836, 193] width 18 height 10
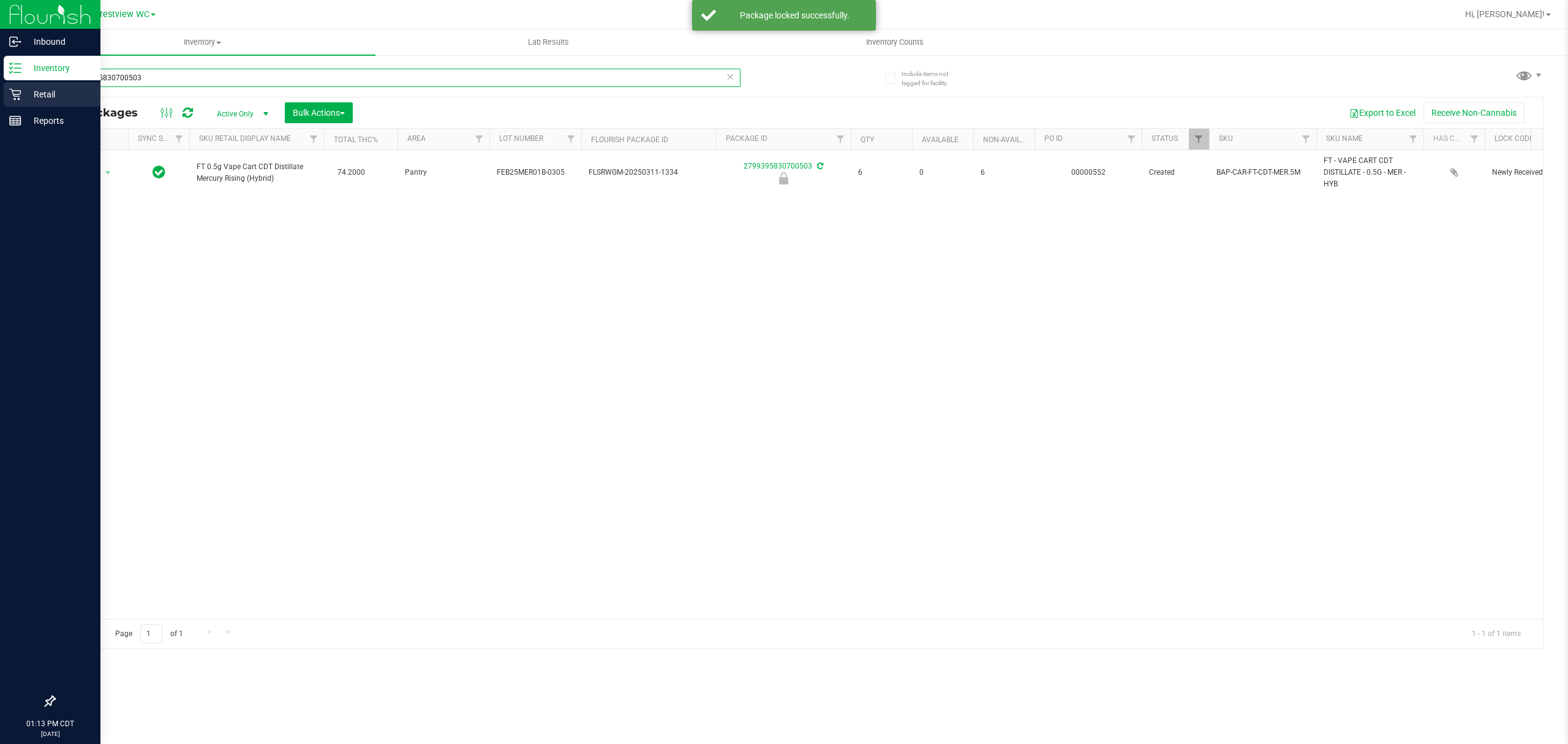
drag, startPoint x: 204, startPoint y: 78, endPoint x: 6, endPoint y: 104, distance: 199.7
click at [3, 112] on div "Inbound Inventory Retail Reports 01:13 PM CDT 09/29/2025 09/29 Crestview WC Hi,…" at bounding box center [784, 372] width 1568 height 744
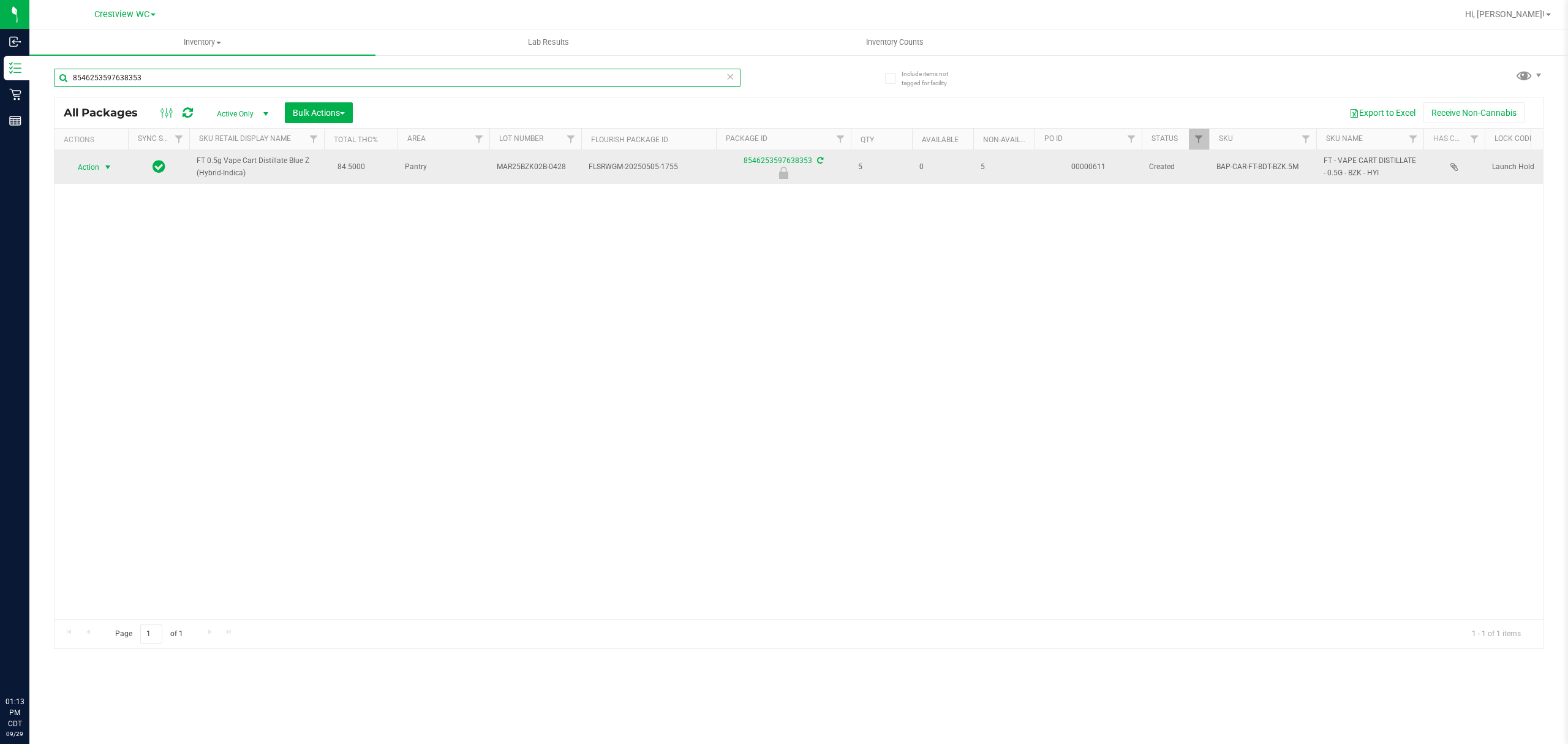
type input "8546253597638353"
click at [98, 170] on span "Action" at bounding box center [83, 167] width 33 height 17
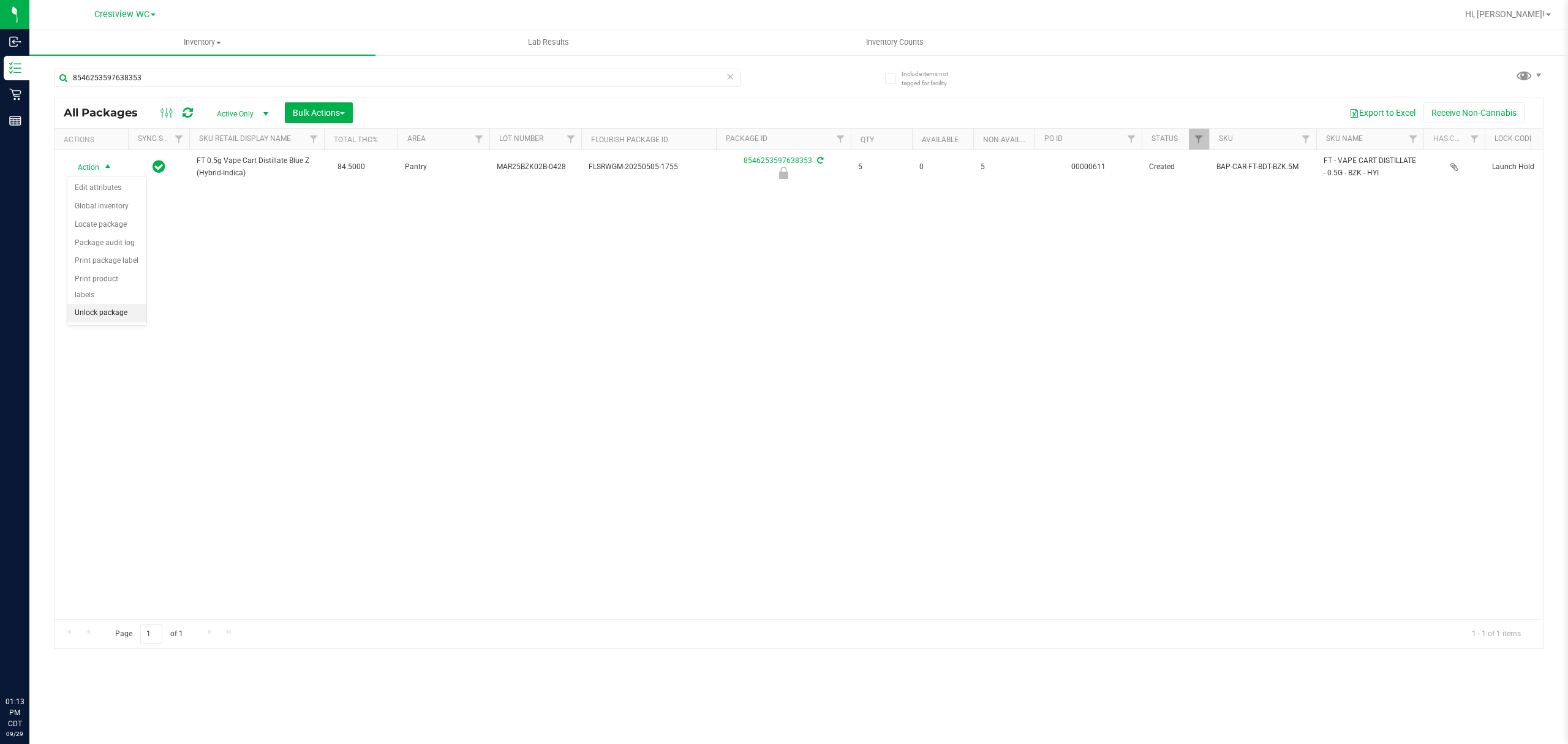
click at [107, 316] on li "Unlock package" at bounding box center [107, 313] width 79 height 18
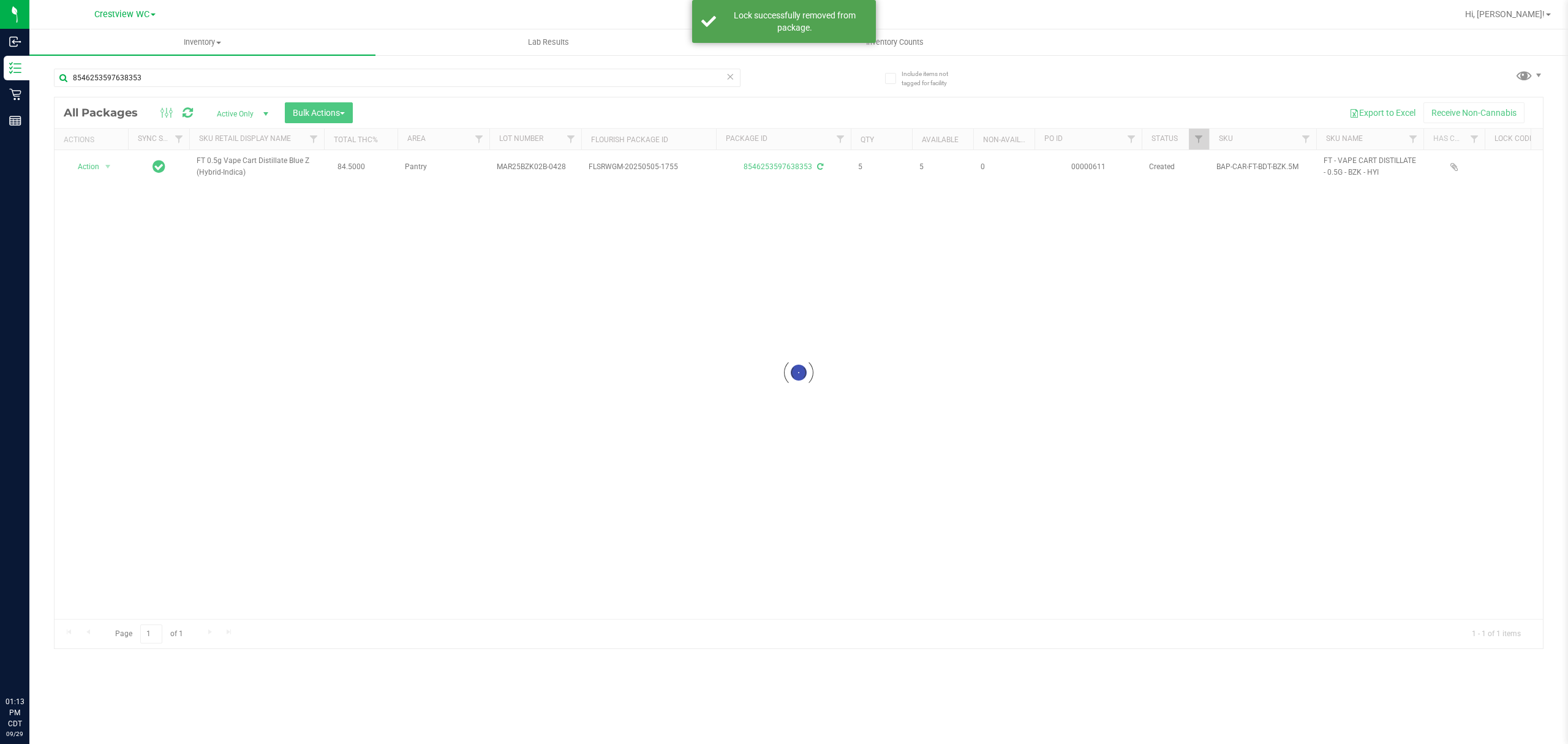
click at [100, 168] on div at bounding box center [799, 373] width 1488 height 551
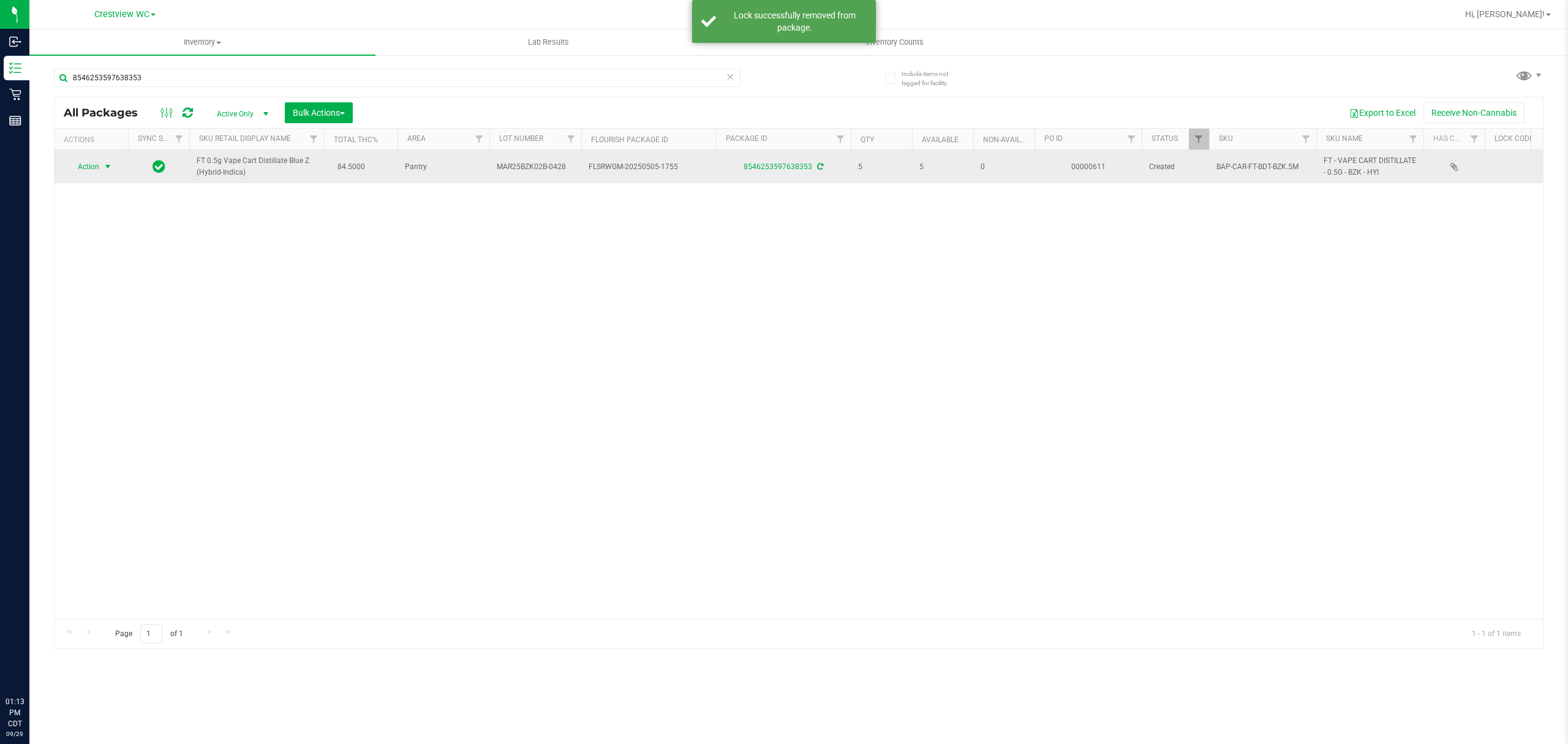
click at [103, 165] on span "select" at bounding box center [108, 167] width 10 height 10
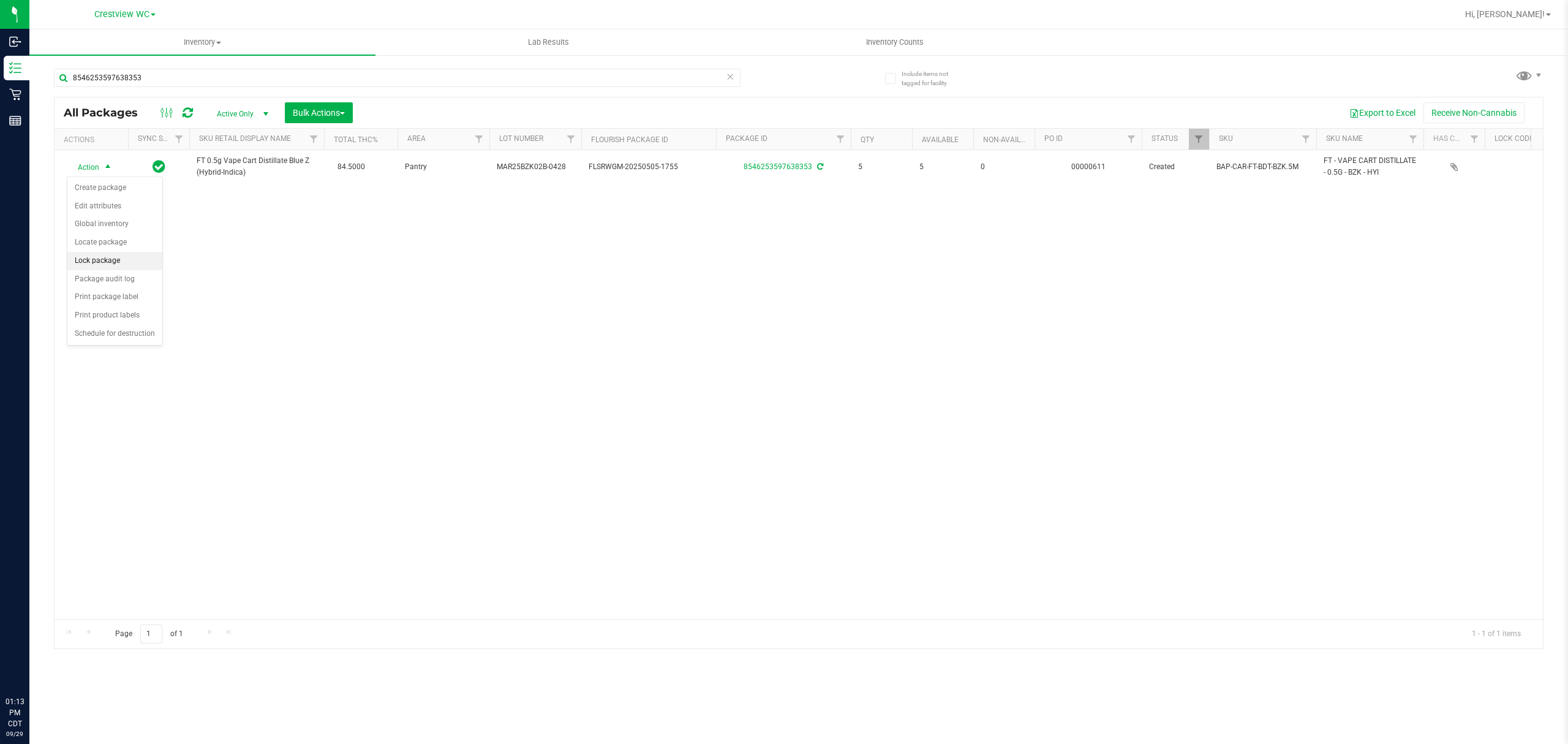
click at [130, 262] on li "Lock package" at bounding box center [115, 261] width 95 height 18
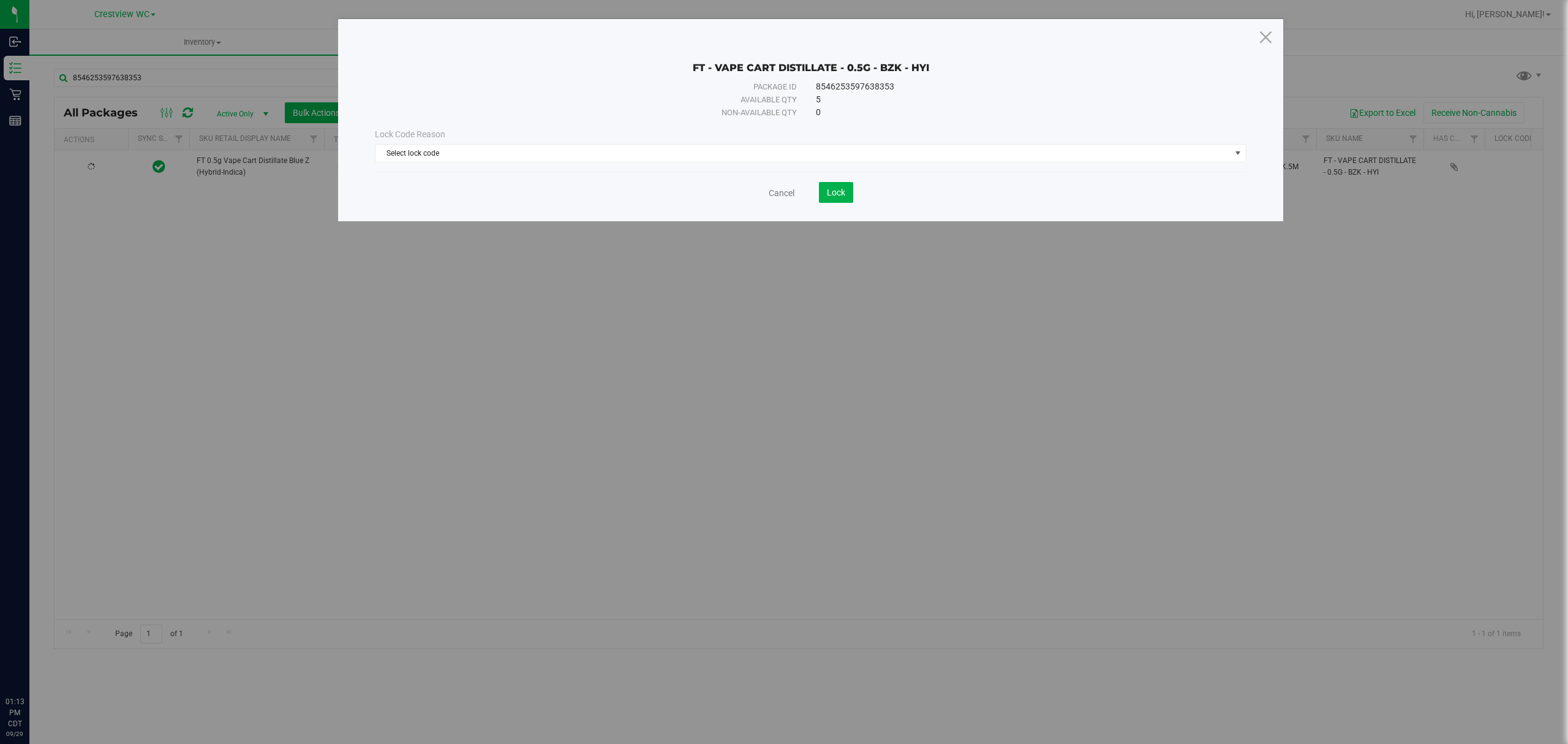
click at [555, 138] on div "Lock Code Reason" at bounding box center [811, 135] width 872 height 13
click at [546, 155] on span "Select lock code" at bounding box center [803, 153] width 855 height 17
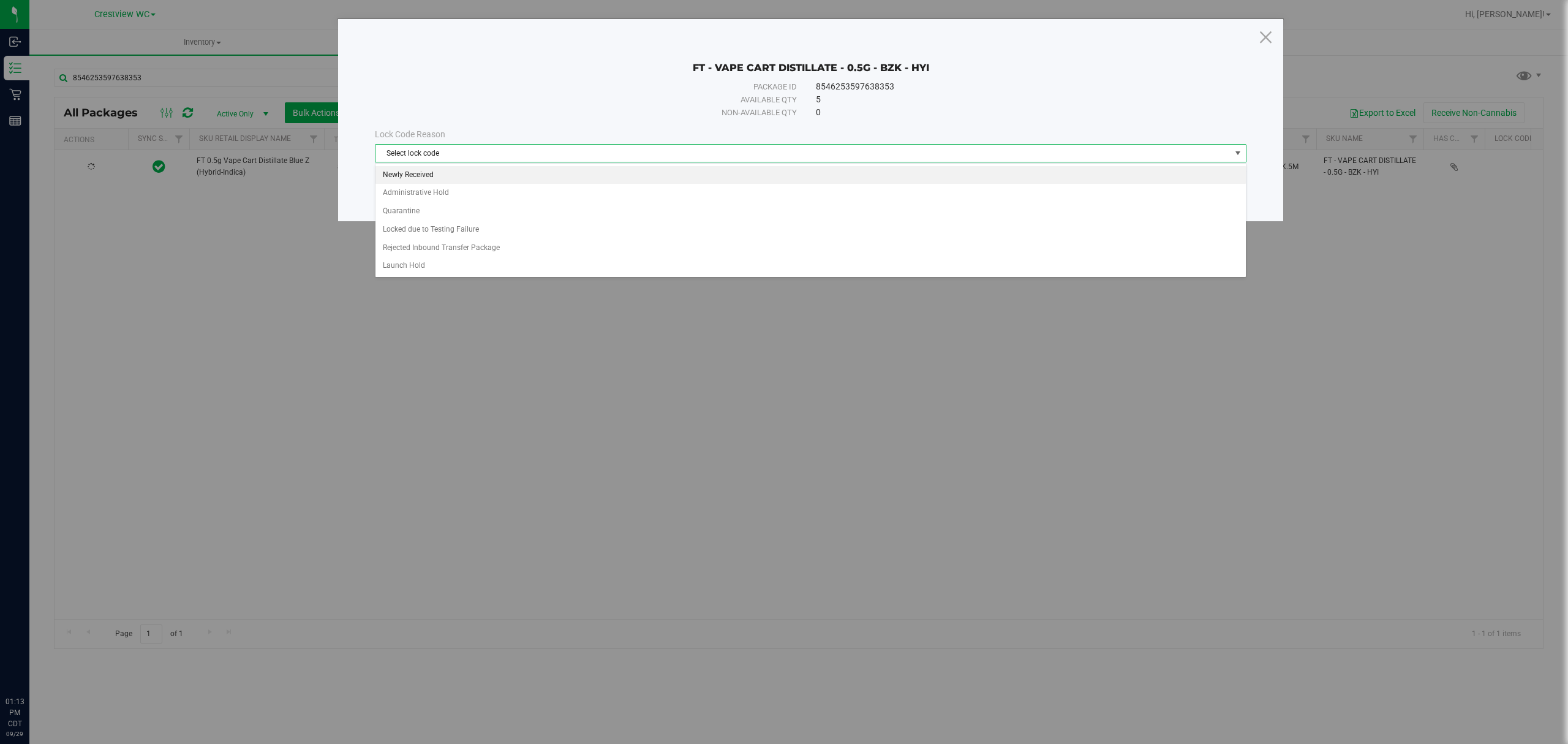
click at [489, 177] on li "Newly Received" at bounding box center [810, 175] width 870 height 18
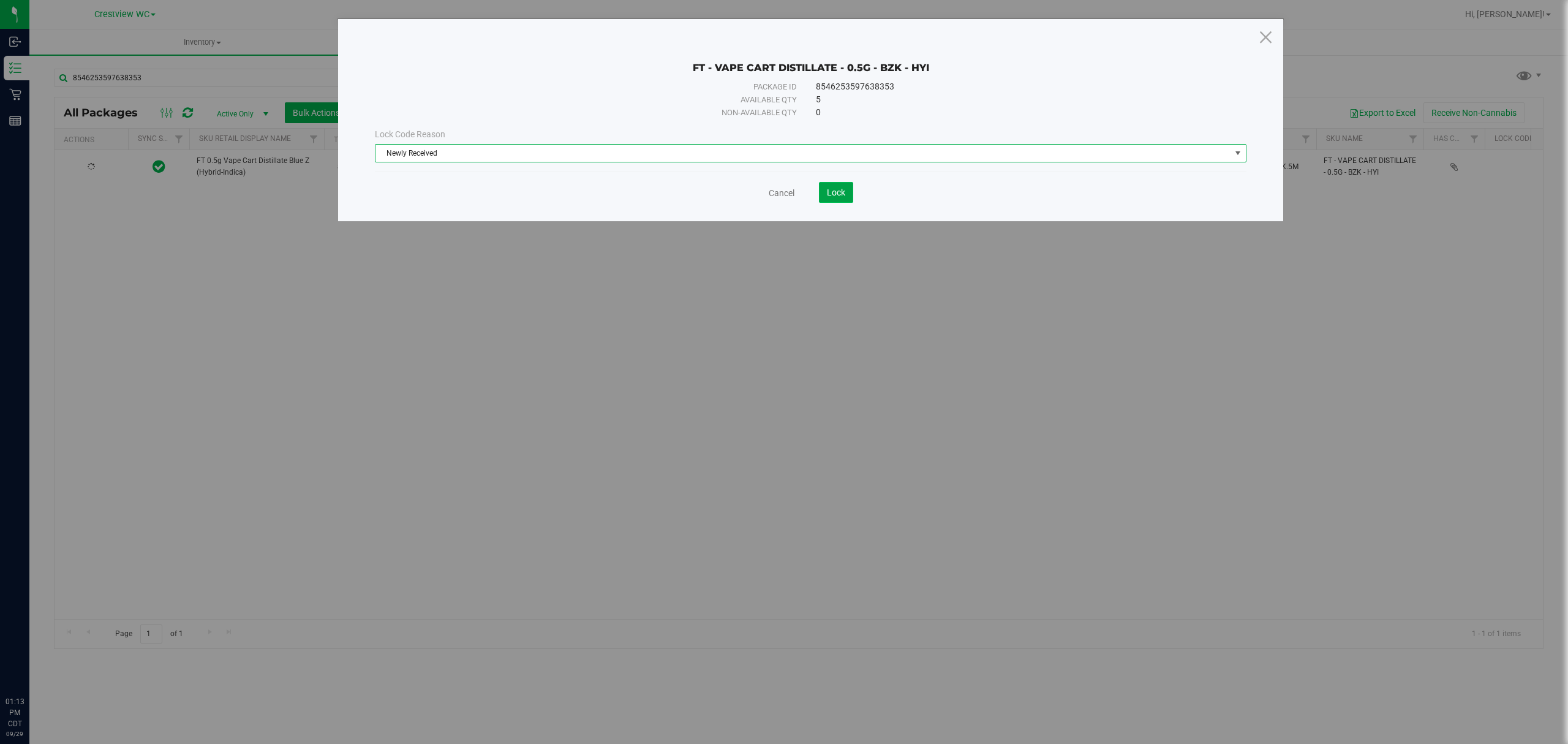
click at [829, 196] on span "Lock" at bounding box center [836, 193] width 18 height 10
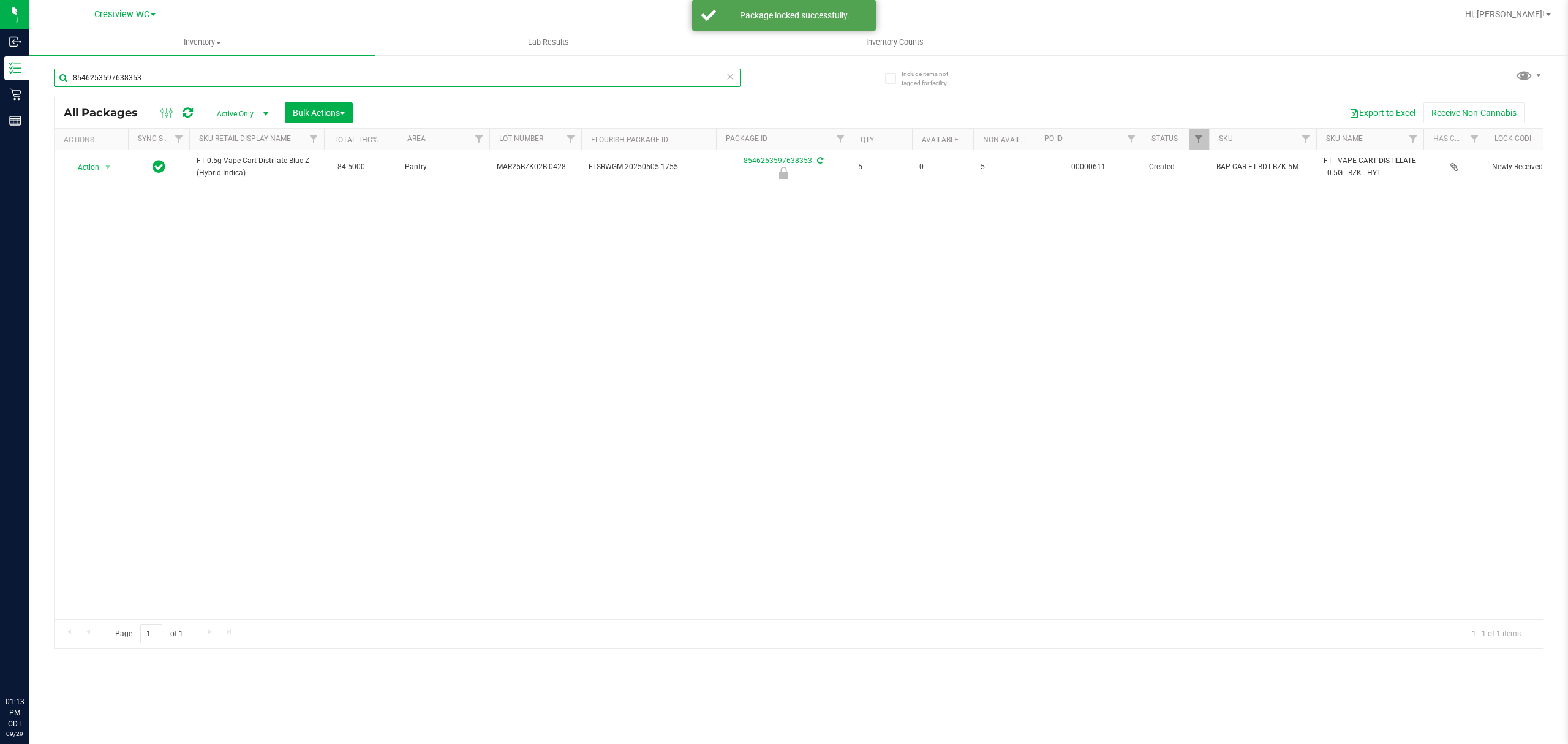
drag, startPoint x: 255, startPoint y: 82, endPoint x: 40, endPoint y: 99, distance: 215.7
click at [33, 103] on div "Include items not tagged for facility 8546253597638353 All Packages Active Only…" at bounding box center [799, 241] width 1539 height 374
drag, startPoint x: 334, startPoint y: 74, endPoint x: 61, endPoint y: 78, distance: 273.0
click at [61, 78] on div "2799395830700503" at bounding box center [426, 77] width 745 height 39
drag, startPoint x: 143, startPoint y: 75, endPoint x: 58, endPoint y: 105, distance: 90.1
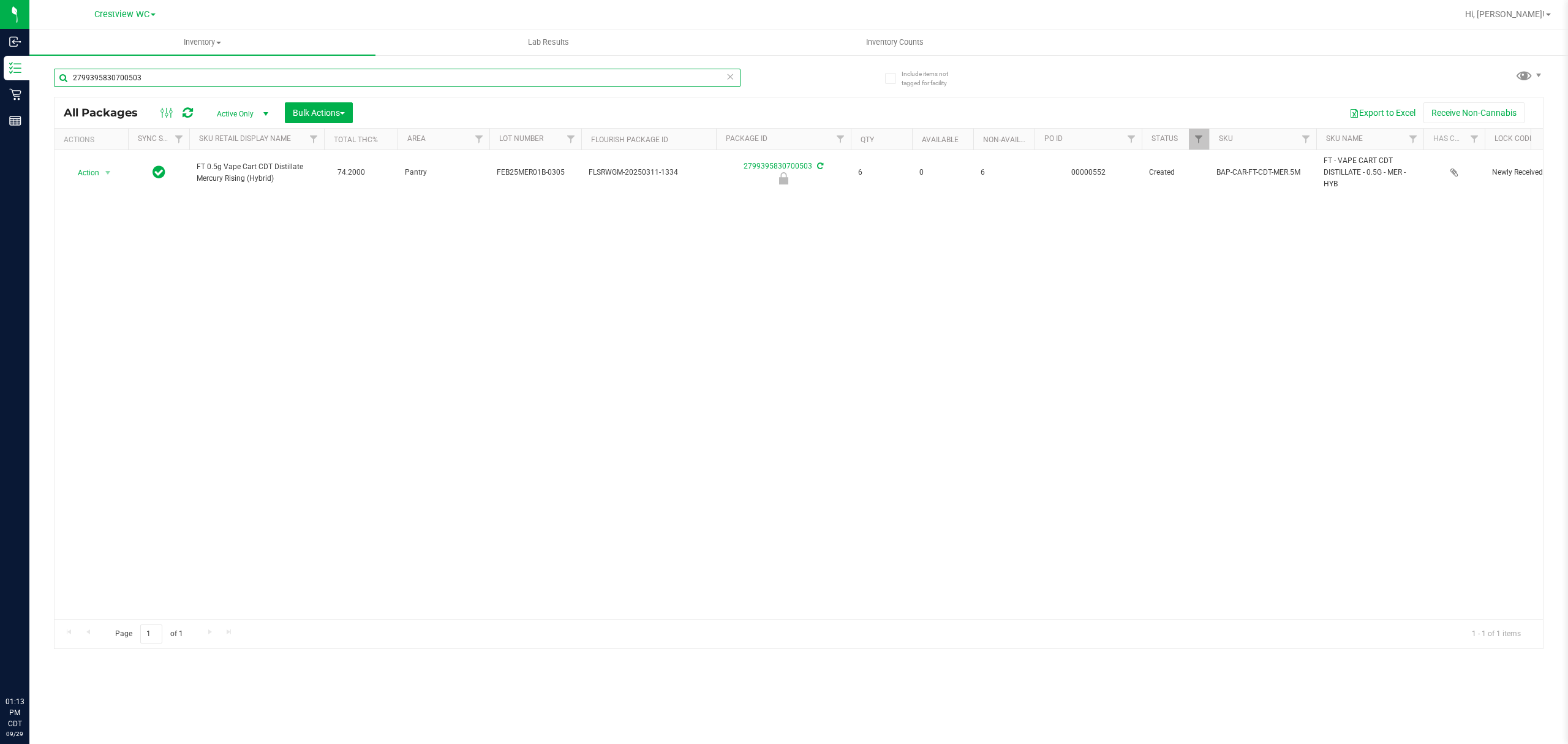
click at [57, 112] on div "2799395830700503 All Packages Active Only Active Only Lab Samples Locked All Ex…" at bounding box center [799, 353] width 1490 height 592
type input "="
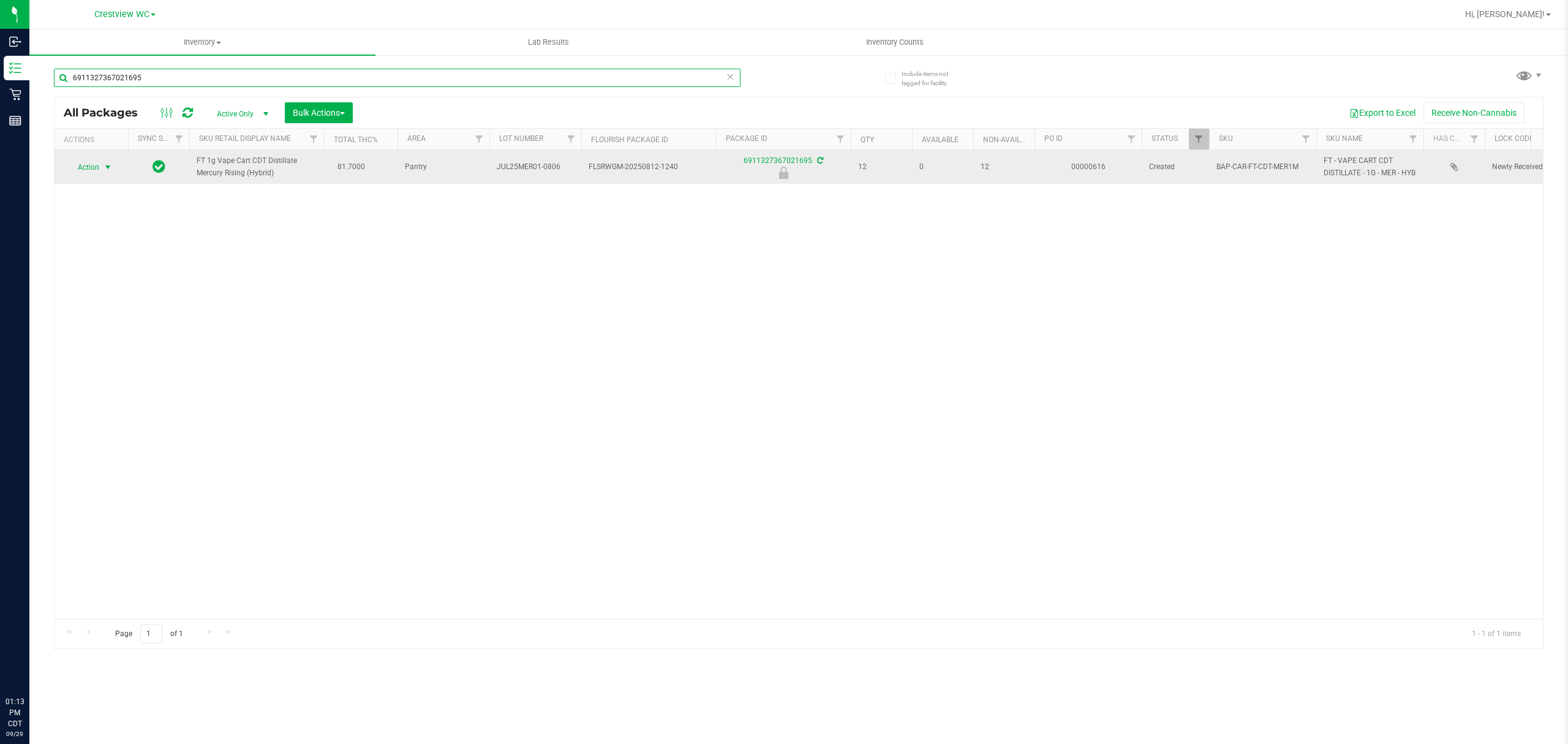
type input "6911327367021695"
click at [107, 172] on span "select" at bounding box center [108, 168] width 10 height 10
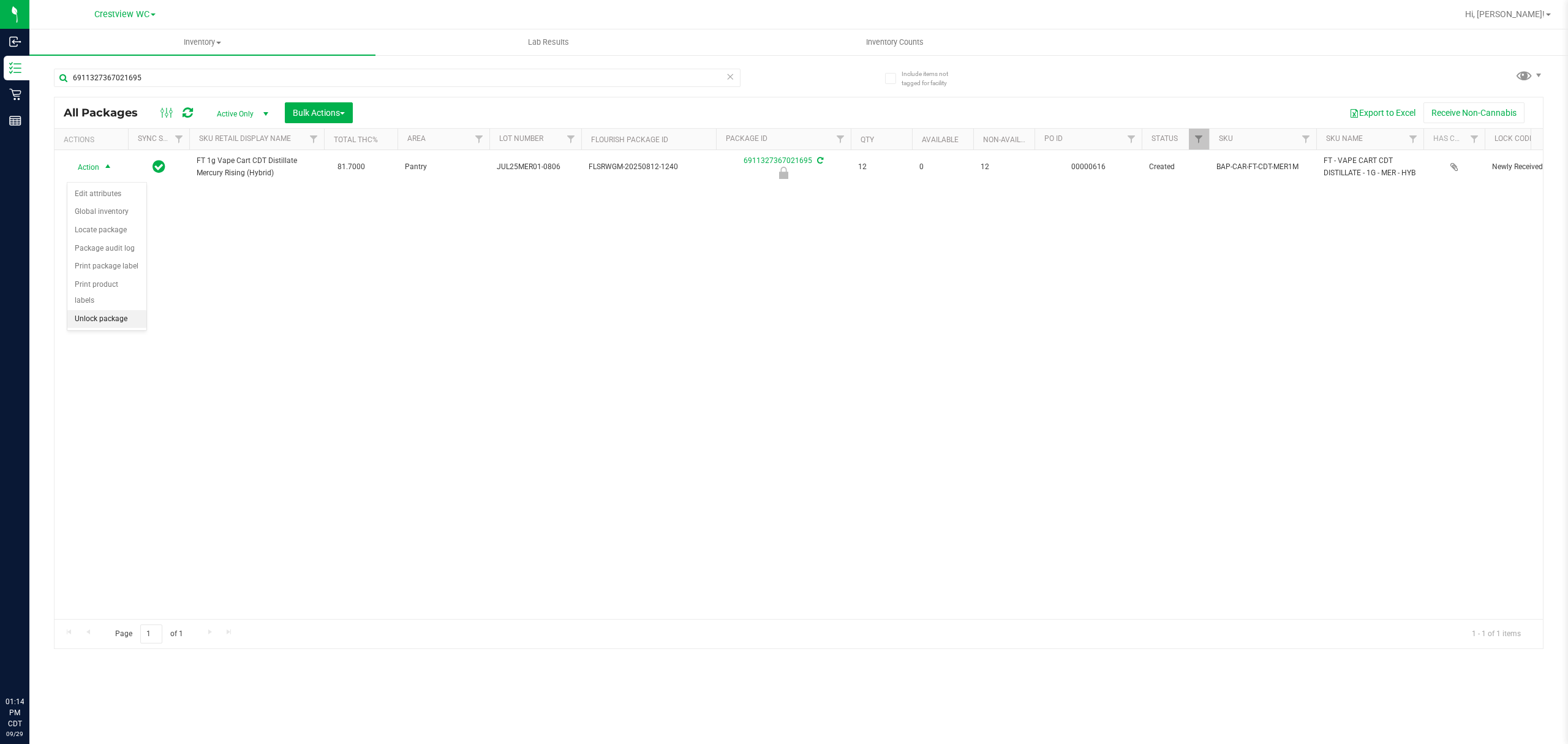
click at [113, 316] on li "Unlock package" at bounding box center [107, 319] width 79 height 18
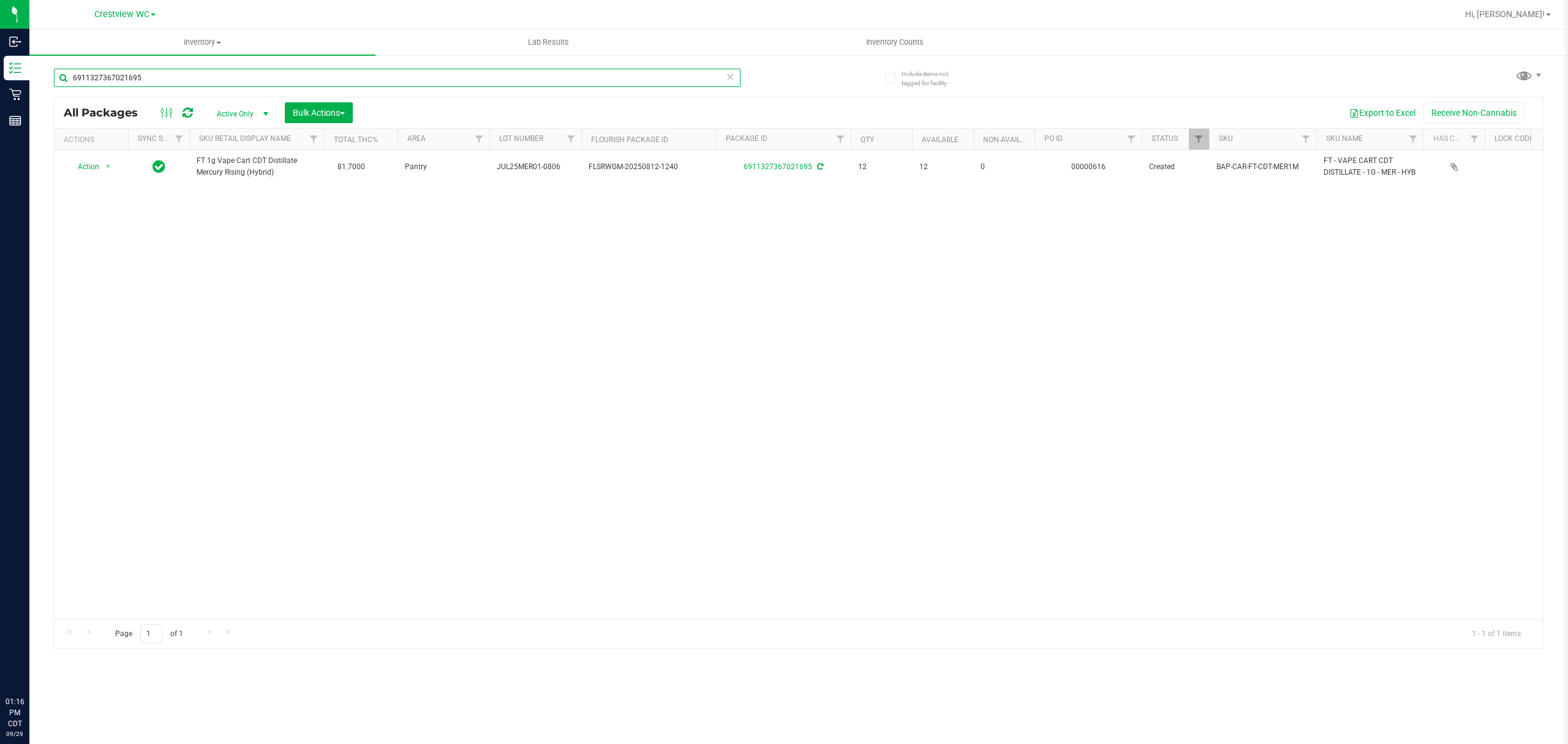
click at [199, 72] on input "6911327367021695" at bounding box center [397, 77] width 686 height 18
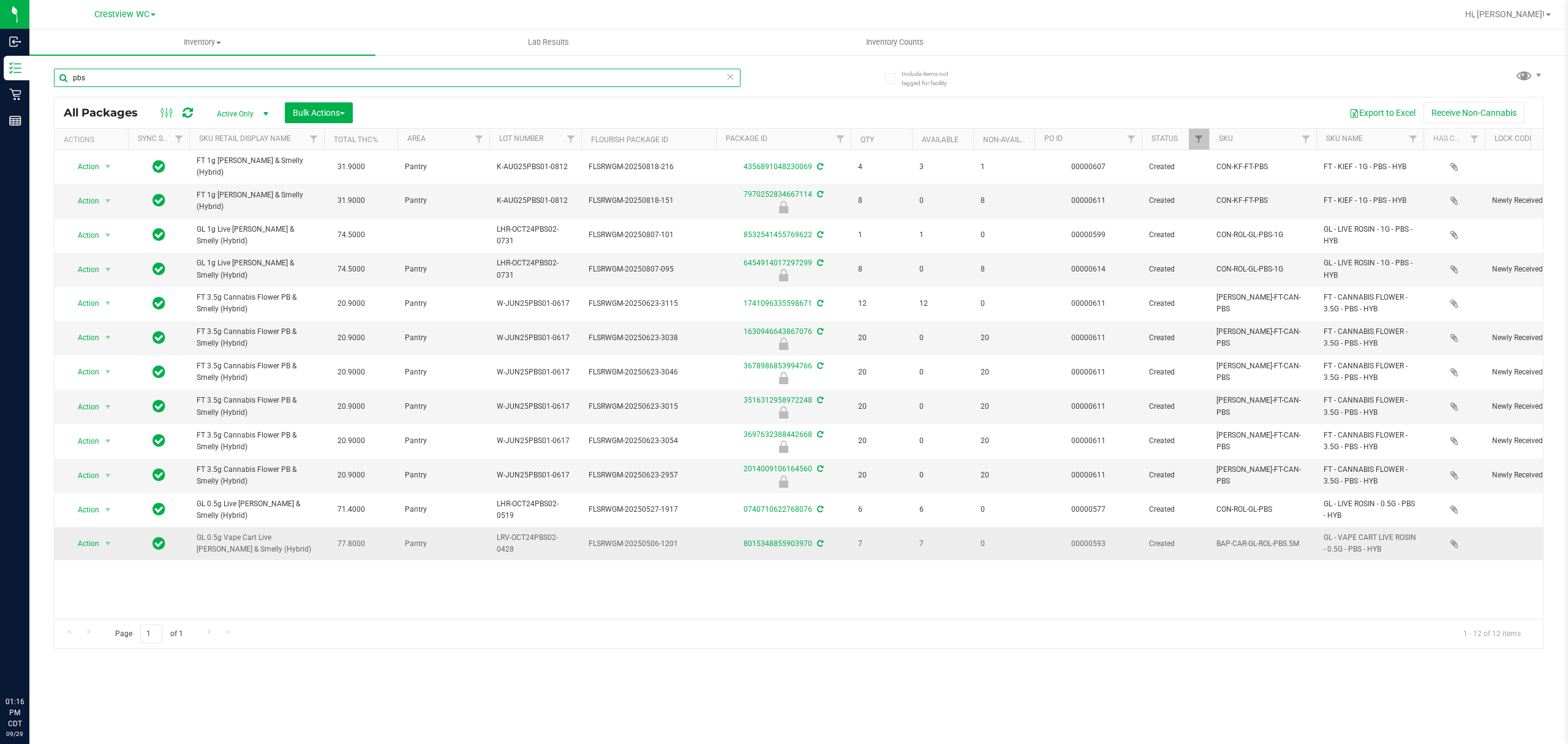
type input "pbs"
click at [248, 553] on span "GL 0.5g Vape Cart Live Rosin PB & Smelly (Hybrid)" at bounding box center [257, 543] width 120 height 23
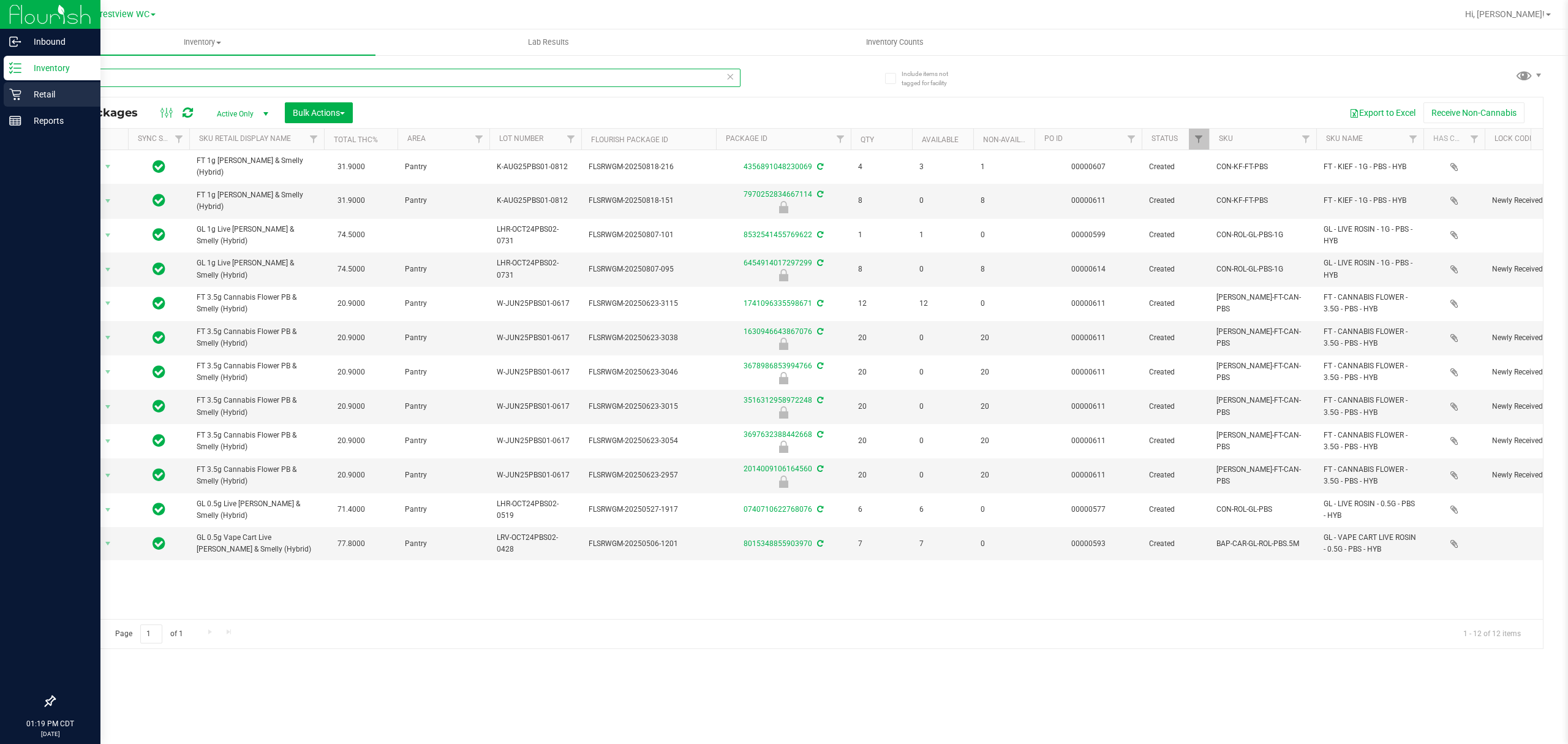
drag, startPoint x: 195, startPoint y: 79, endPoint x: 6, endPoint y: 106, distance: 190.9
click at [6, 107] on div "Inbound Inventory Retail Reports 01:19 PM CDT 09/29/2025 09/29 Crestview WC Hi,…" at bounding box center [784, 372] width 1568 height 744
type input "="
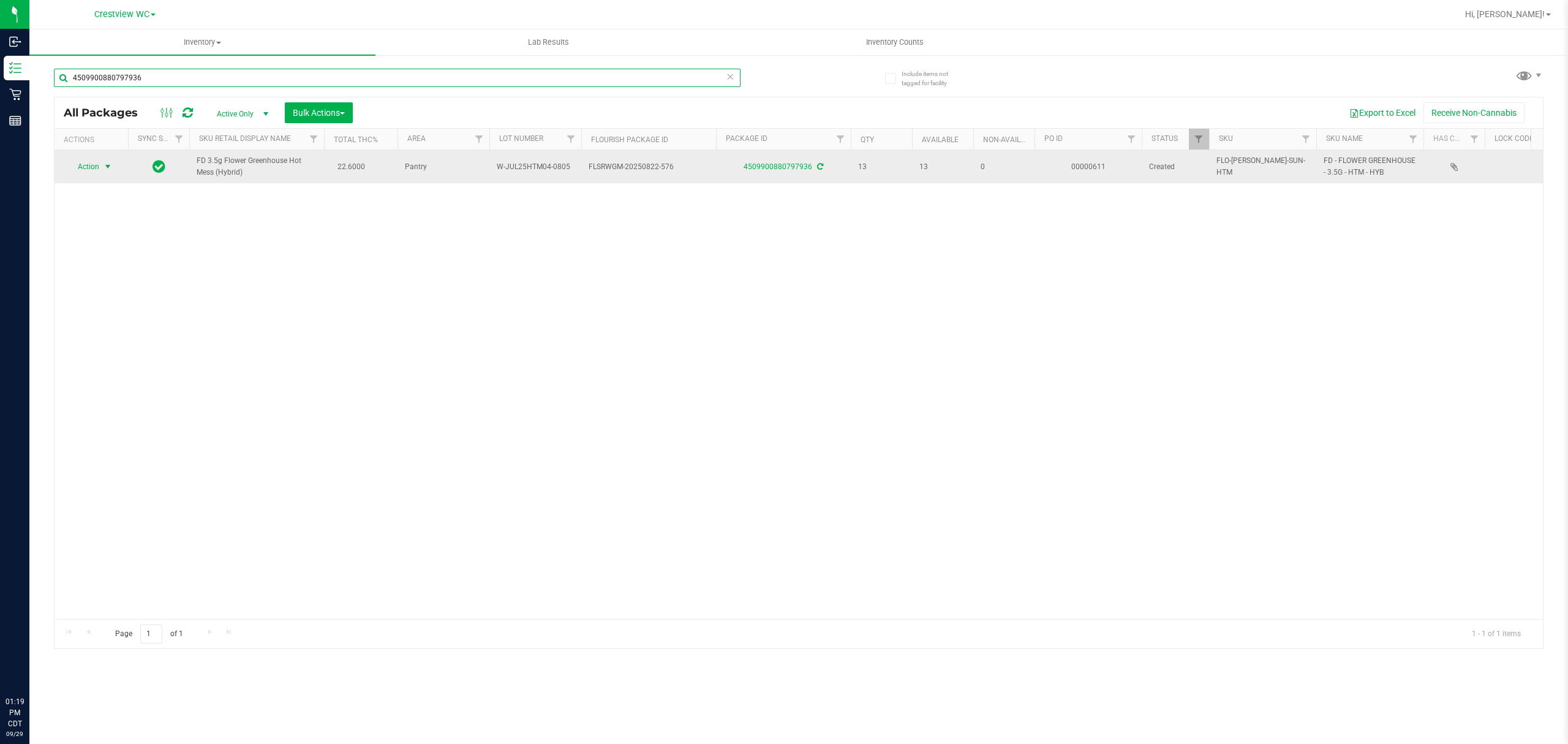
type input "4509900880797936"
click at [96, 170] on span "Action" at bounding box center [83, 167] width 33 height 17
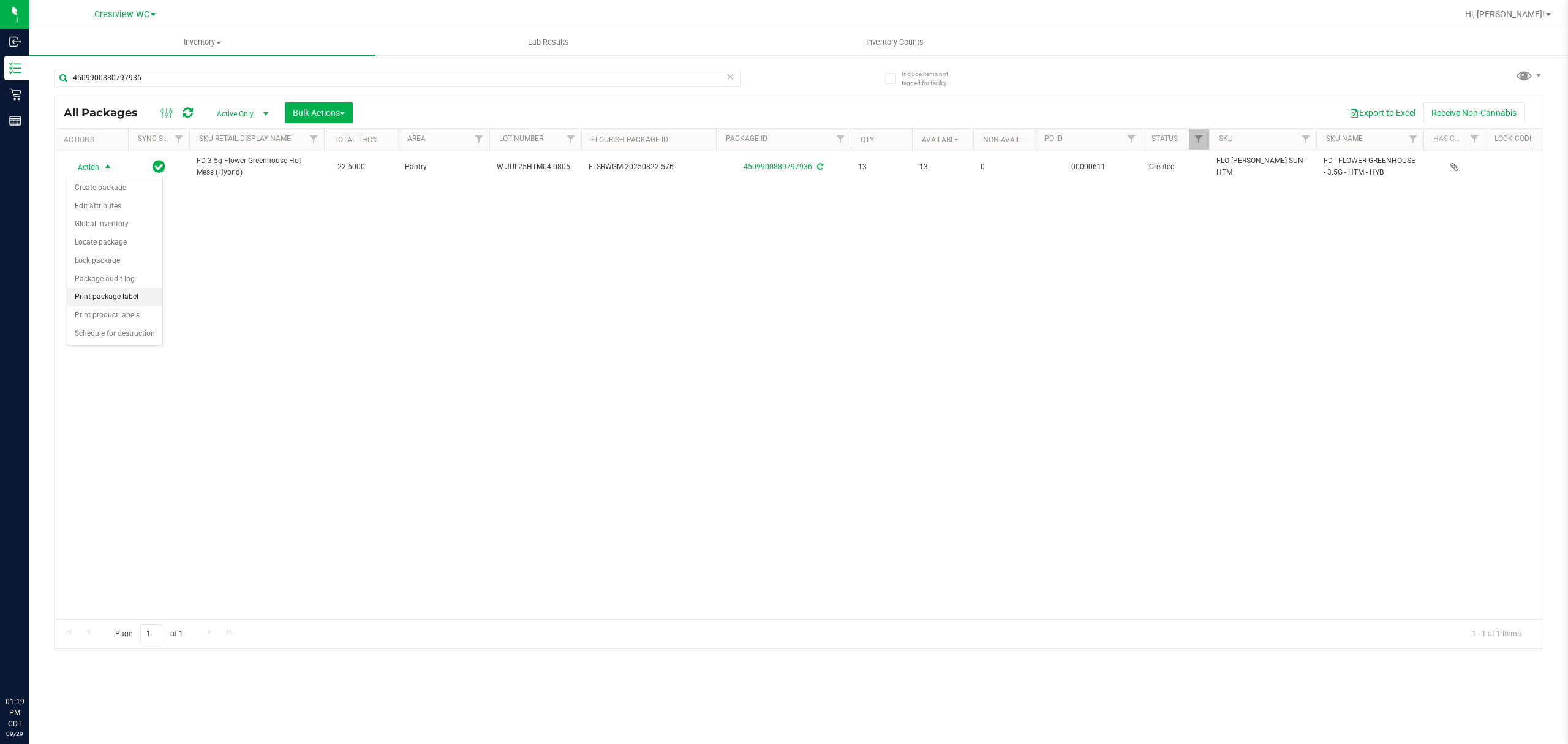
click at [147, 299] on li "Print package label" at bounding box center [115, 297] width 95 height 18
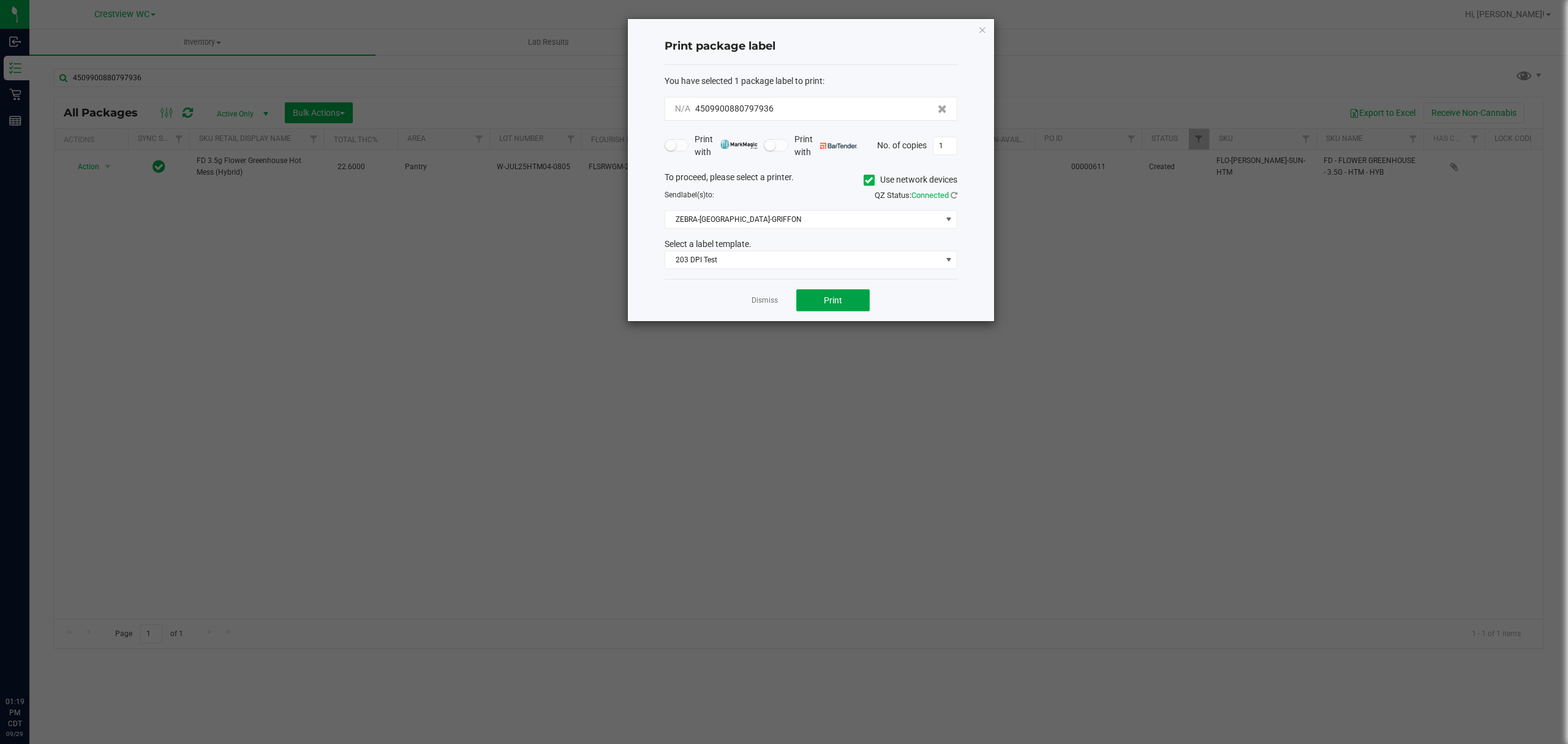
click at [840, 299] on span "Print" at bounding box center [833, 300] width 18 height 10
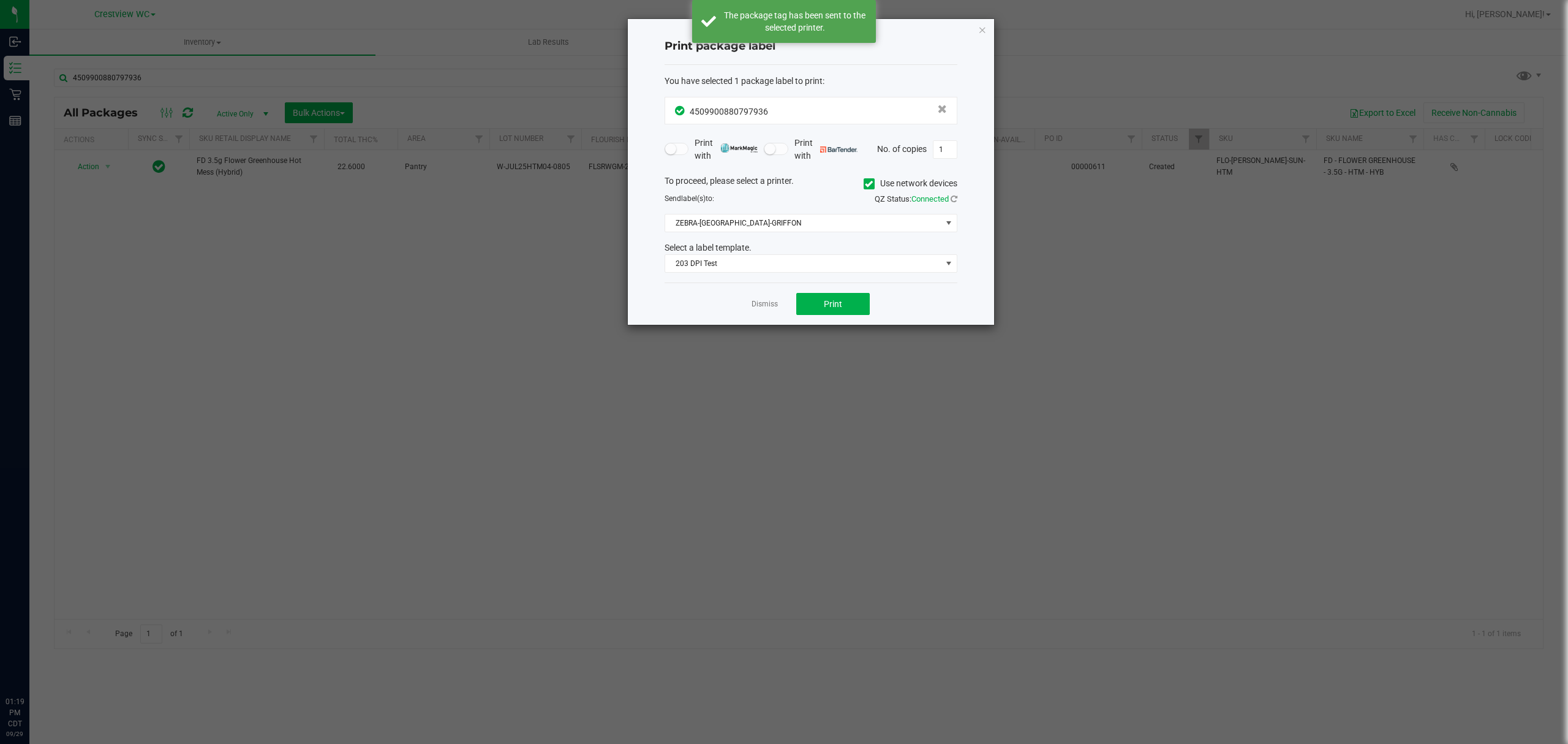
click at [988, 27] on div "Print package label You have selected 1 package label to print : 45099008807979…" at bounding box center [811, 172] width 366 height 306
click at [986, 27] on div "Print package label You have selected 1 package label to print : 45099008807979…" at bounding box center [811, 172] width 366 height 306
click at [985, 25] on icon "button" at bounding box center [982, 29] width 8 height 15
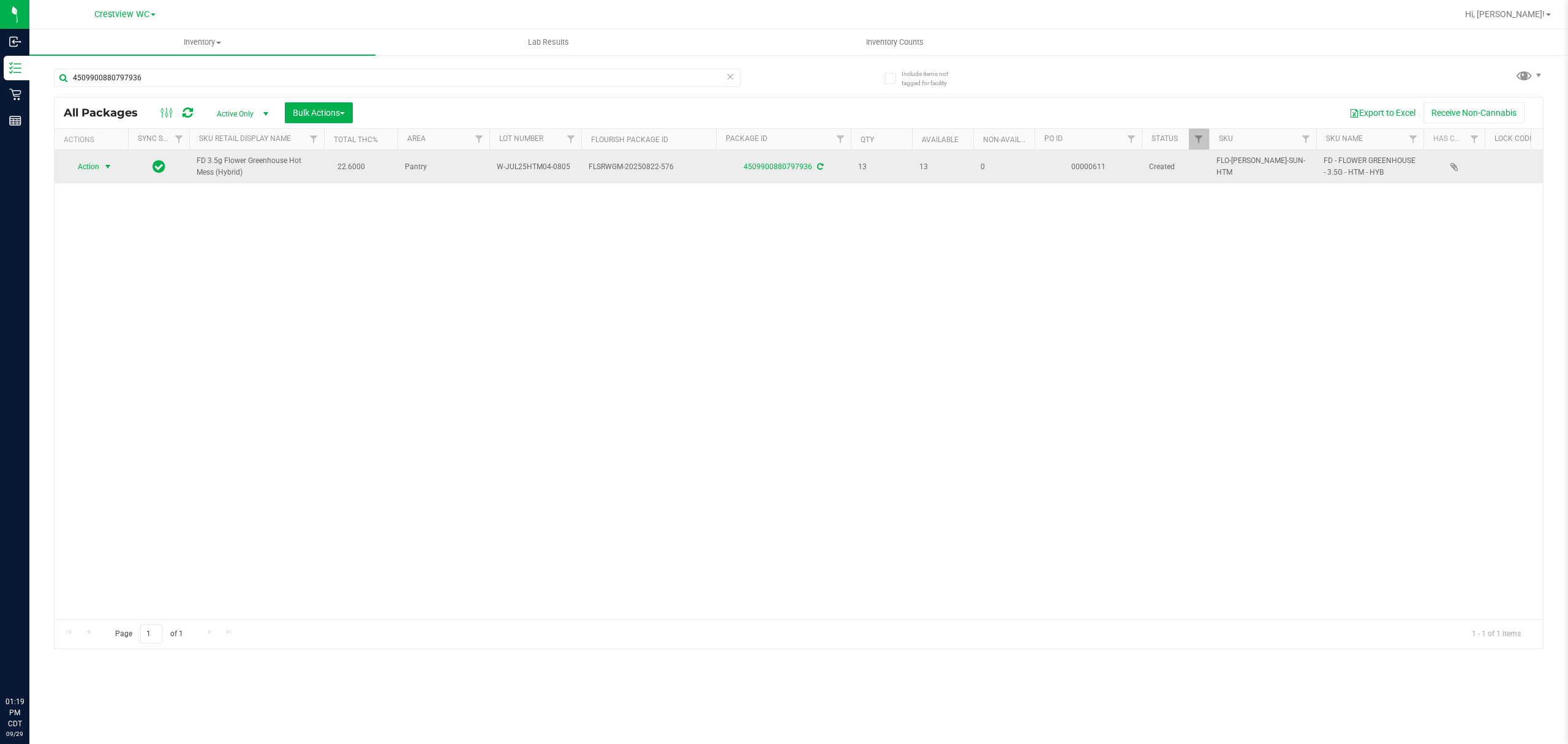
click at [108, 168] on span "select" at bounding box center [108, 167] width 10 height 10
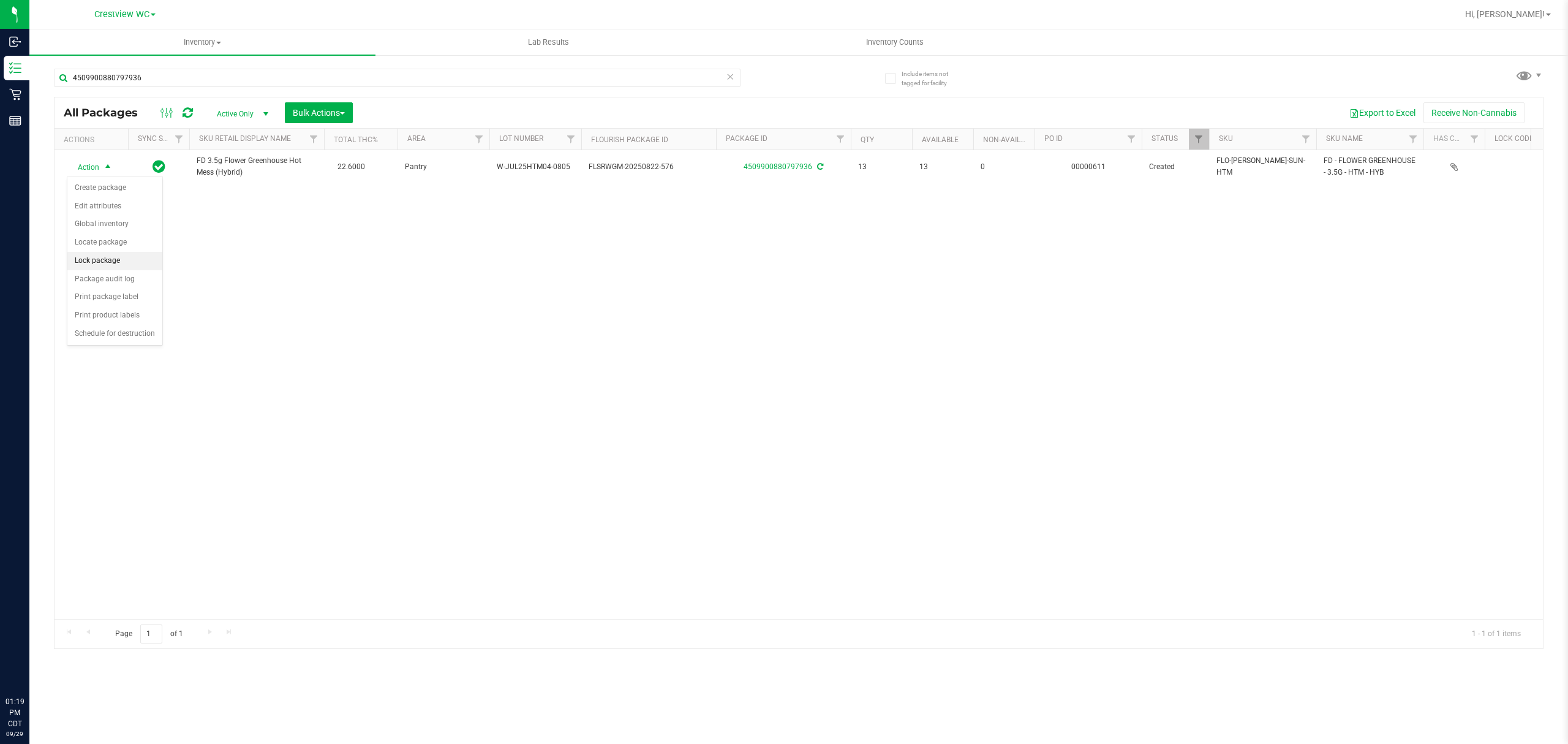
click at [133, 268] on li "Lock package" at bounding box center [115, 261] width 95 height 18
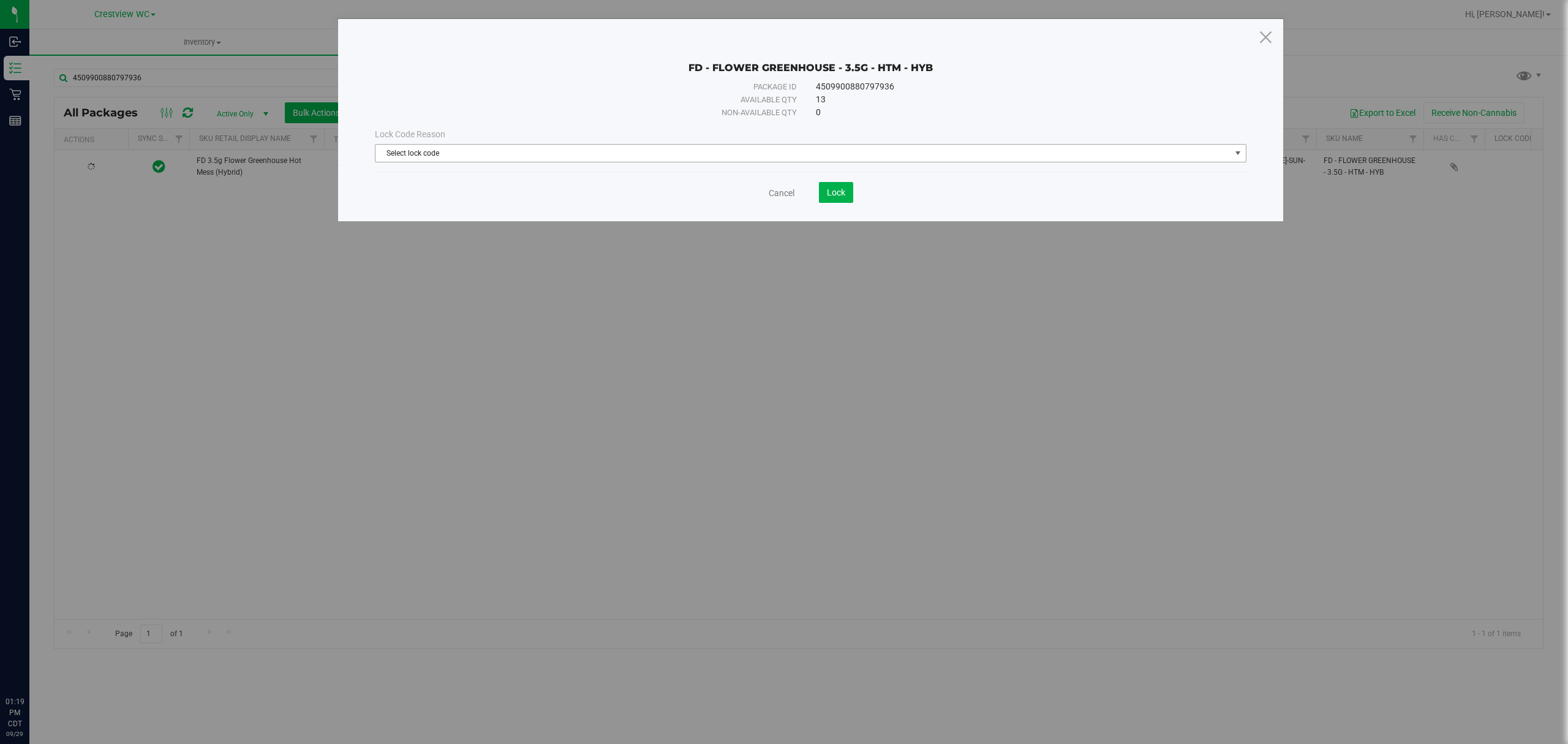
click at [412, 162] on span "Select lock code" at bounding box center [803, 153] width 855 height 17
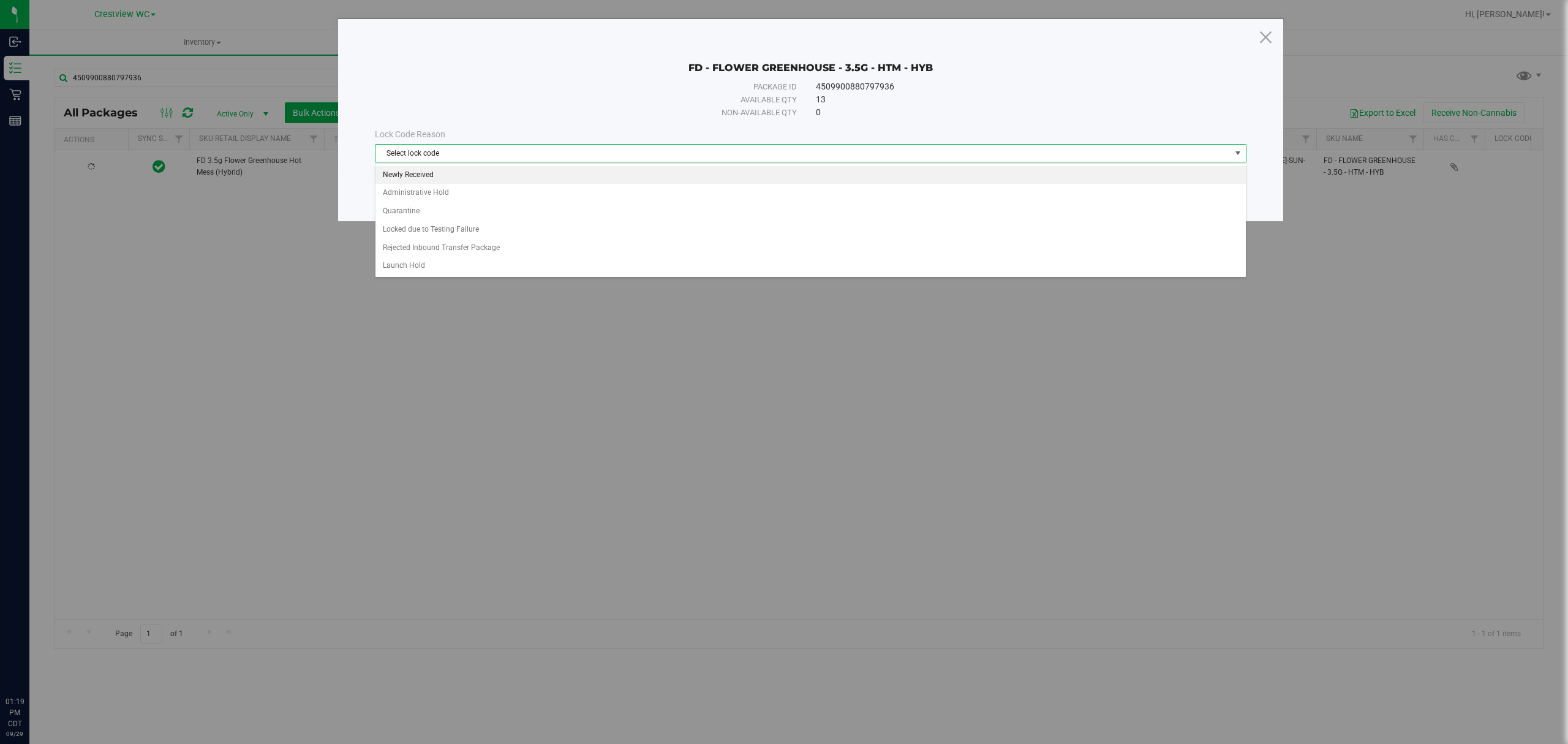
click at [415, 173] on li "Newly Received" at bounding box center [810, 175] width 870 height 18
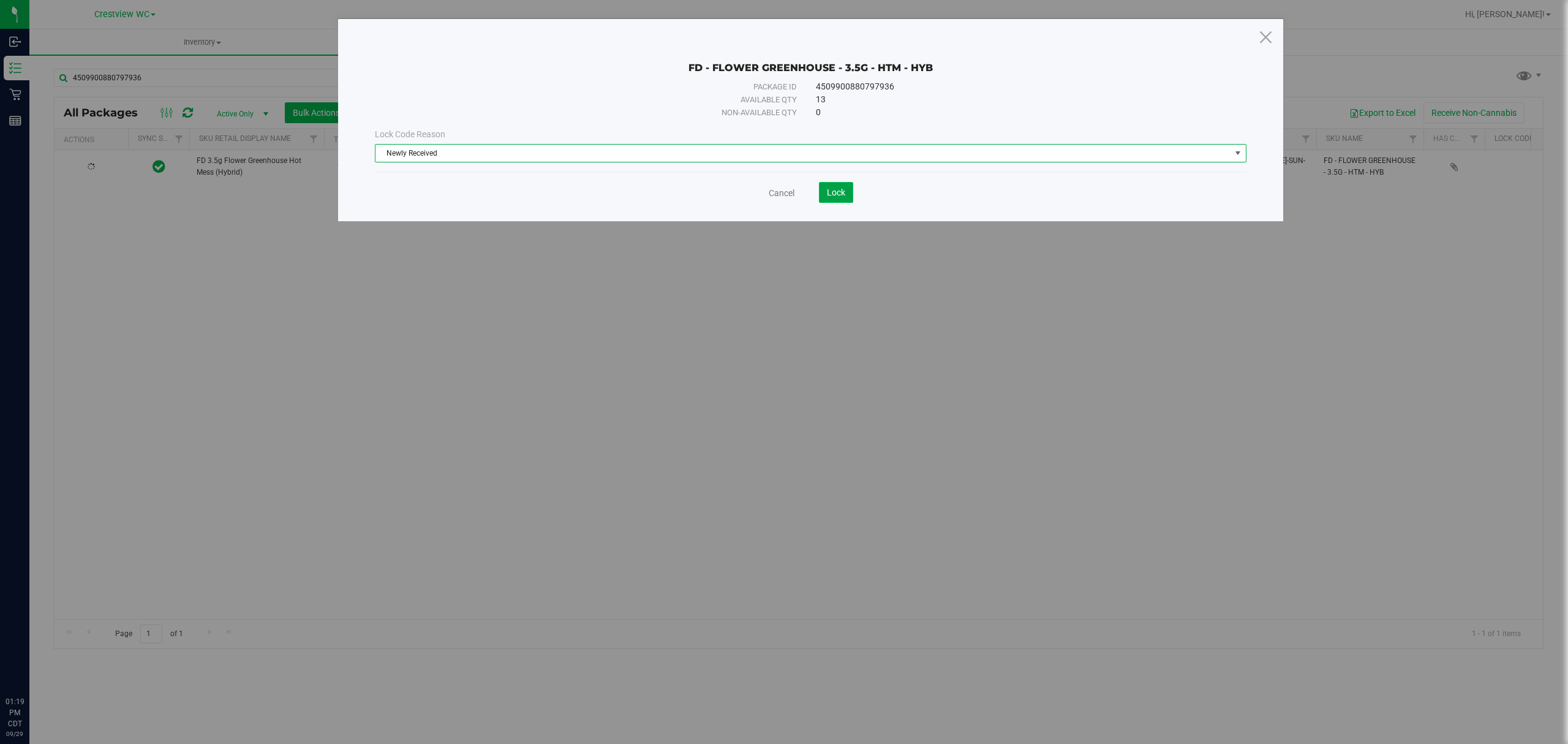
click at [831, 189] on span "Lock" at bounding box center [836, 193] width 18 height 10
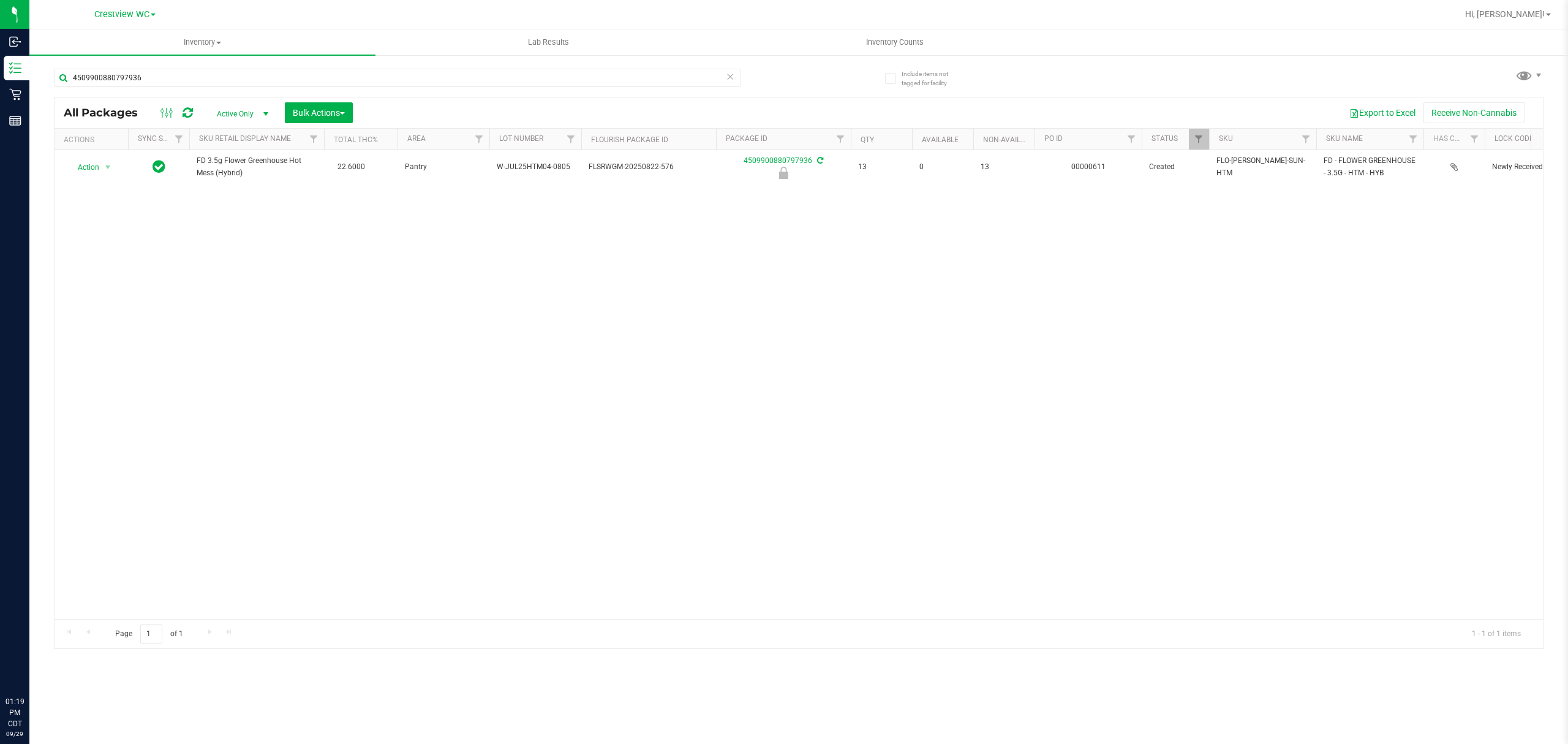
click at [368, 98] on div "All Packages Active Only Active Only Lab Samples Locked All External Internal B…" at bounding box center [799, 113] width 1488 height 31
drag, startPoint x: 354, startPoint y: 79, endPoint x: 42, endPoint y: 110, distance: 313.5
click at [42, 110] on div "Include items not tagged for facility 4509900880797936 All Packages Active Only…" at bounding box center [799, 241] width 1539 height 374
type input "0382657383548123"
click at [102, 164] on div at bounding box center [799, 373] width 1488 height 551
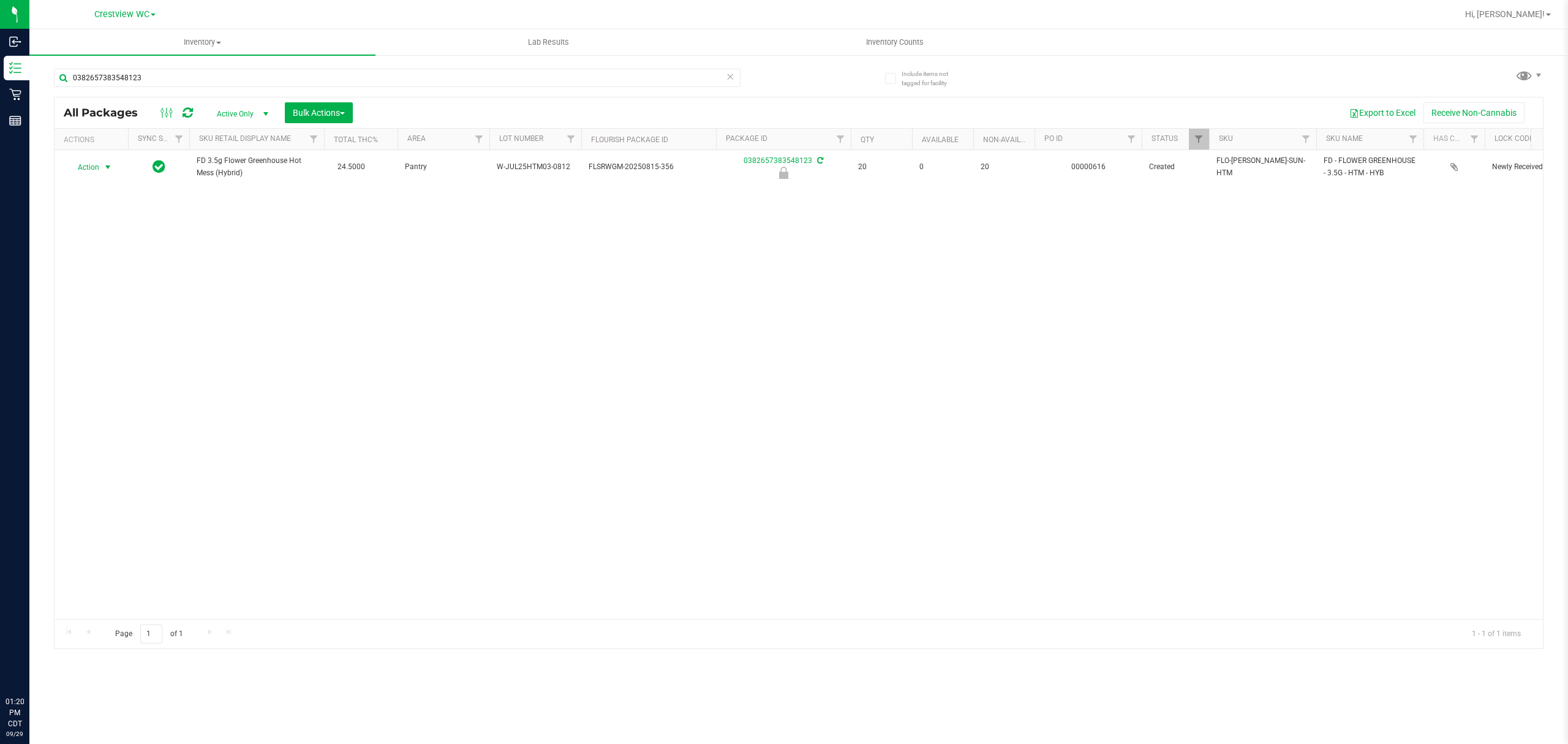
click at [103, 165] on span "select" at bounding box center [108, 168] width 10 height 10
click at [125, 314] on li "Unlock package" at bounding box center [107, 313] width 79 height 18
click at [98, 168] on div at bounding box center [91, 167] width 59 height 12
click at [98, 168] on span "Action" at bounding box center [83, 167] width 33 height 17
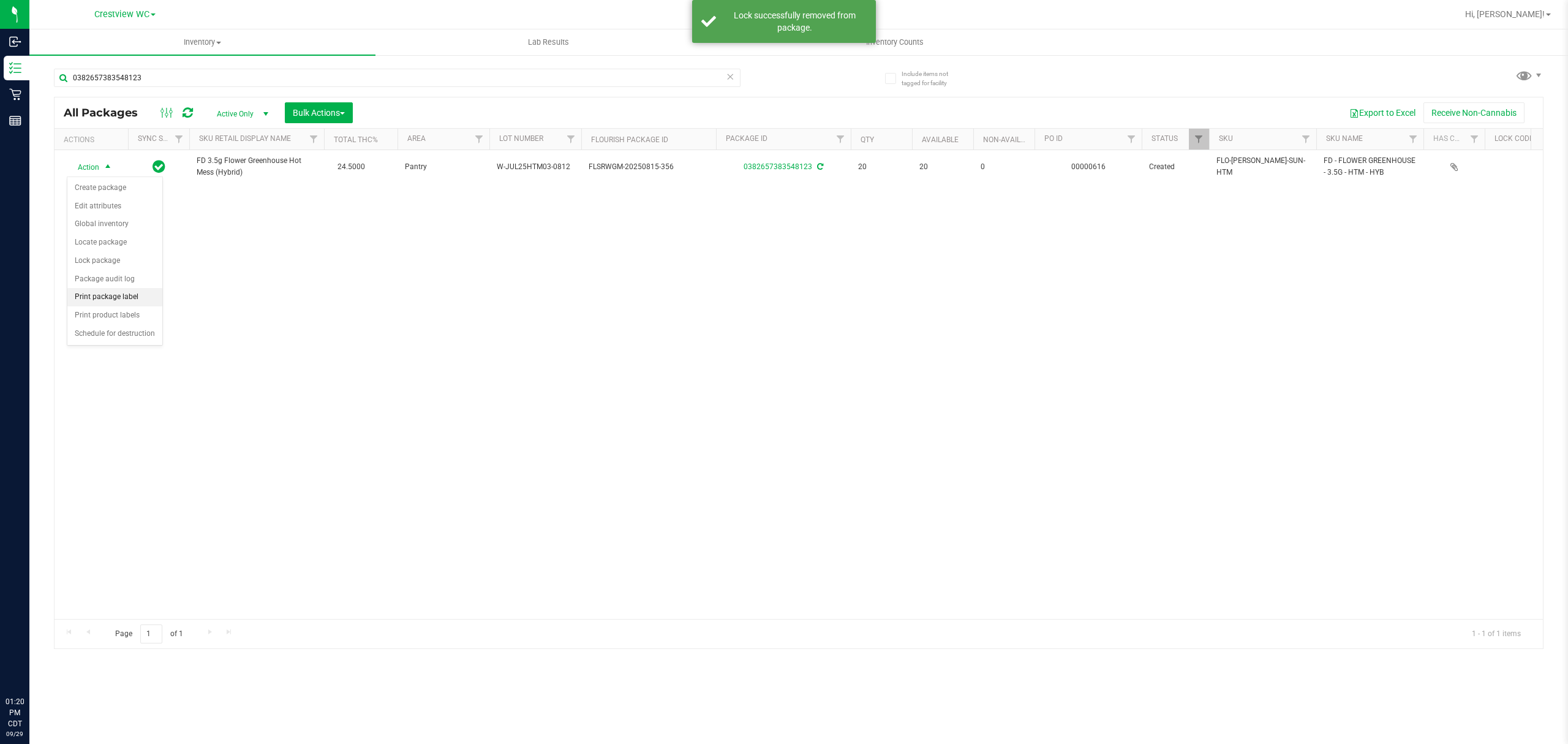
drag, startPoint x: 143, startPoint y: 302, endPoint x: 162, endPoint y: 303, distance: 19.0
click at [143, 304] on li "Print package label" at bounding box center [115, 297] width 95 height 18
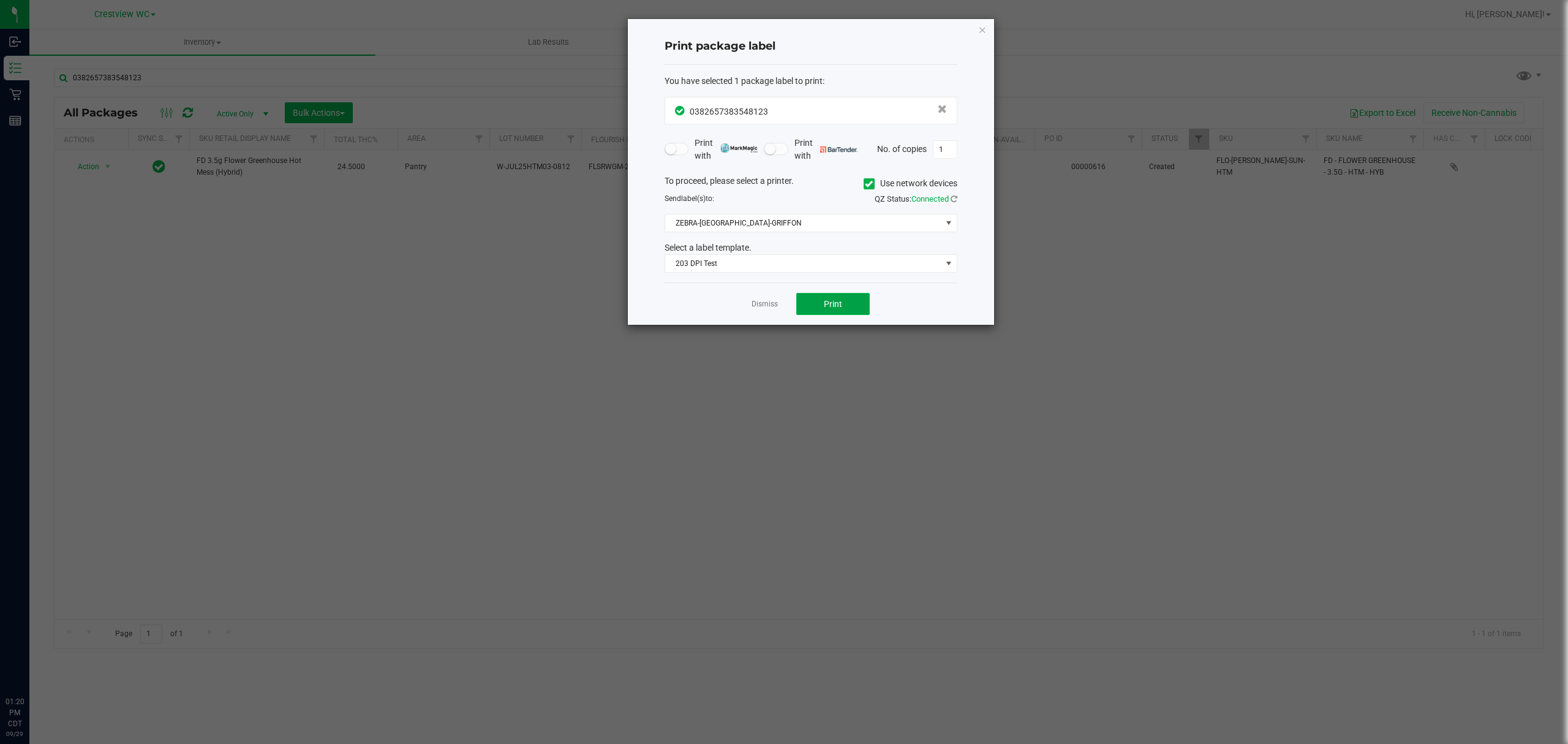
click at [824, 306] on span "Print" at bounding box center [833, 304] width 18 height 10
click at [975, 34] on div "Print package label You have selected 1 package label to print : 03826573835481…" at bounding box center [811, 172] width 366 height 306
click at [986, 28] on div "Print package label You have selected 1 package label to print : 03826573835481…" at bounding box center [811, 172] width 366 height 306
click at [985, 28] on icon "button" at bounding box center [982, 29] width 8 height 15
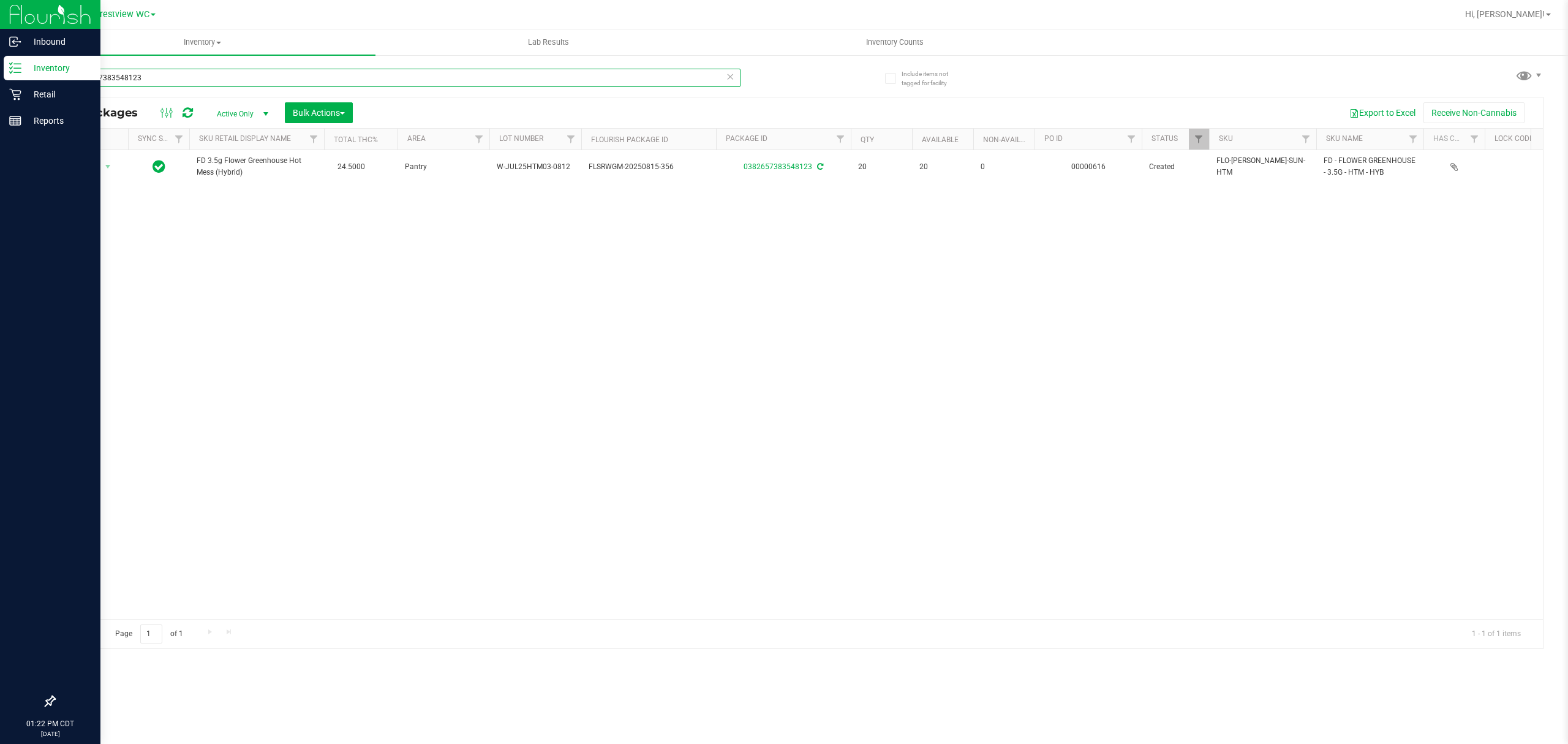
drag, startPoint x: 255, startPoint y: 78, endPoint x: 17, endPoint y: 78, distance: 238.0
click at [17, 78] on div "Inbound Inventory Retail Reports 01:22 PM CDT 09/29/2025 09/29 Crestview WC Hi,…" at bounding box center [784, 372] width 1568 height 744
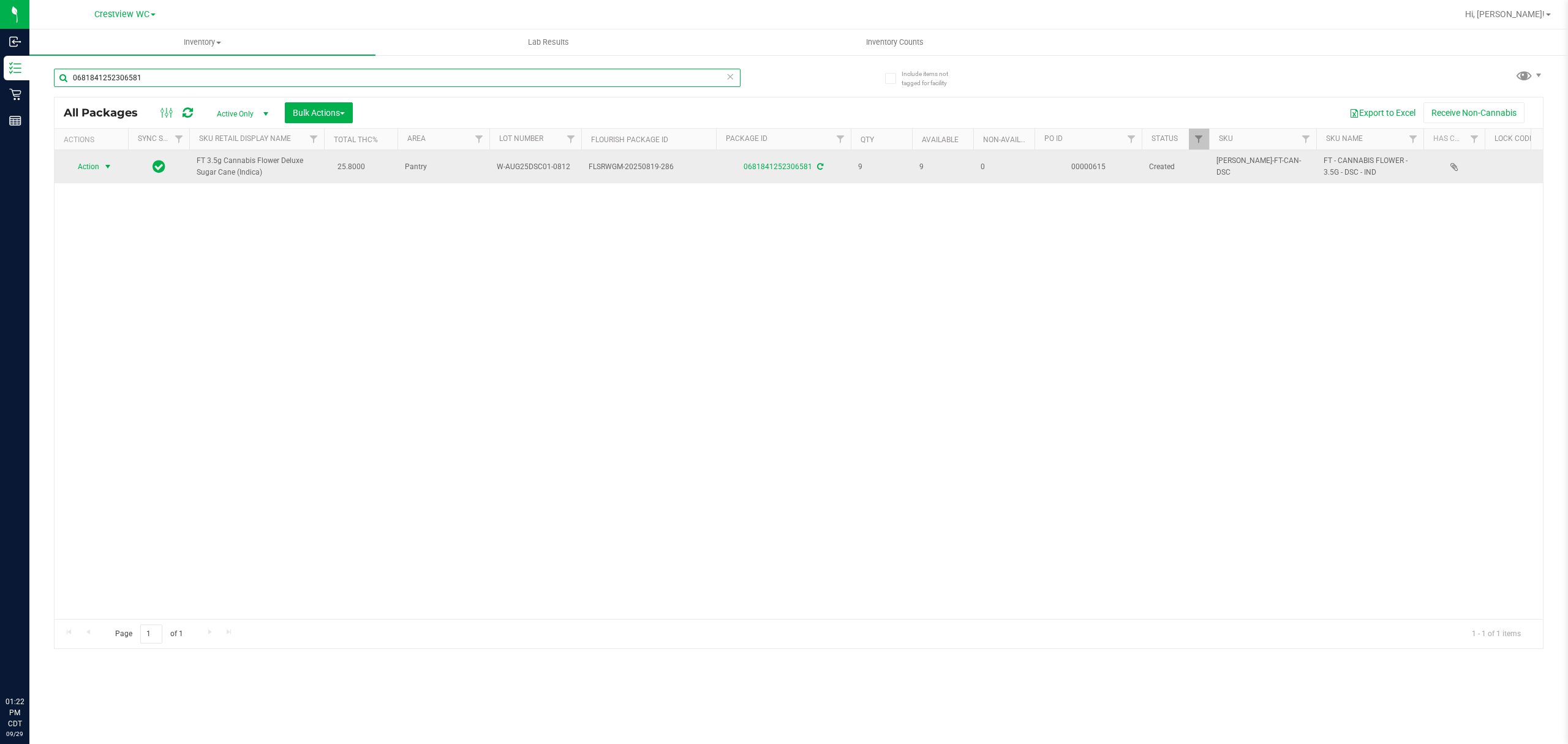
type input "0681841252306581"
click at [102, 165] on span "select" at bounding box center [108, 167] width 15 height 17
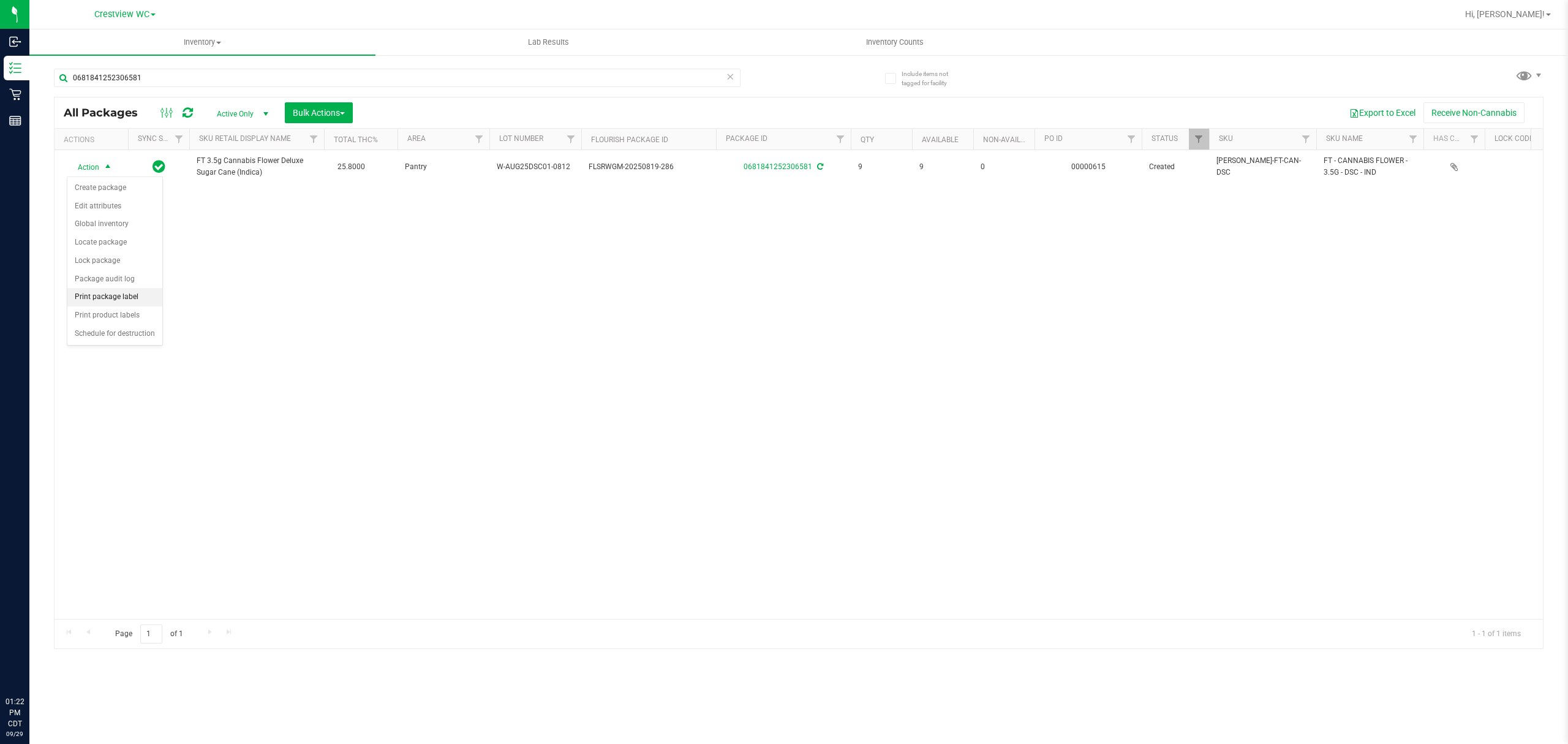
click at [116, 298] on li "Print package label" at bounding box center [115, 297] width 95 height 18
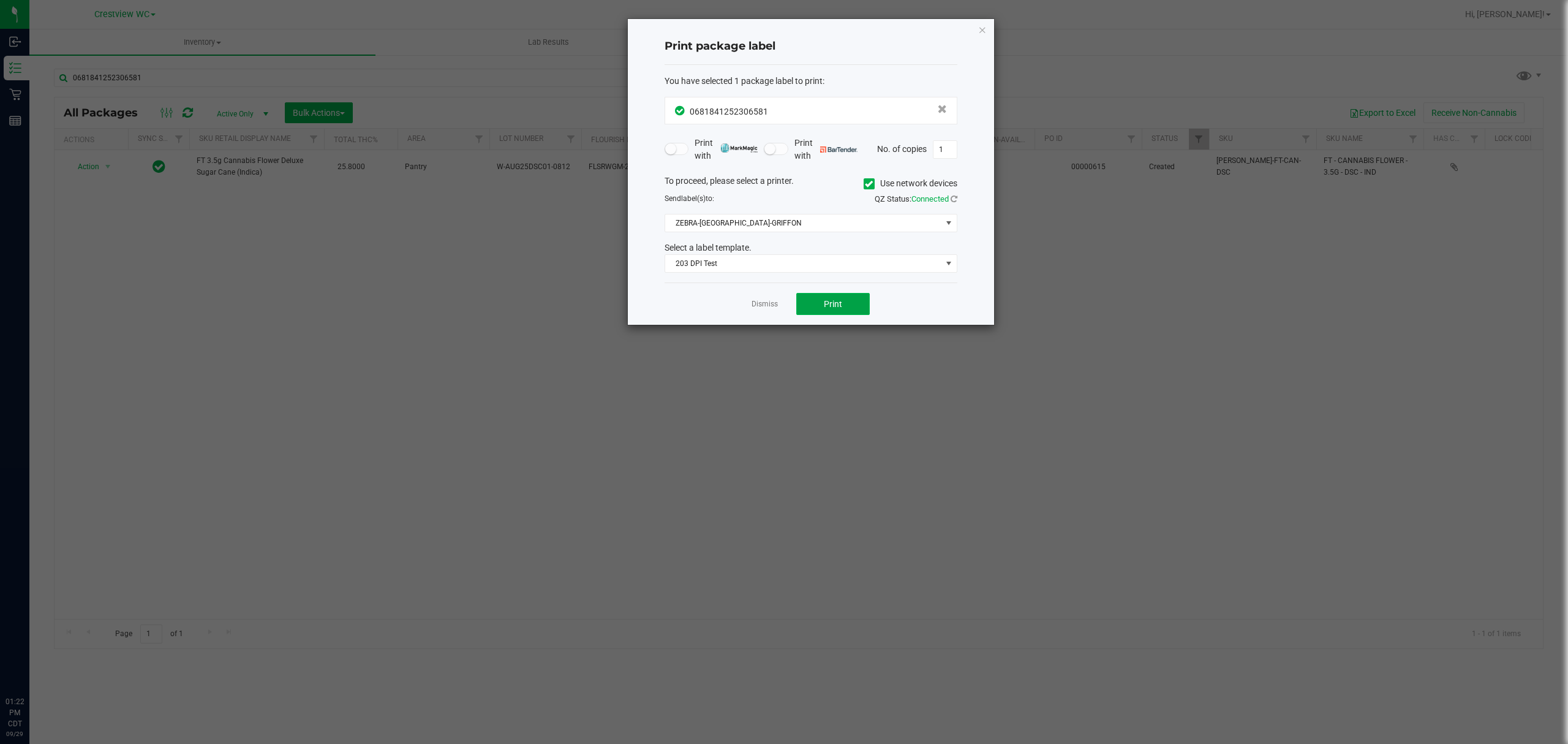
click at [829, 303] on span "Print" at bounding box center [833, 304] width 18 height 10
click at [981, 30] on icon "button" at bounding box center [982, 29] width 8 height 15
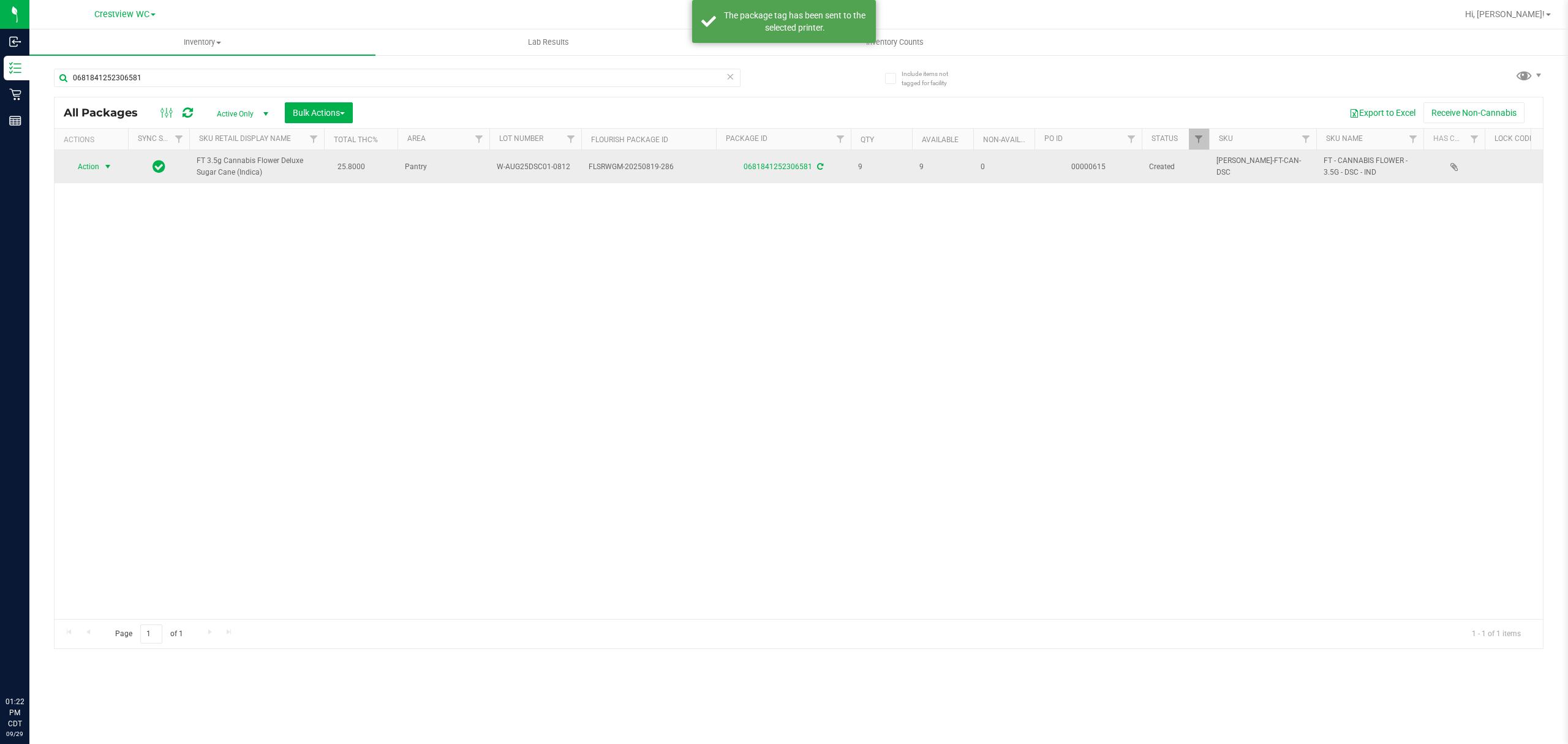
click at [99, 168] on span "Action" at bounding box center [83, 167] width 33 height 17
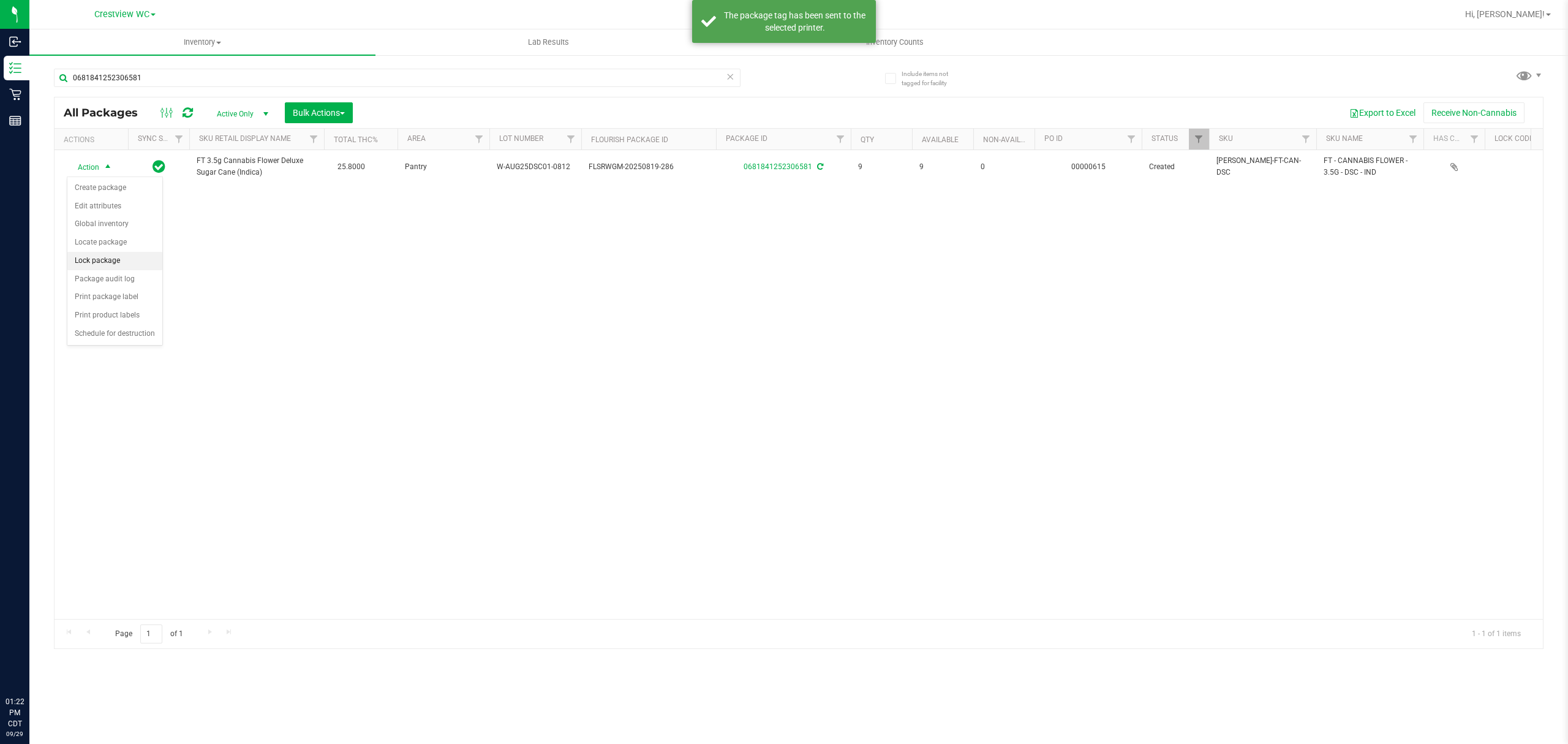
click at [114, 264] on li "Lock package" at bounding box center [115, 261] width 95 height 18
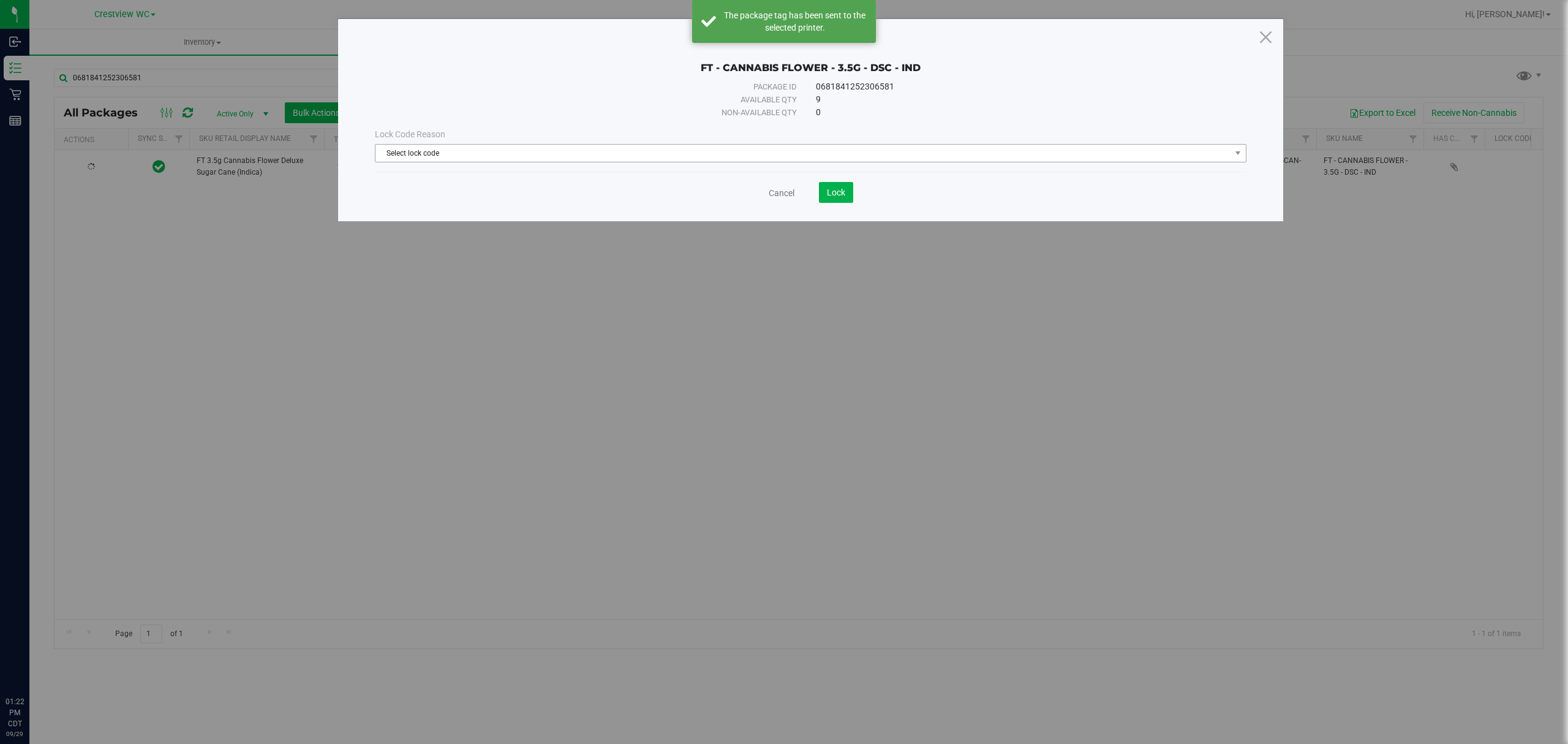
click at [559, 151] on span "Select lock code" at bounding box center [803, 153] width 855 height 17
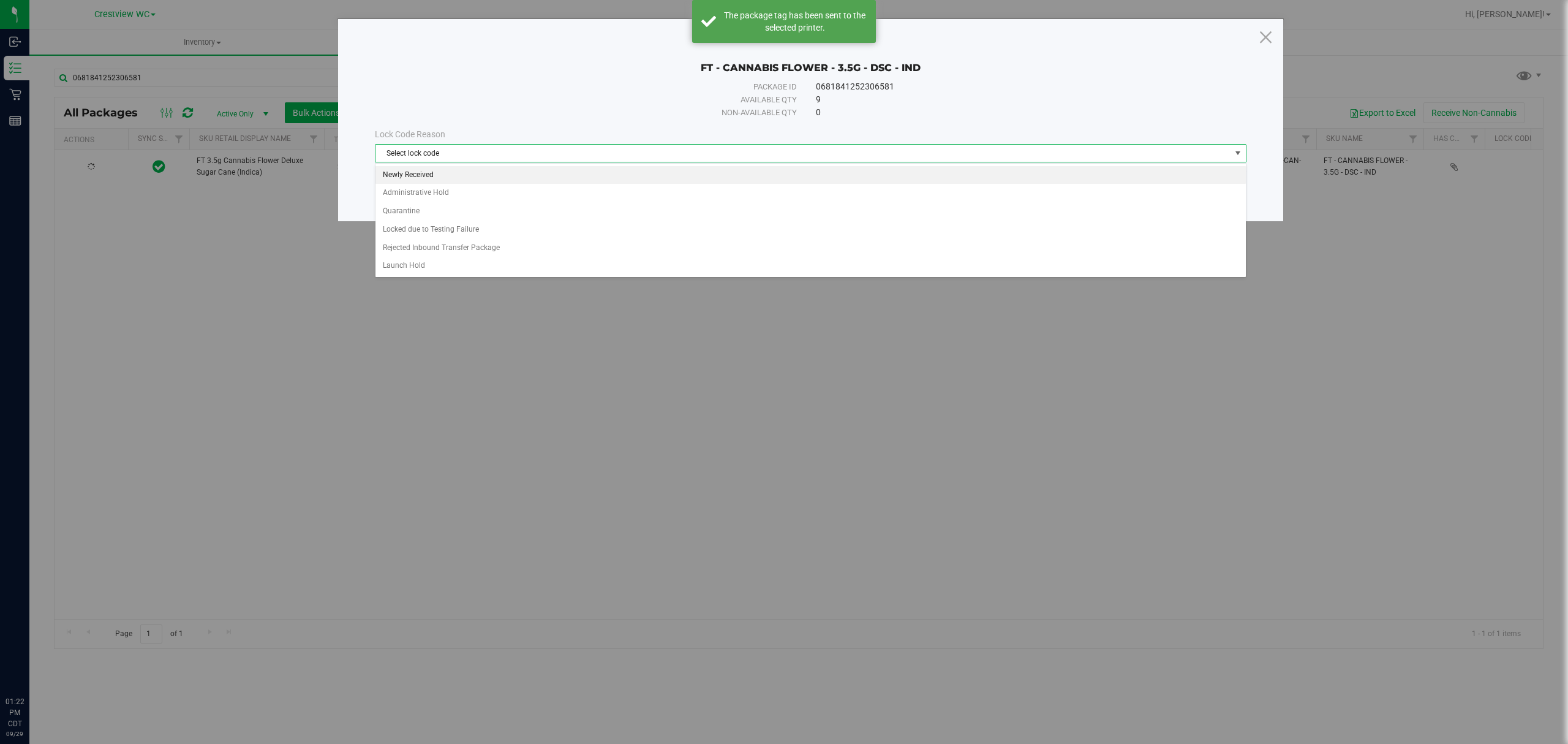
click at [510, 172] on li "Newly Received" at bounding box center [810, 175] width 870 height 18
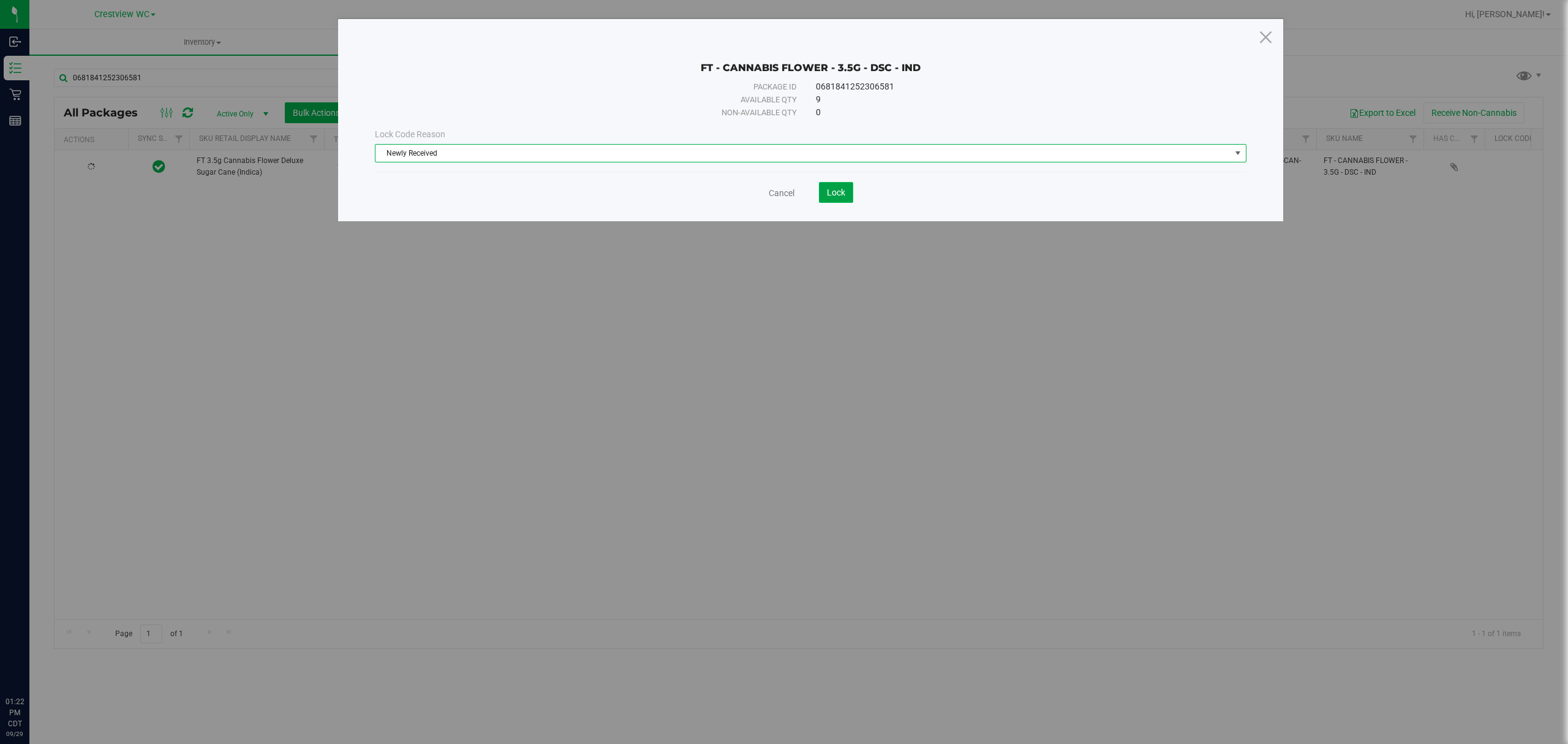
click at [826, 191] on button "Lock" at bounding box center [836, 193] width 34 height 21
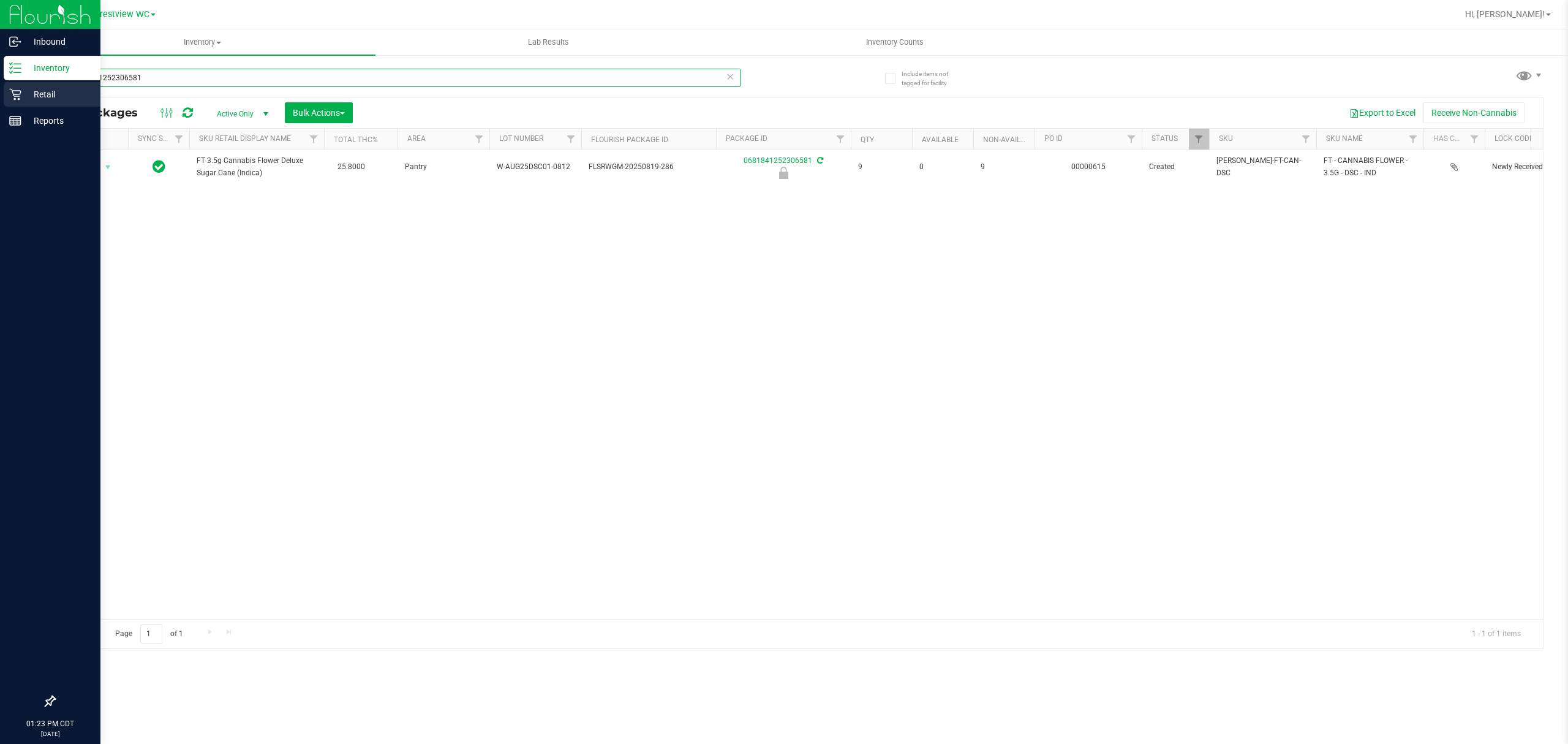
drag, startPoint x: 224, startPoint y: 131, endPoint x: 22, endPoint y: 22, distance: 229.5
click at [0, 86] on div "Inbound Inventory Retail Reports 01:23 PM CDT 09/29/2025 09/29 Crestview WC Hi,…" at bounding box center [784, 372] width 1568 height 744
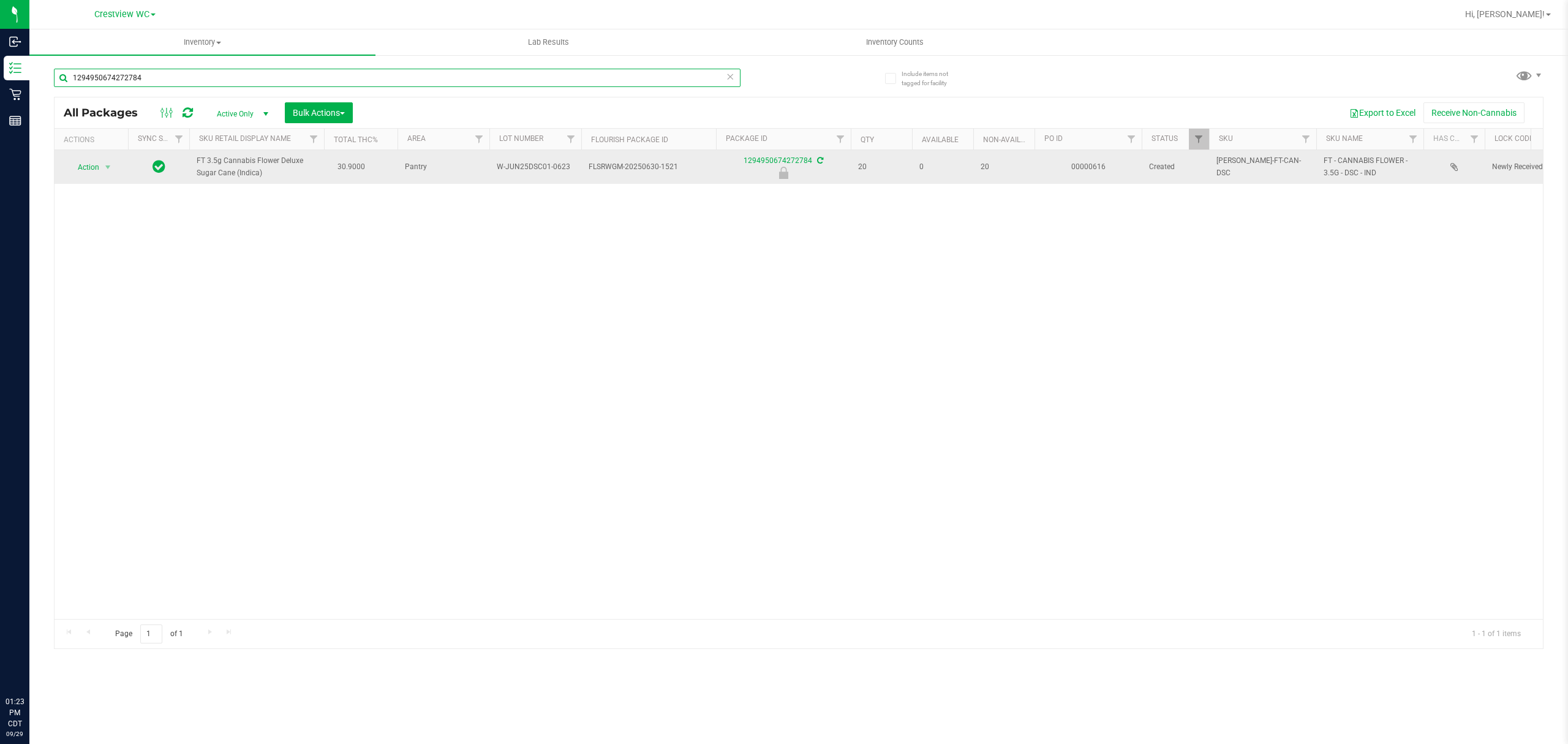
type input "1294950674272784"
click at [100, 172] on span "select" at bounding box center [108, 167] width 15 height 17
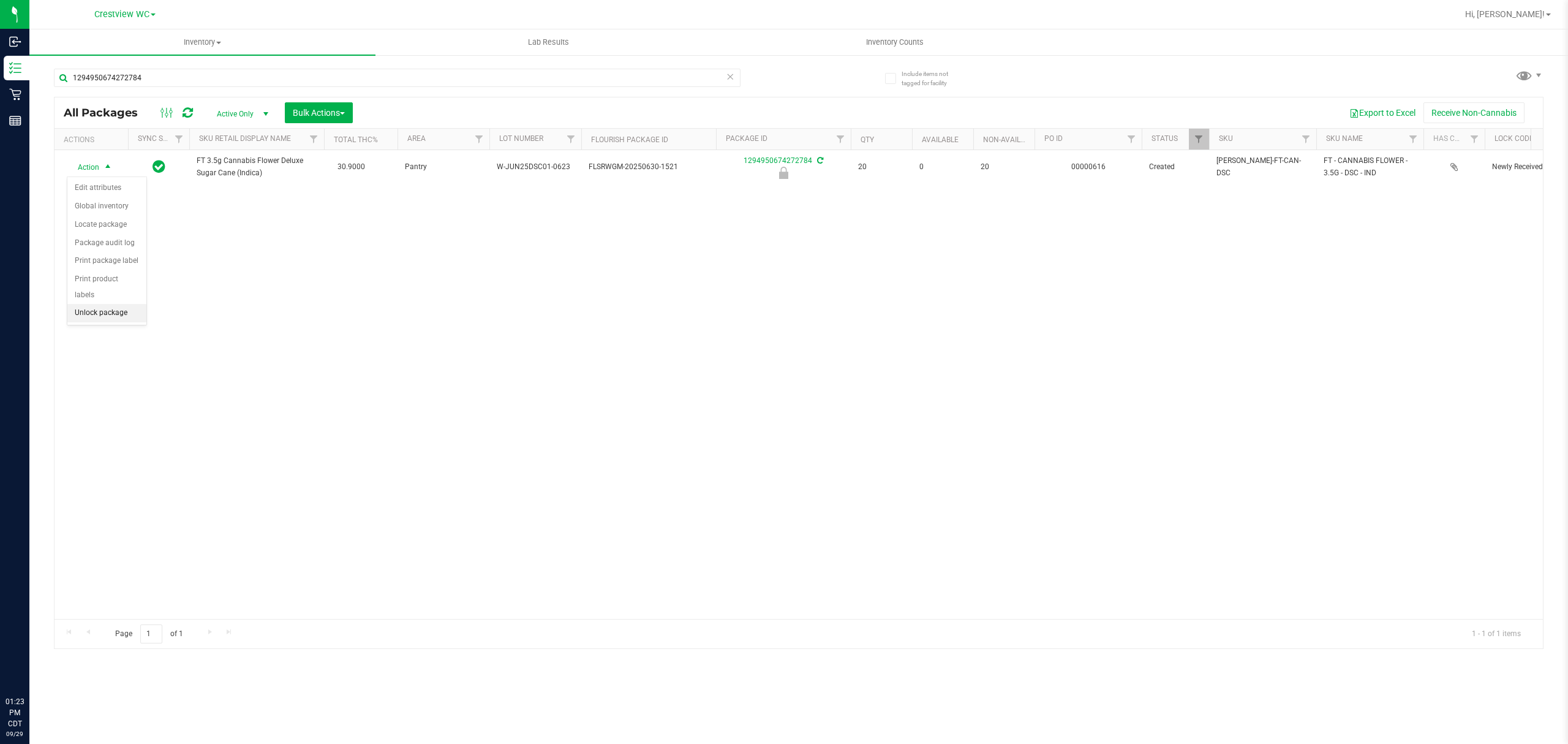
click at [126, 311] on li "Unlock package" at bounding box center [107, 313] width 79 height 18
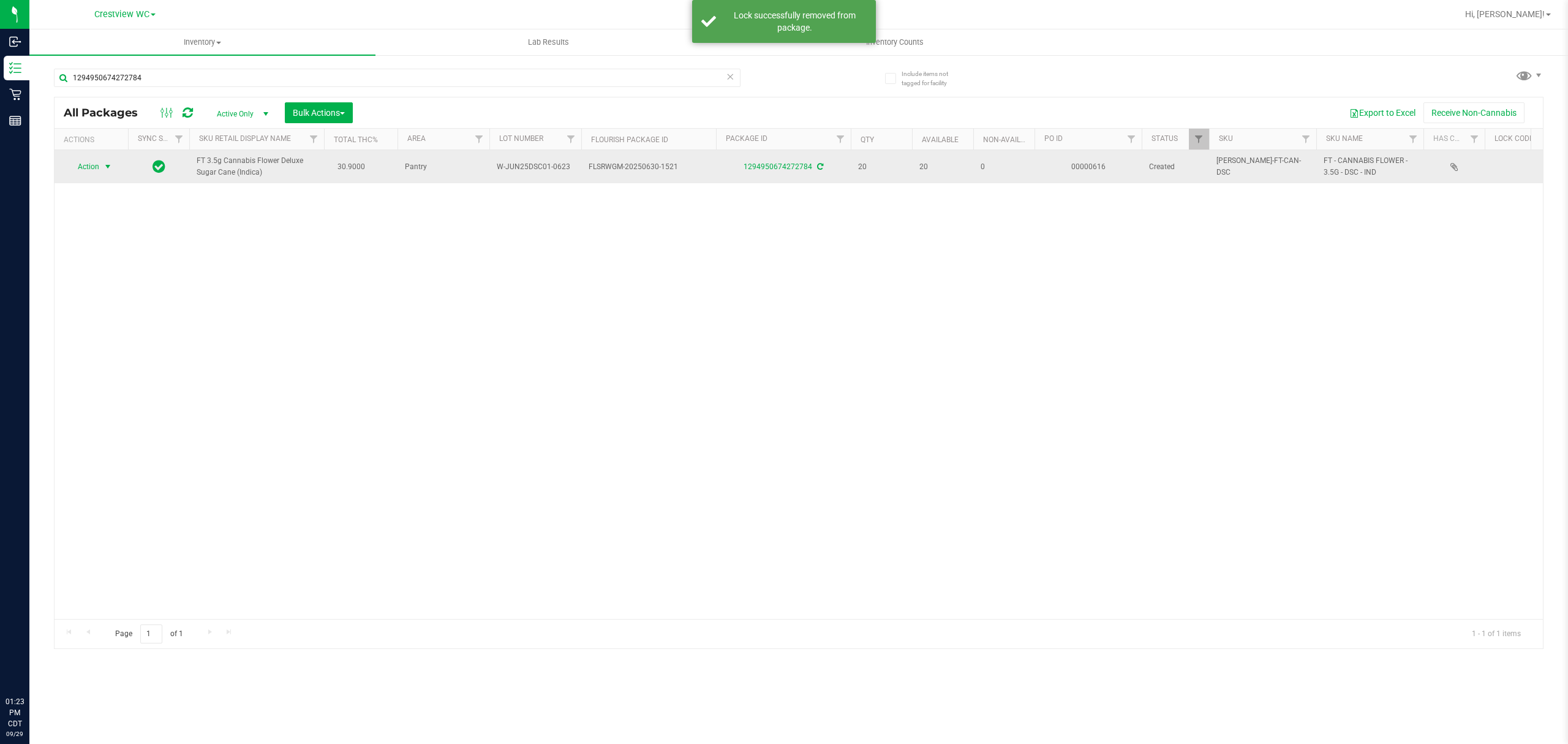
click at [97, 168] on span "Action" at bounding box center [83, 167] width 33 height 17
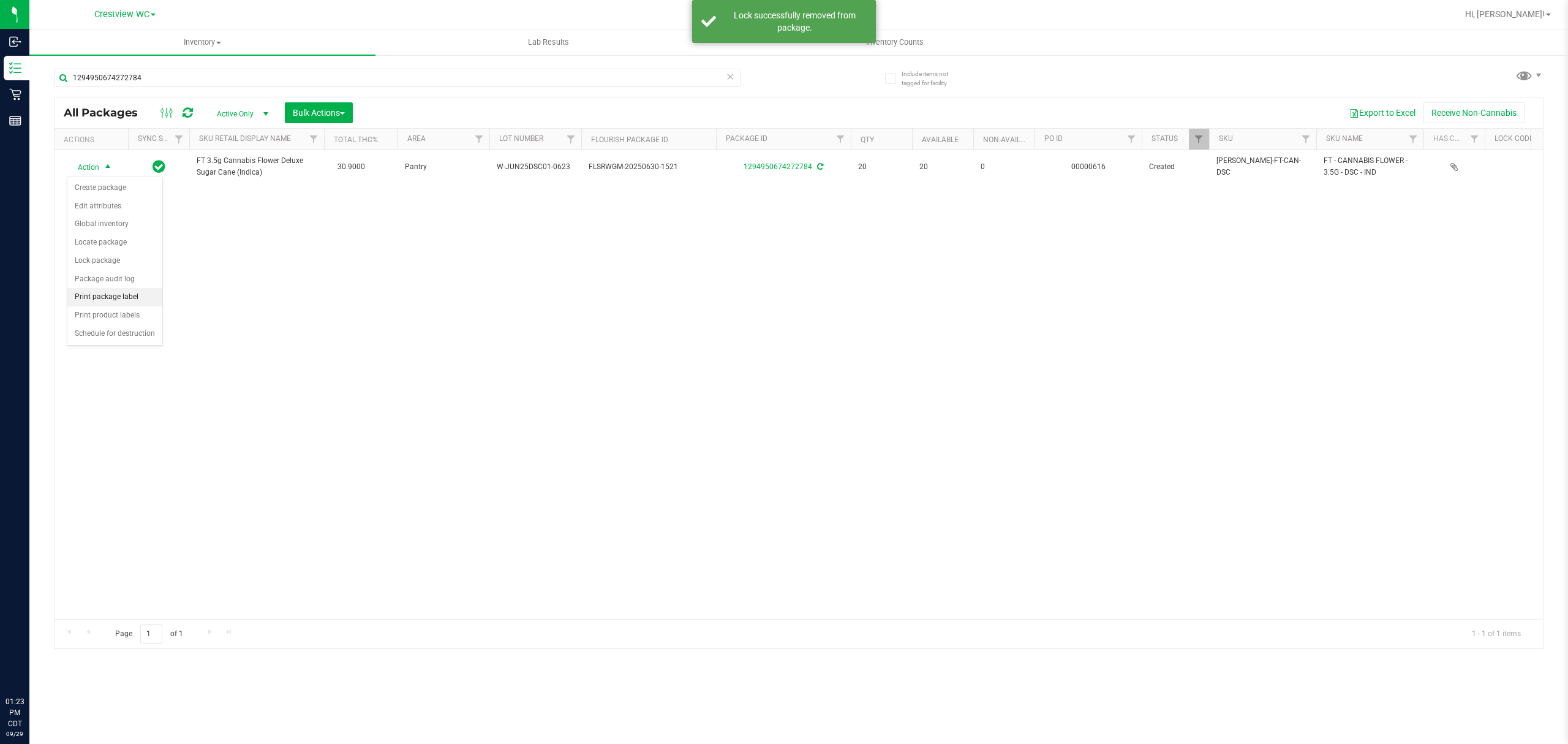
click at [123, 299] on li "Print package label" at bounding box center [115, 297] width 95 height 18
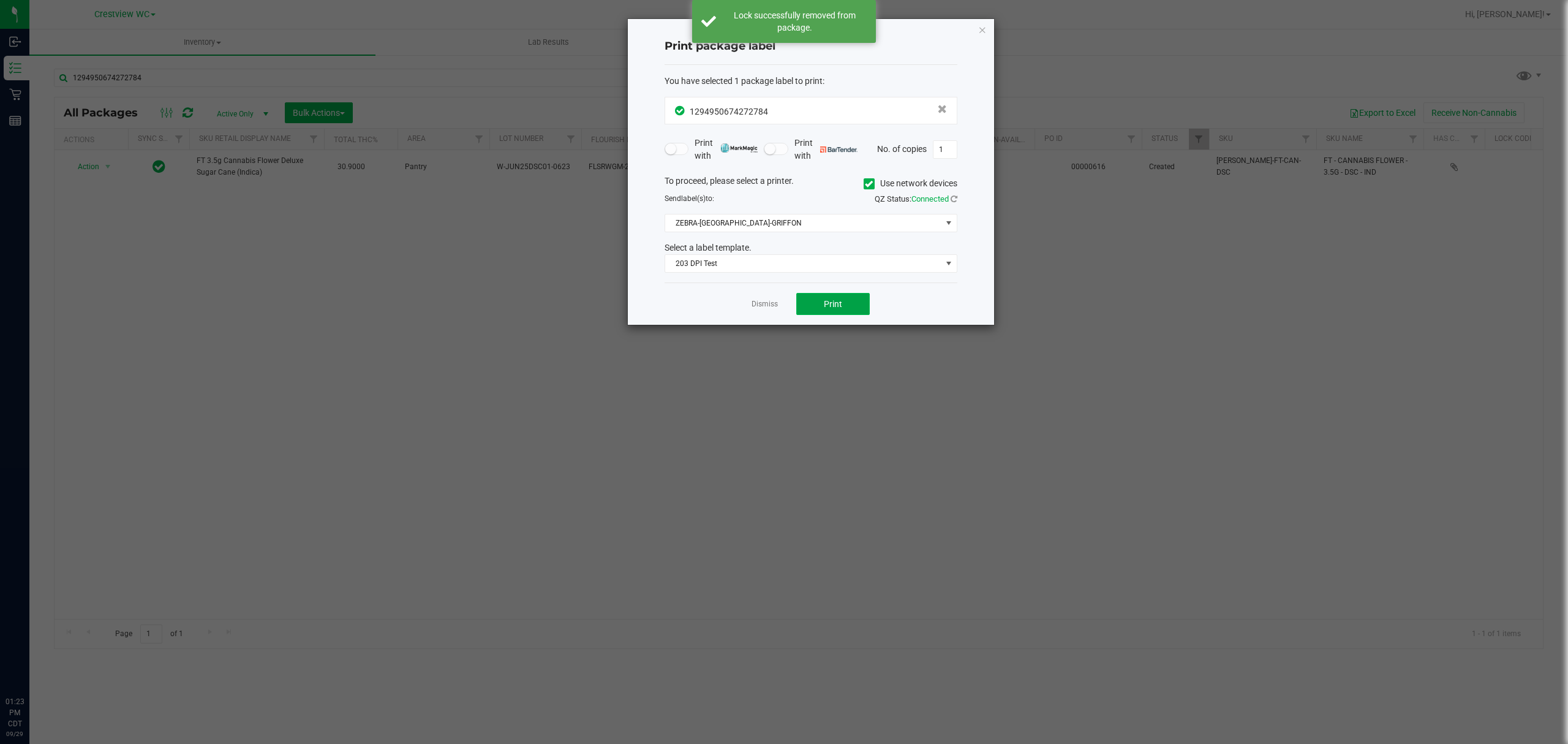
click at [849, 302] on button "Print" at bounding box center [833, 304] width 73 height 22
click at [981, 27] on icon "button" at bounding box center [982, 29] width 8 height 15
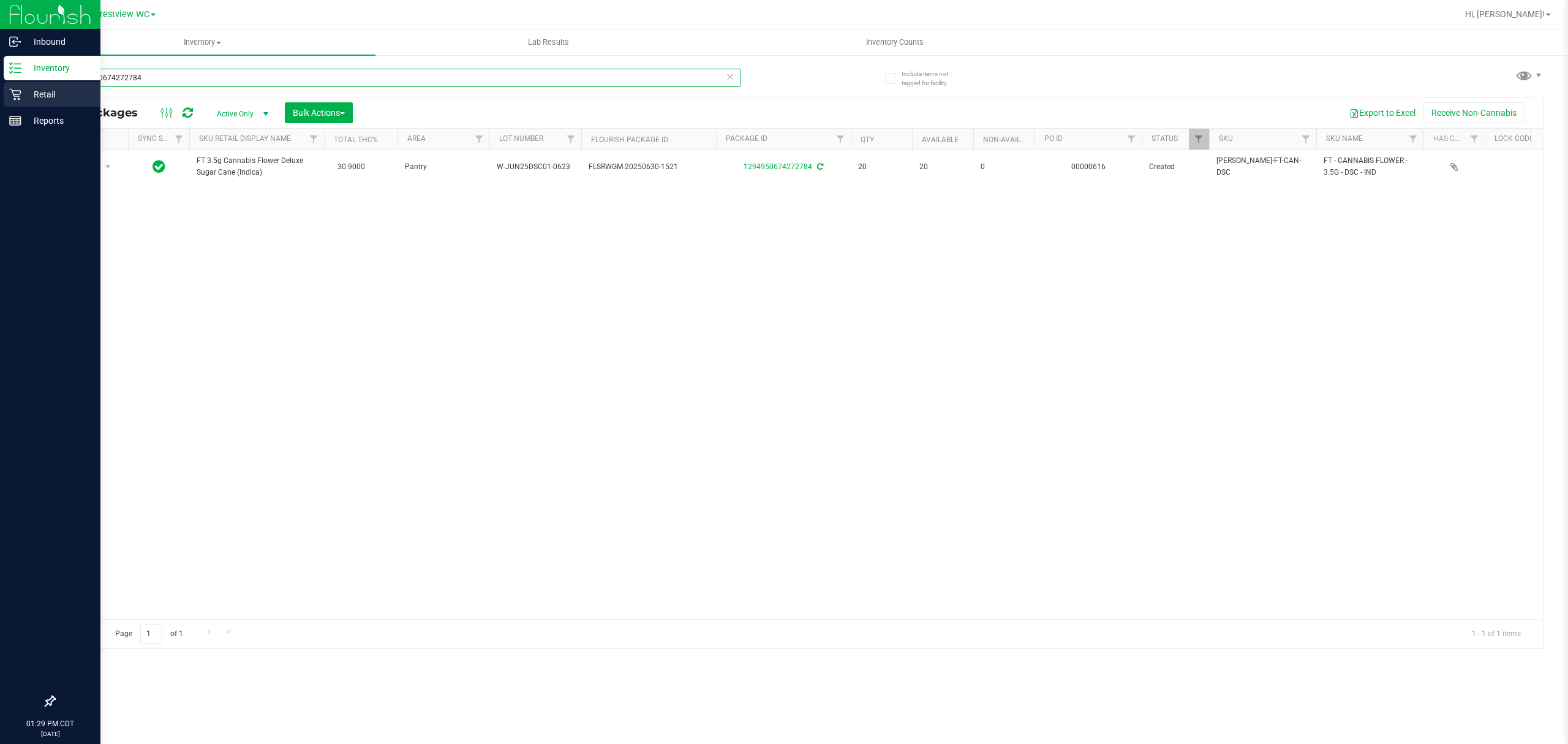
drag, startPoint x: 299, startPoint y: 94, endPoint x: 0, endPoint y: 105, distance: 299.2
click at [0, 105] on div "Inbound Inventory Retail Reports 01:29 PM CDT 09/29/2025 09/29 Crestview WC Hi,…" at bounding box center [784, 372] width 1568 height 744
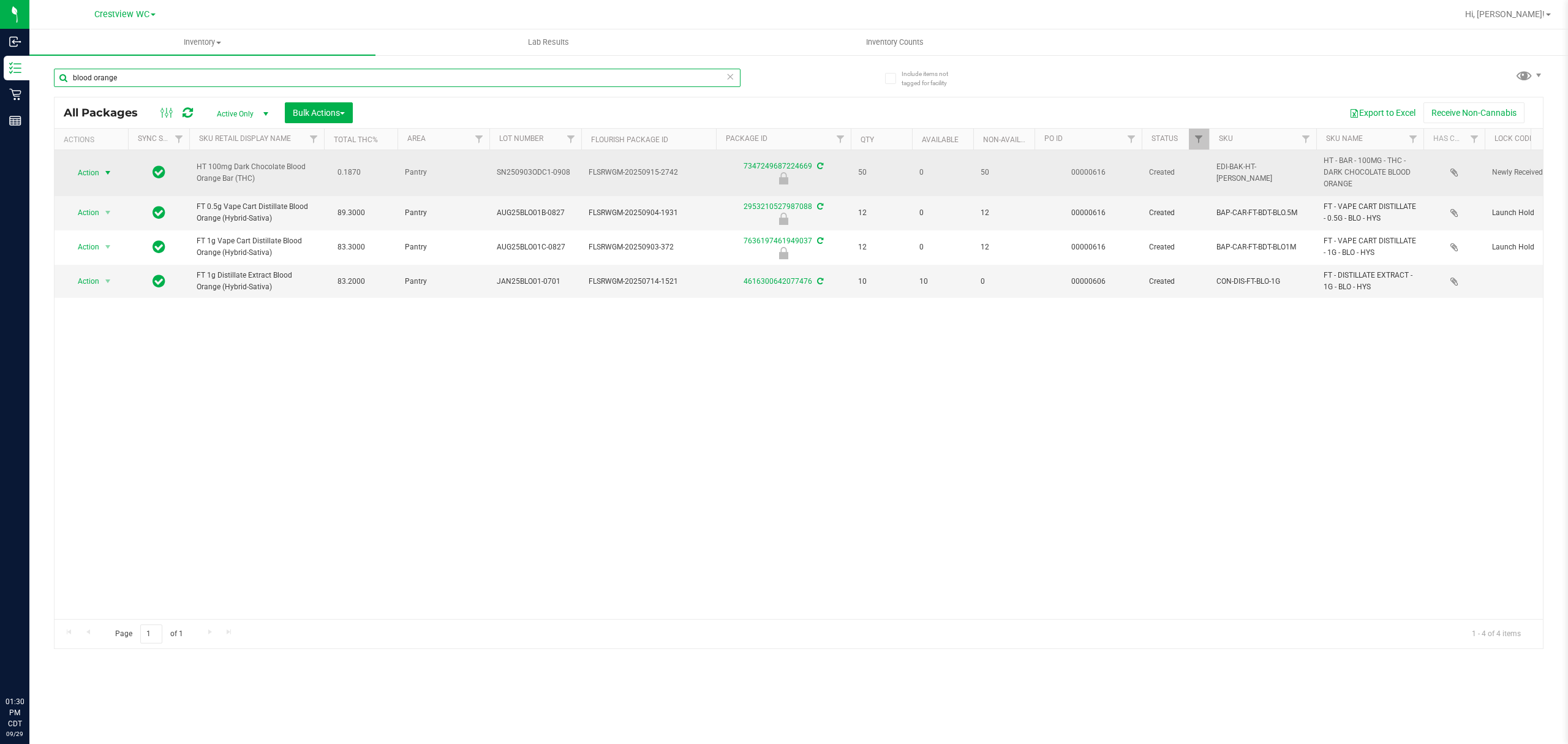
type input "blood orange"
click at [100, 170] on span "select" at bounding box center [108, 172] width 15 height 17
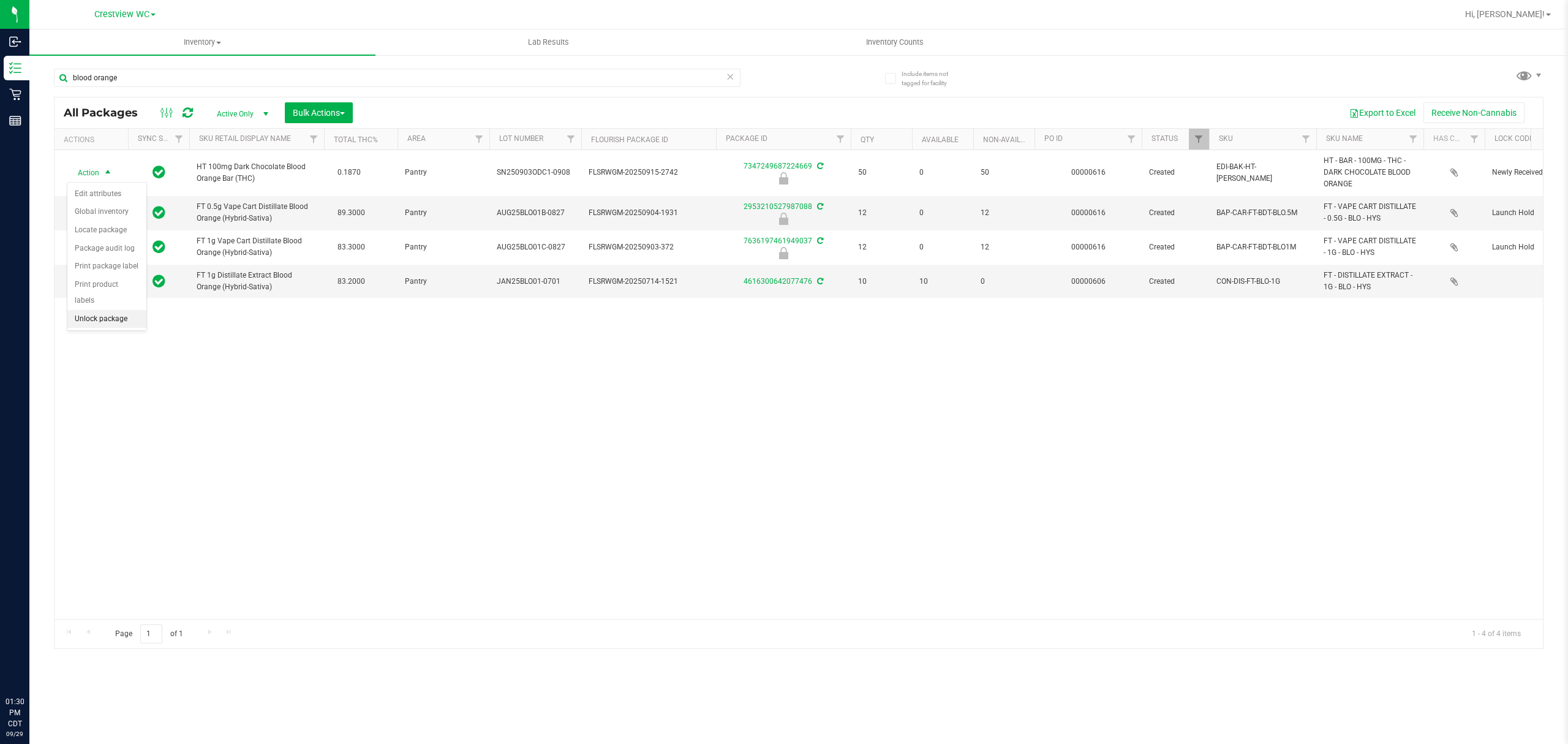
click at [118, 322] on li "Unlock package" at bounding box center [107, 319] width 79 height 18
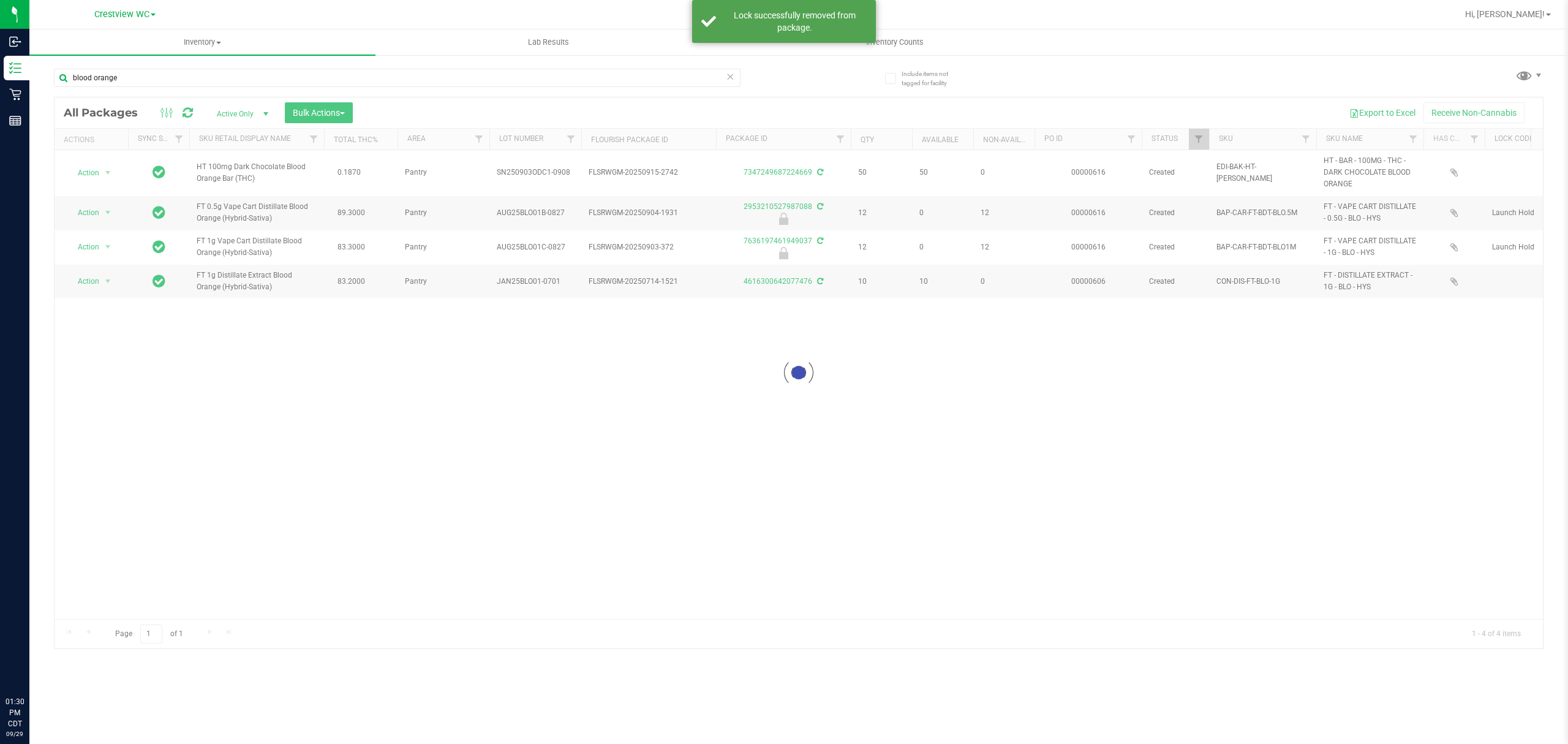
click at [98, 170] on div at bounding box center [799, 373] width 1488 height 551
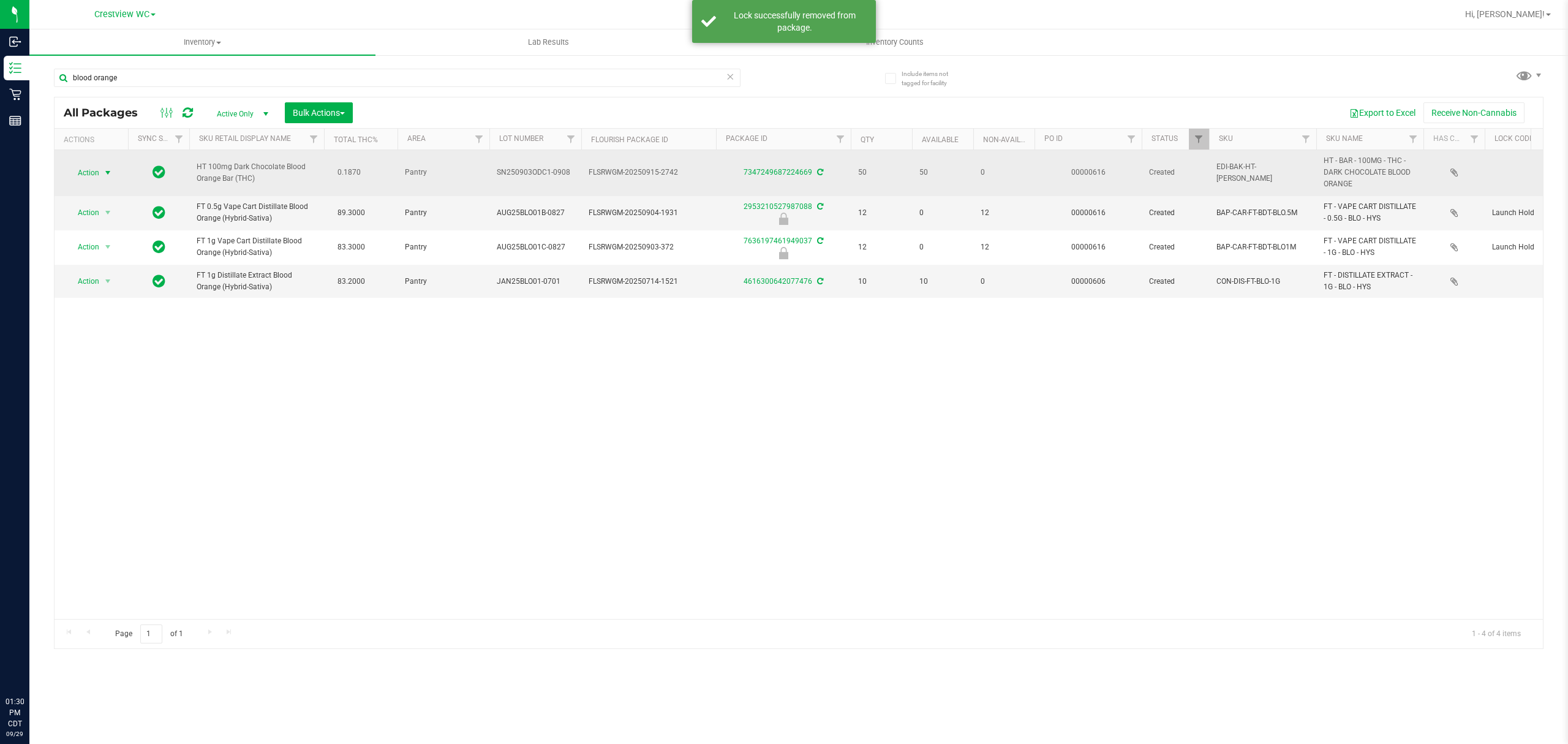
click at [100, 170] on span "select" at bounding box center [108, 172] width 15 height 17
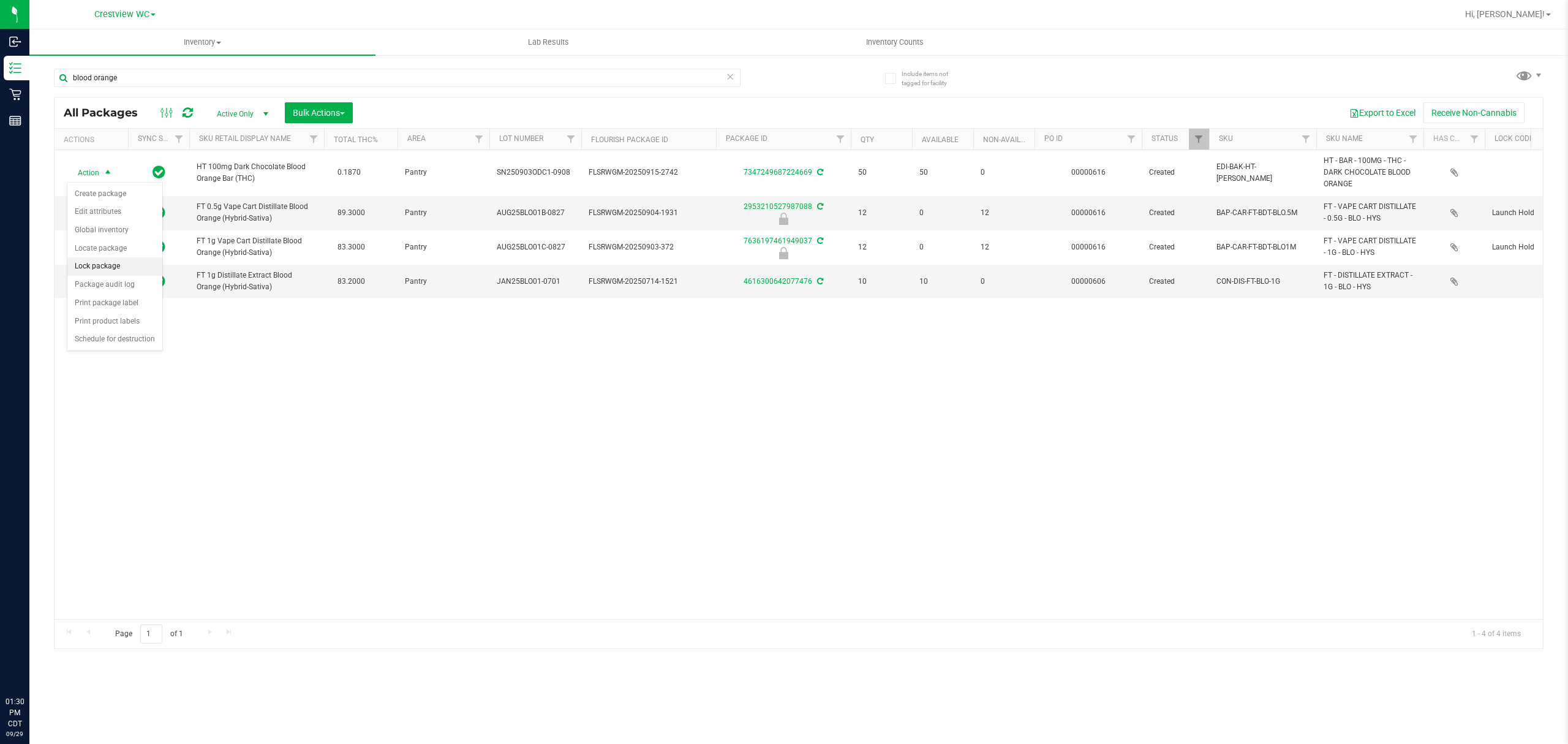
click at [126, 268] on li "Lock package" at bounding box center [115, 267] width 95 height 18
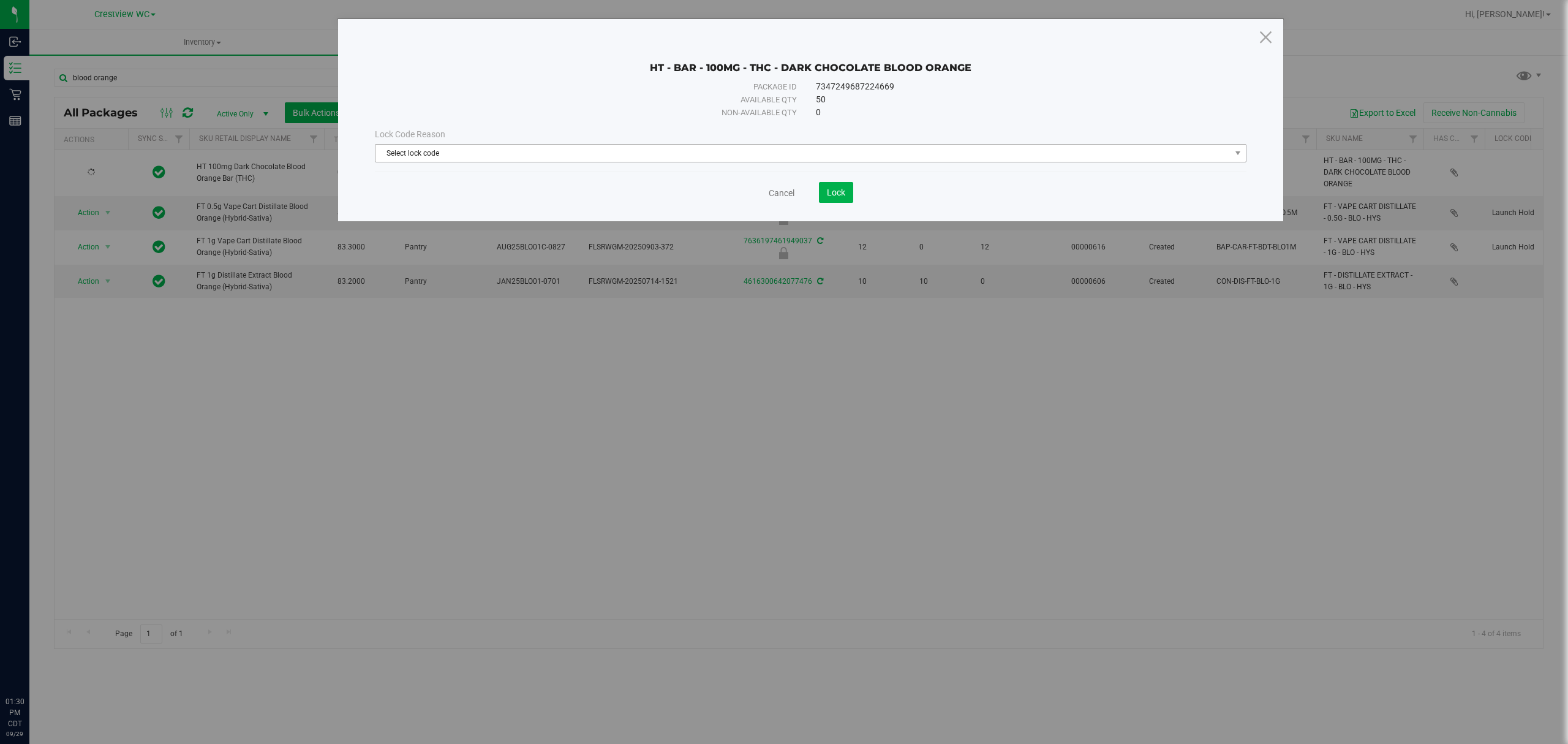
click at [581, 163] on div "Lock Code Reason Select lock code Select lock code Newly Received Administrativ…" at bounding box center [811, 145] width 890 height 53
click at [584, 161] on span "Select lock code" at bounding box center [803, 153] width 855 height 17
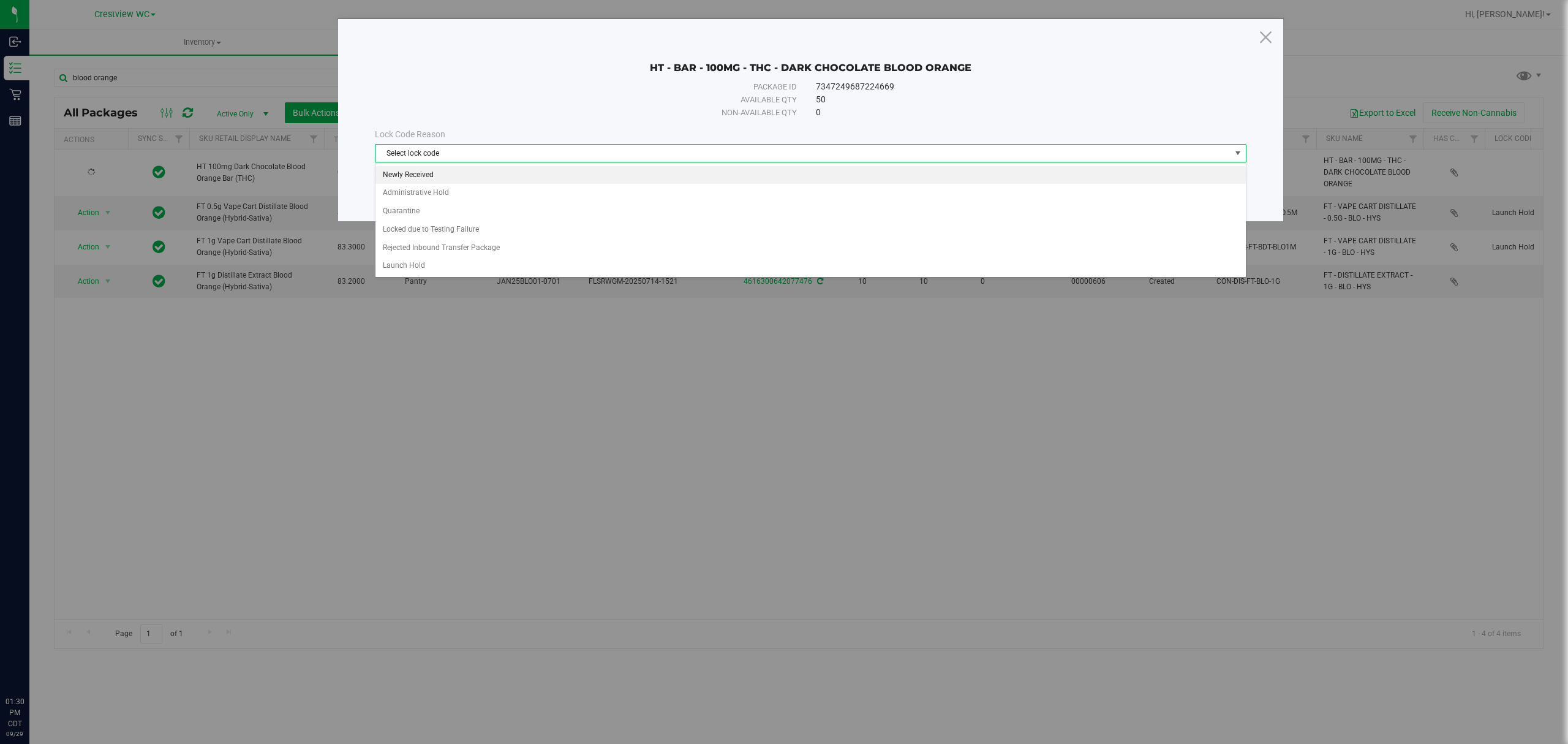
click at [566, 174] on li "Newly Received" at bounding box center [810, 175] width 870 height 18
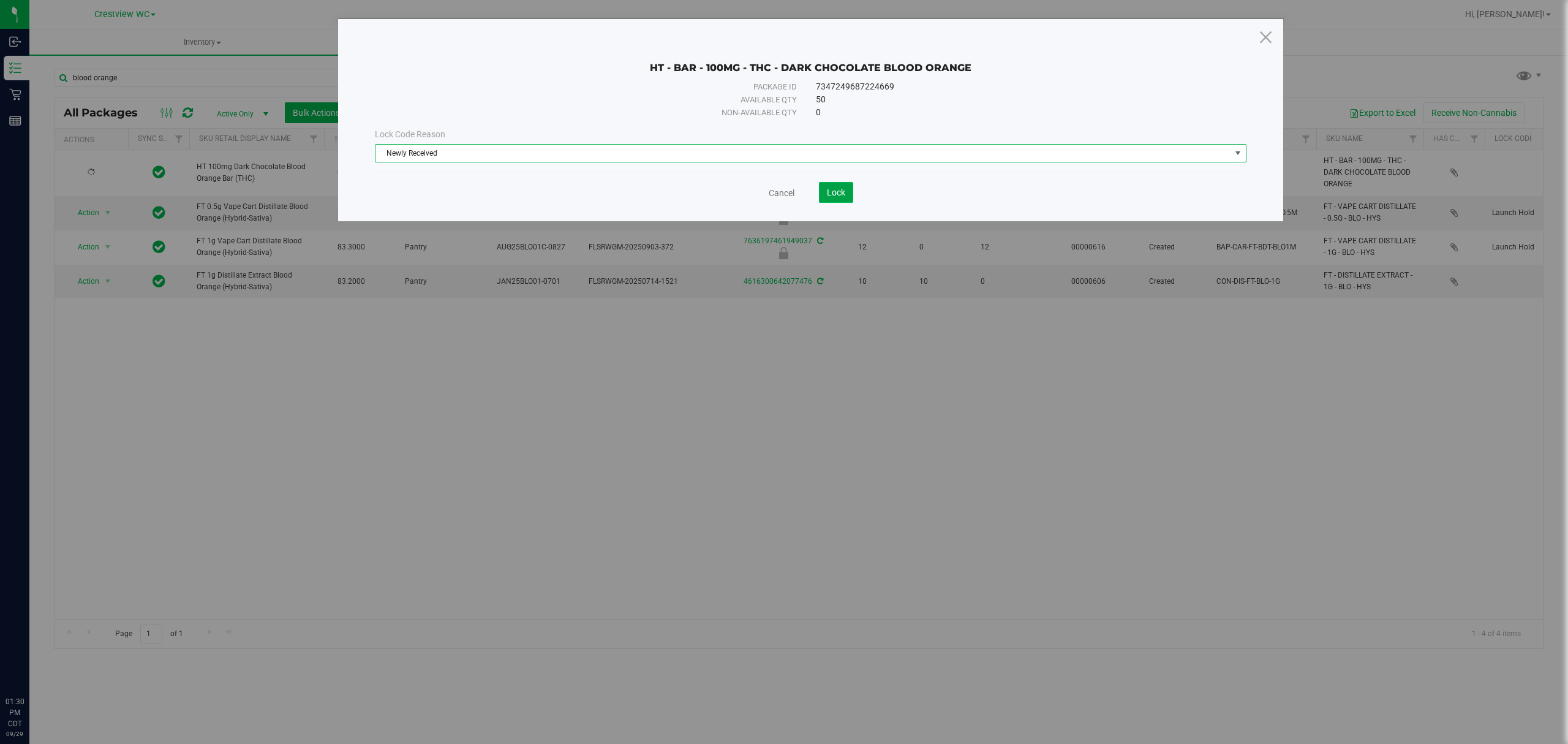
click at [823, 192] on button "Lock" at bounding box center [836, 193] width 34 height 21
